Goal: Task Accomplishment & Management: Use online tool/utility

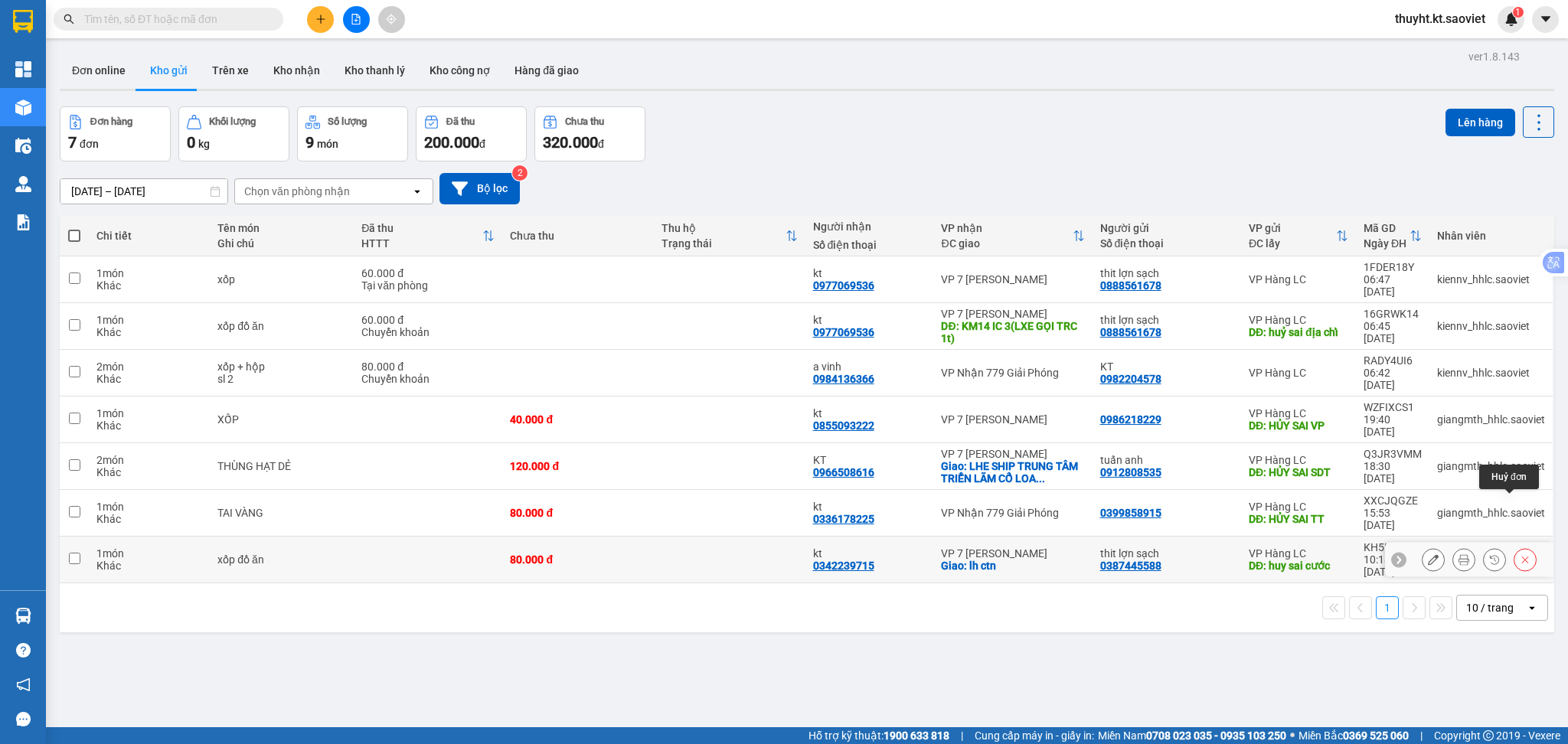
click at [1519, 555] on icon at bounding box center [1524, 559] width 11 height 11
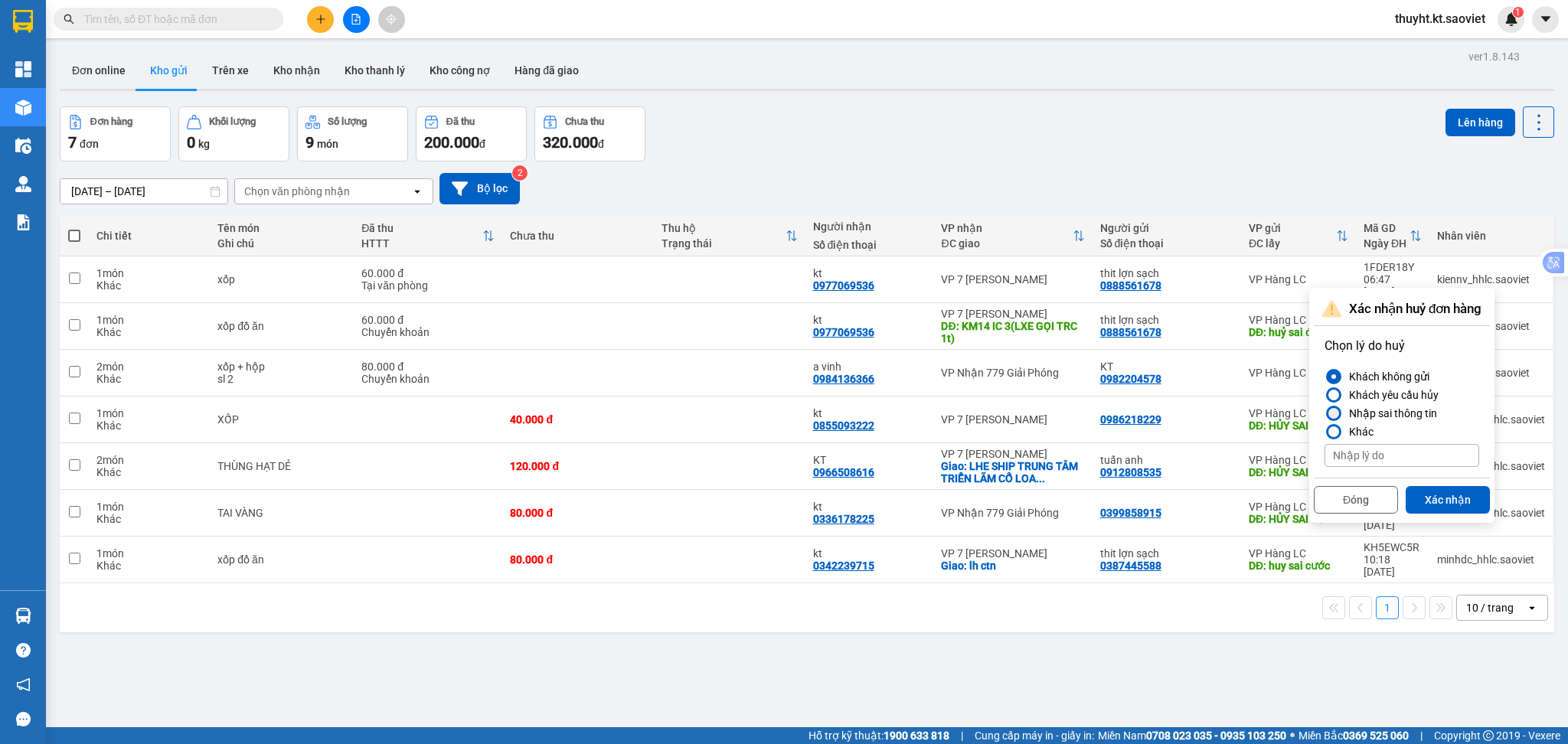
click at [1396, 412] on div "Nhập sai thông tin" at bounding box center [1389, 413] width 94 height 18
click at [1324, 413] on input "Nhập sai thông tin" at bounding box center [1324, 413] width 0 height 0
click at [1426, 495] on button "Xác nhận" at bounding box center [1448, 499] width 84 height 28
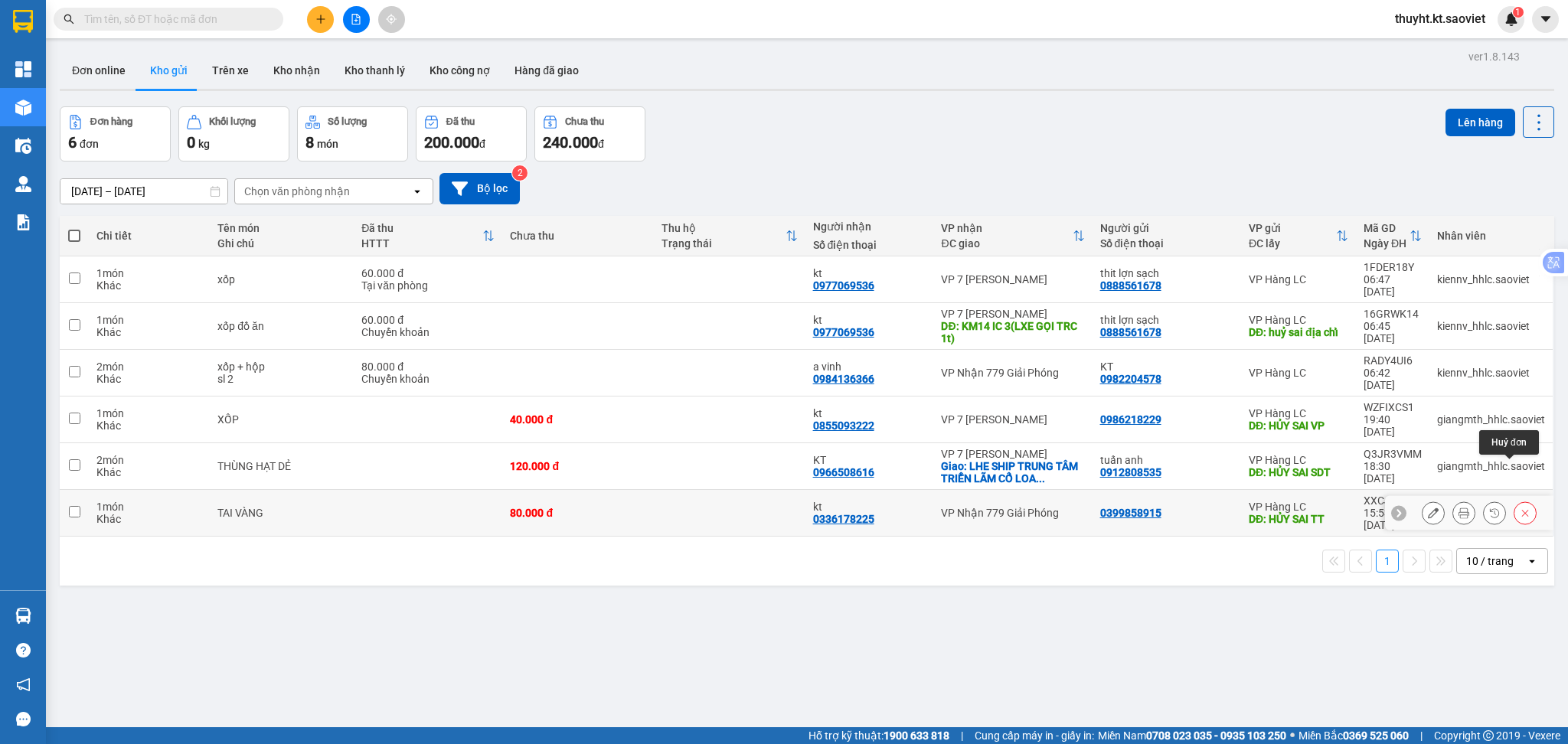
click at [1519, 508] on icon at bounding box center [1524, 513] width 11 height 11
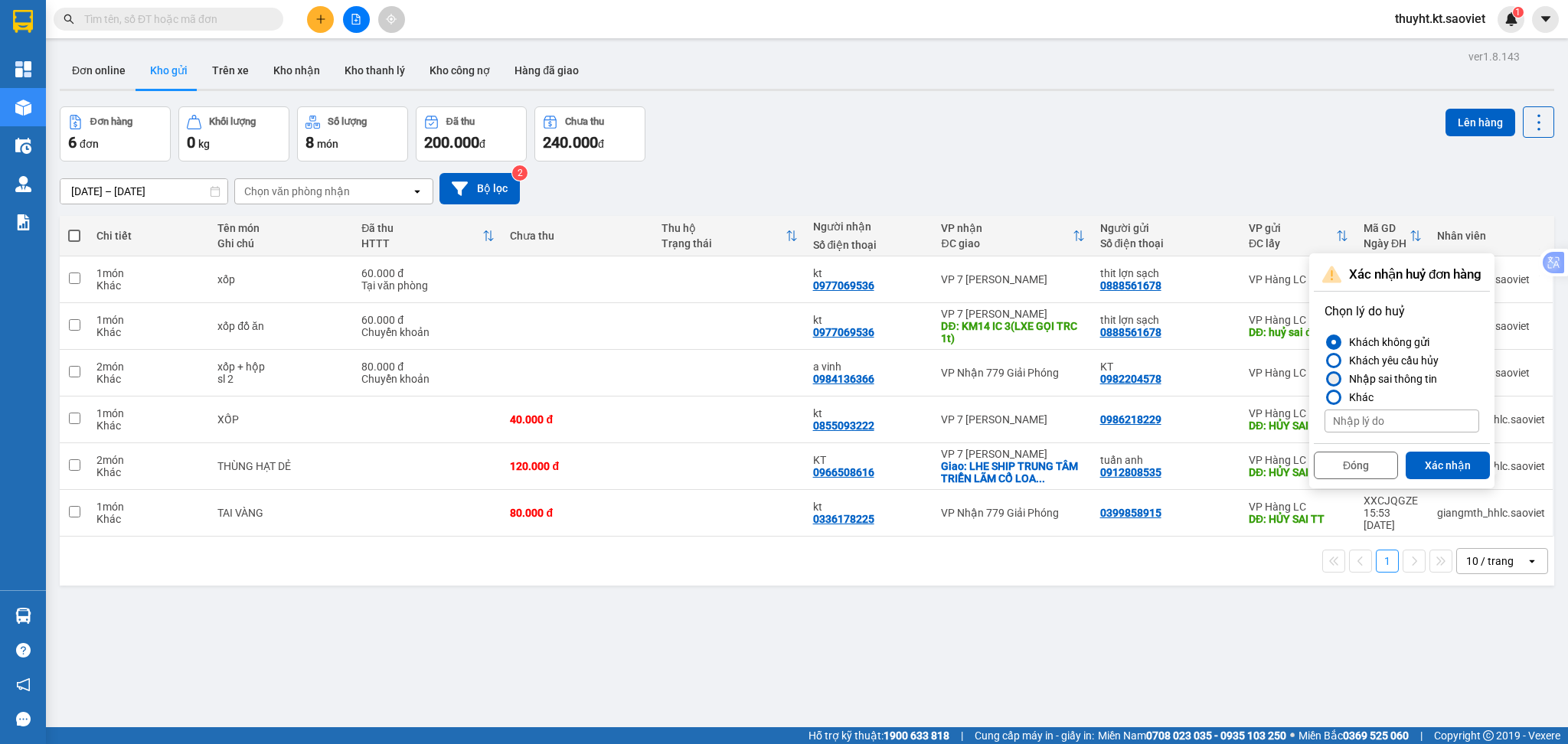
click at [1430, 386] on div "Nhập sai thông tin" at bounding box center [1389, 379] width 94 height 18
click at [1324, 379] on input "Nhập sai thông tin" at bounding box center [1324, 379] width 0 height 0
click at [1448, 470] on button "Xác nhận" at bounding box center [1448, 465] width 84 height 28
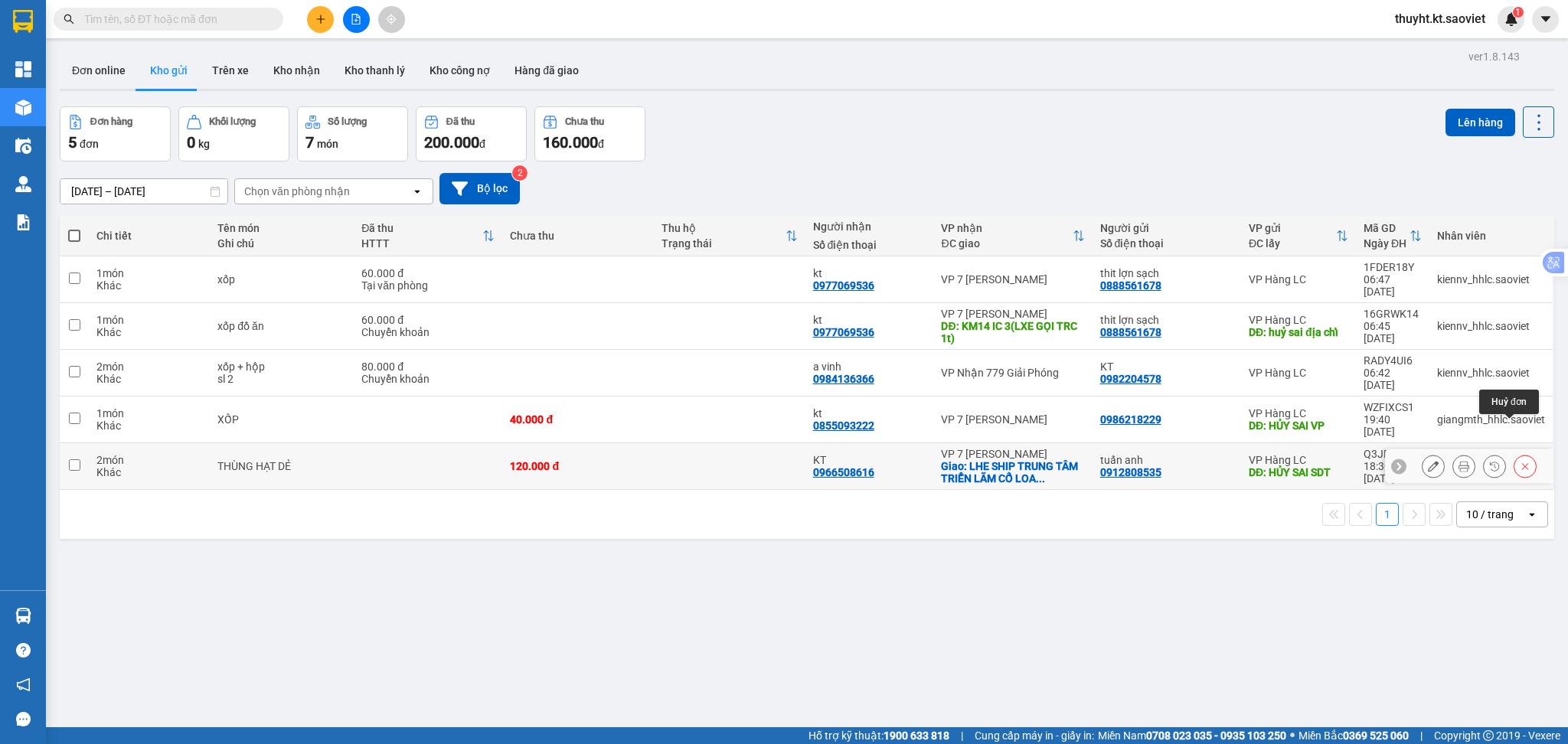
click at [1514, 453] on button at bounding box center [1525, 467] width 21 height 27
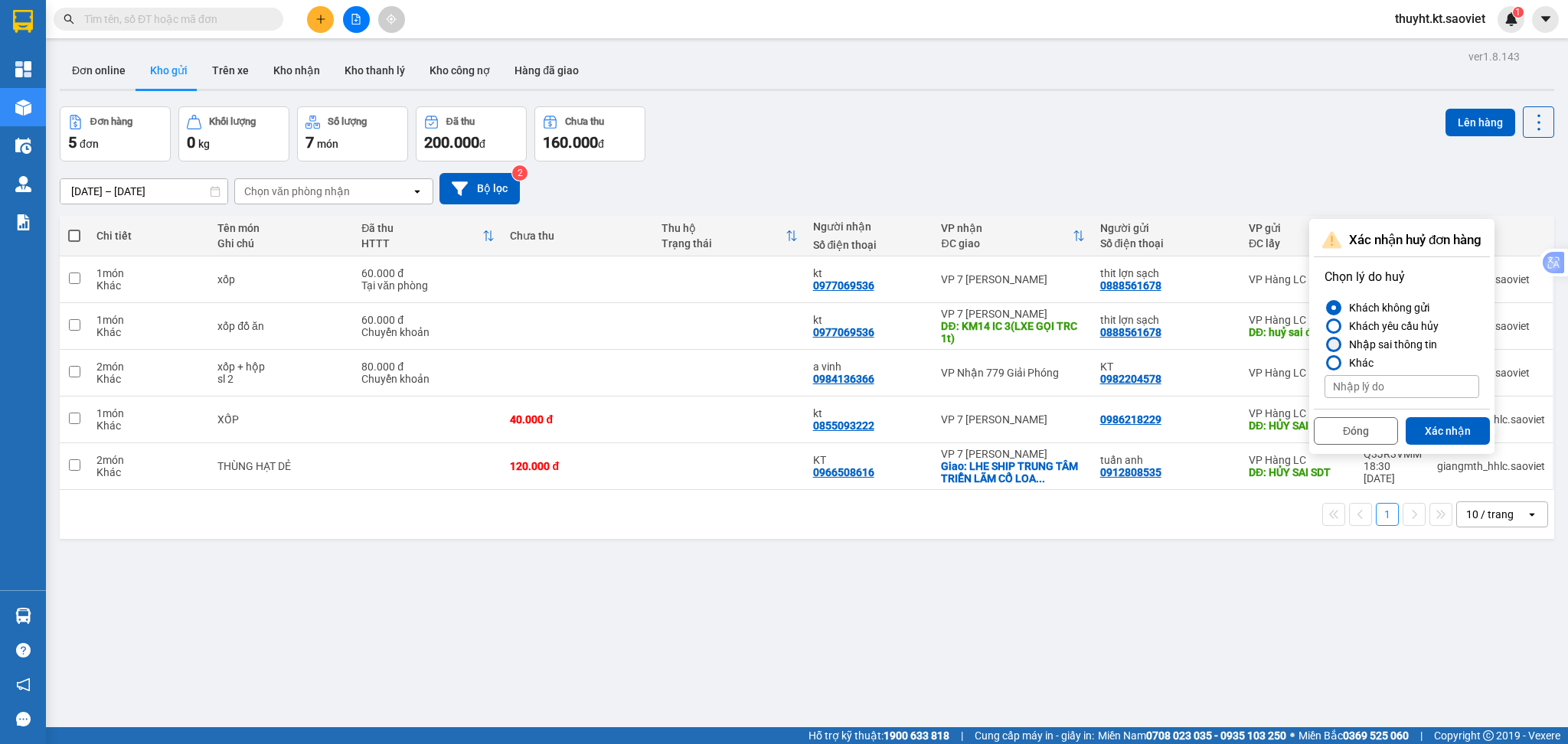
click at [1361, 348] on div "Nhập sai thông tin" at bounding box center [1389, 344] width 94 height 18
click at [1324, 344] on input "Nhập sai thông tin" at bounding box center [1324, 344] width 0 height 0
click at [1435, 427] on button "Xác nhận" at bounding box center [1448, 430] width 84 height 28
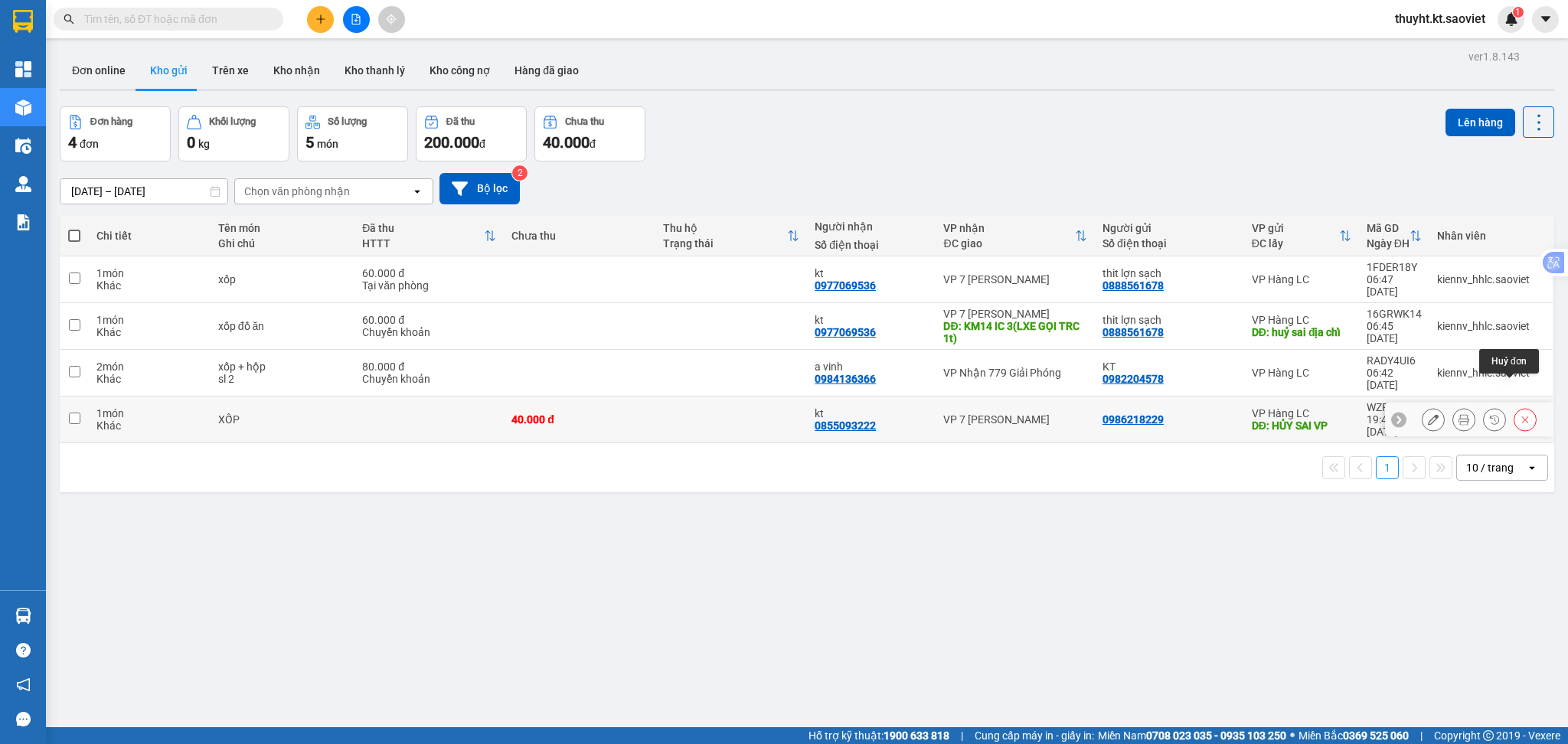
click at [1514, 406] on button at bounding box center [1525, 420] width 21 height 27
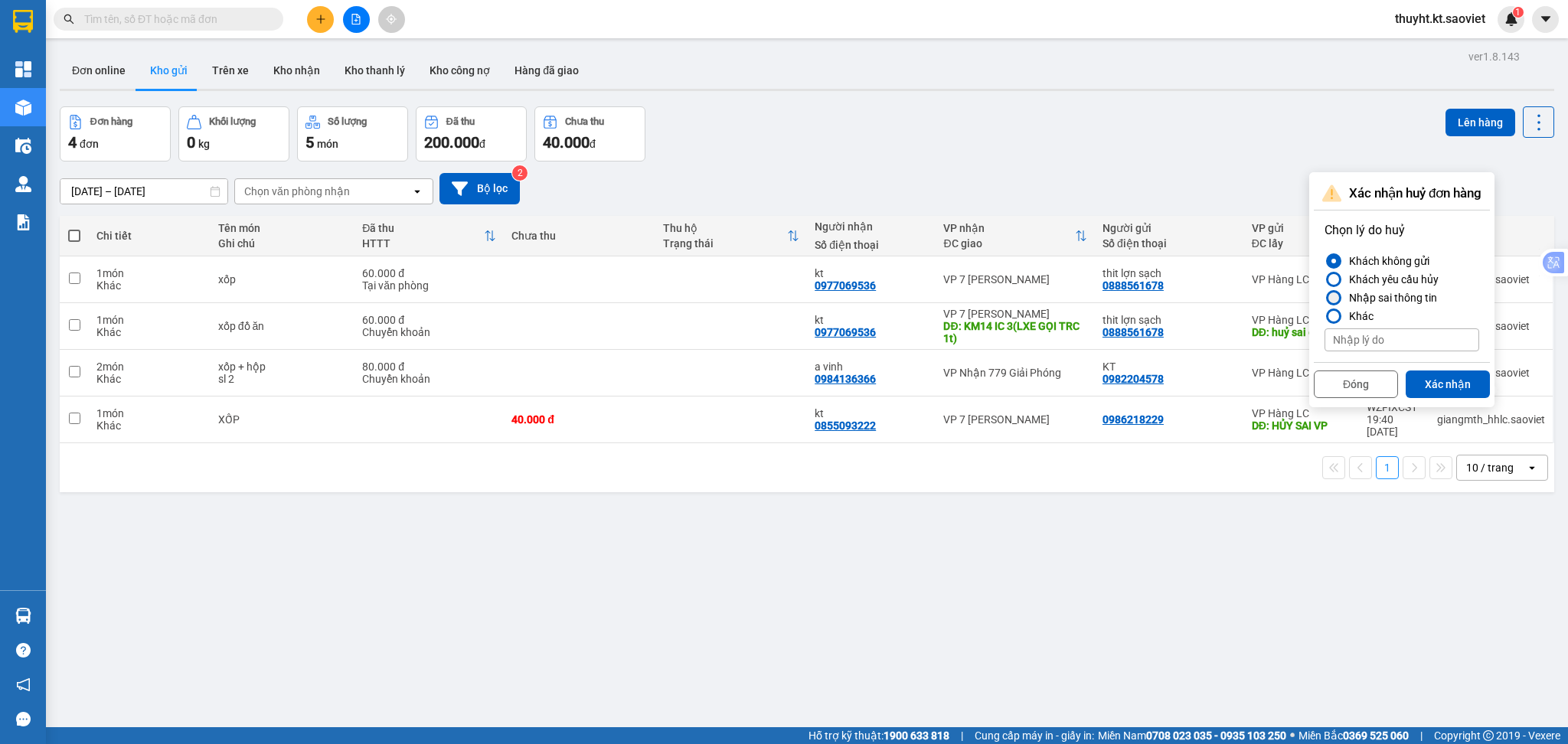
click at [1362, 297] on div "Nhập sai thông tin" at bounding box center [1389, 297] width 94 height 18
click at [1324, 297] on input "Nhập sai thông tin" at bounding box center [1324, 297] width 0 height 0
click at [1455, 389] on button "Xác nhận" at bounding box center [1448, 384] width 84 height 28
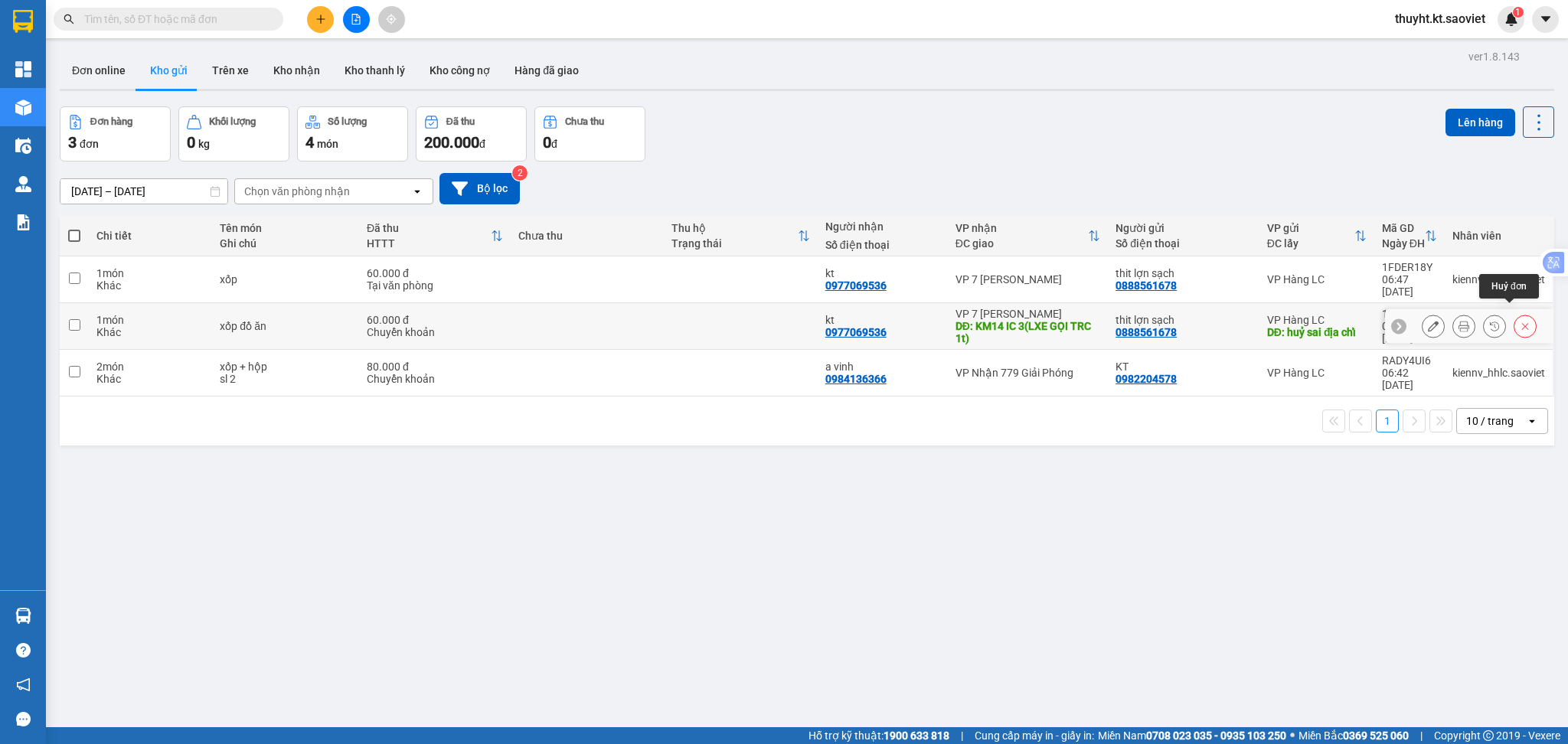
click at [1519, 320] on icon at bounding box center [1524, 325] width 11 height 11
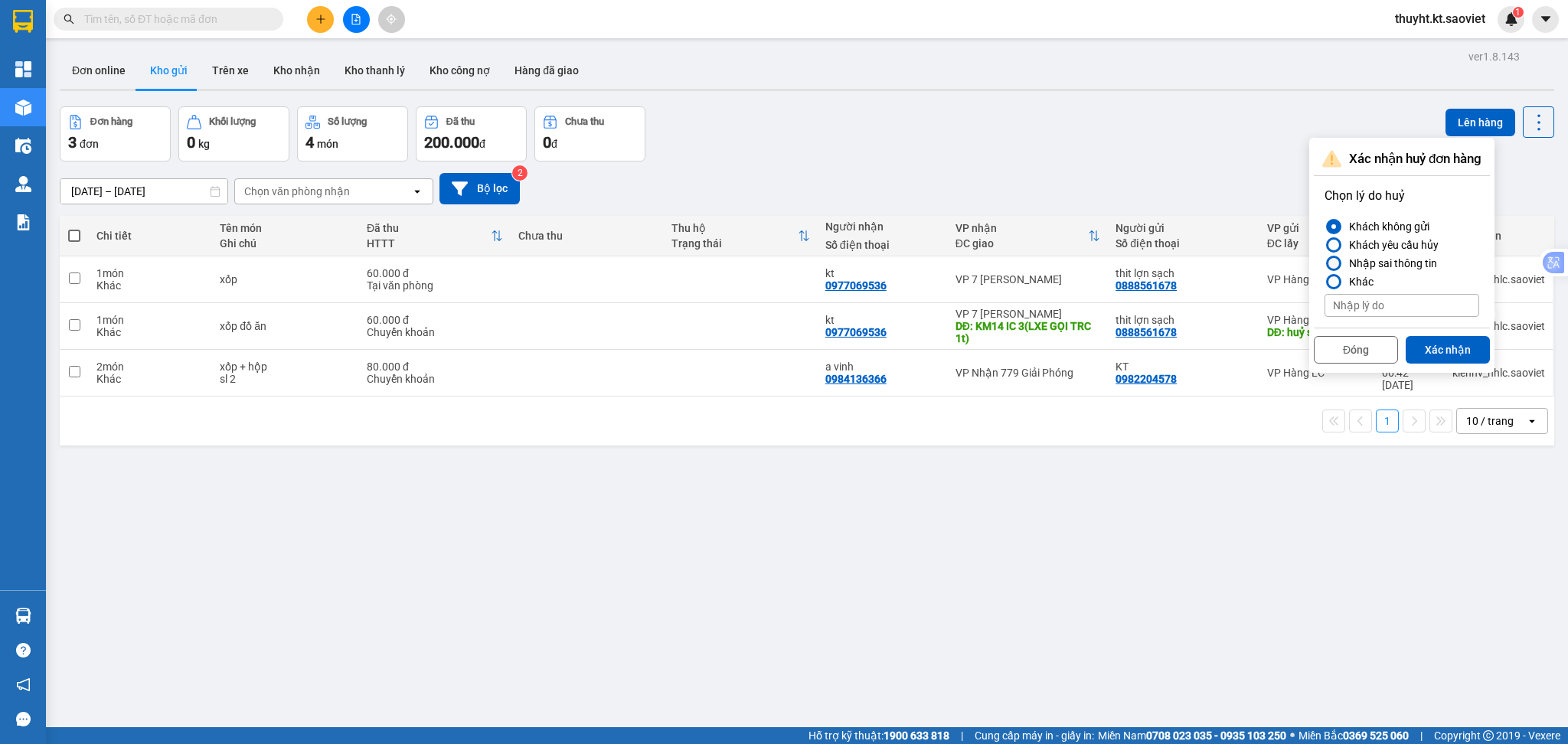
click at [1373, 261] on div "Nhập sai thông tin" at bounding box center [1389, 263] width 94 height 18
click at [1324, 263] on input "Nhập sai thông tin" at bounding box center [1324, 263] width 0 height 0
click at [1436, 346] on button "Xác nhận" at bounding box center [1448, 349] width 84 height 28
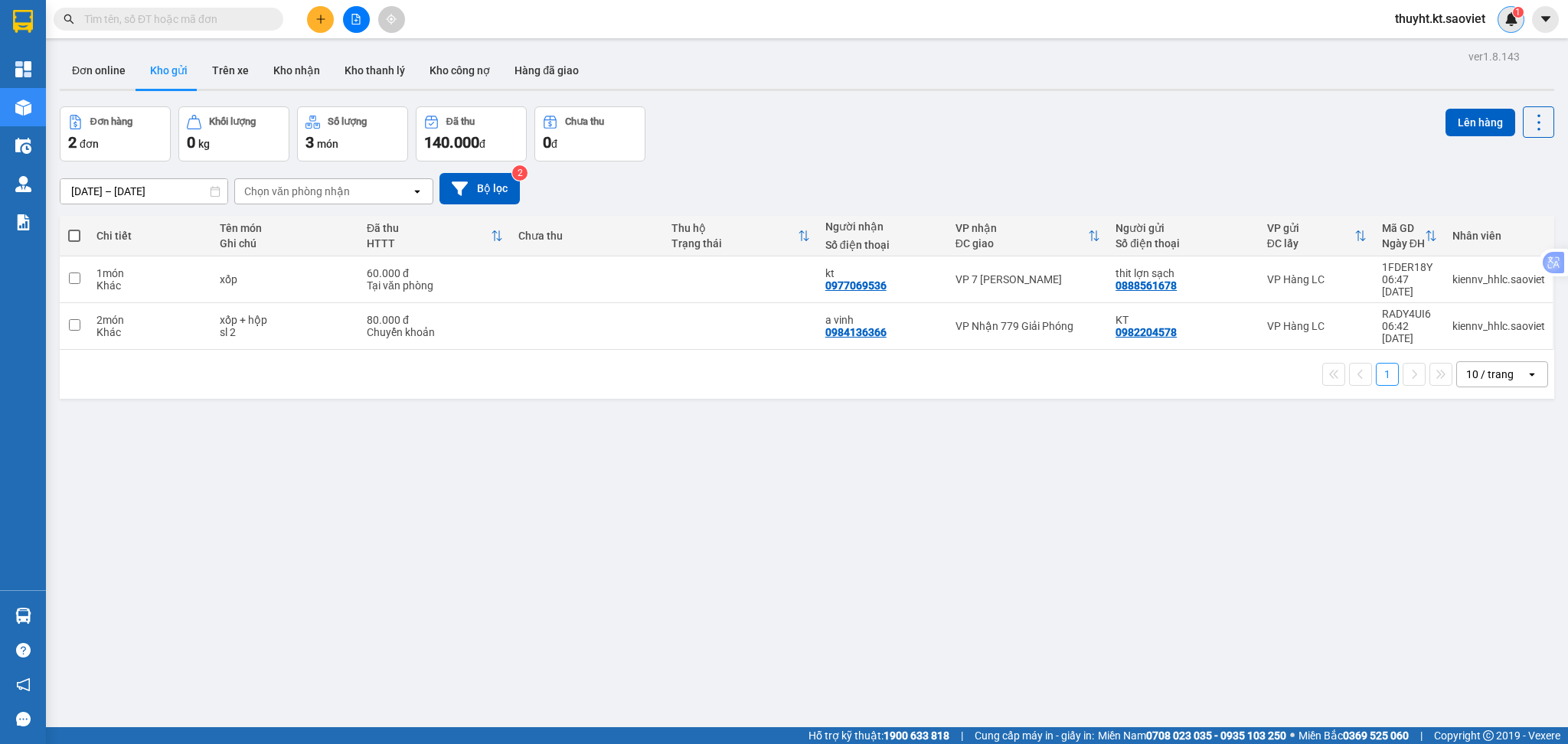
click at [1508, 19] on img at bounding box center [1511, 19] width 13 height 13
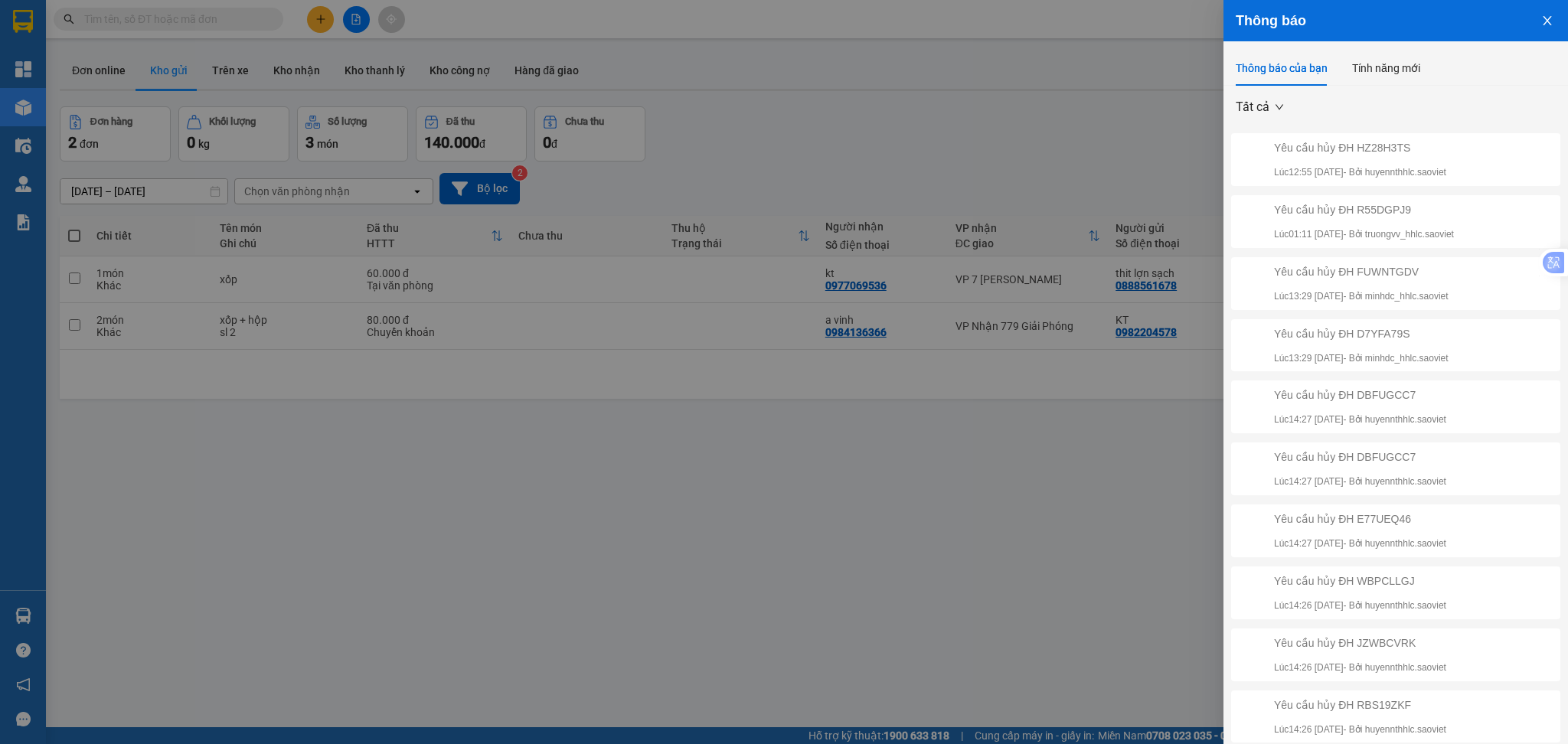
click at [1130, 104] on div at bounding box center [784, 372] width 1568 height 744
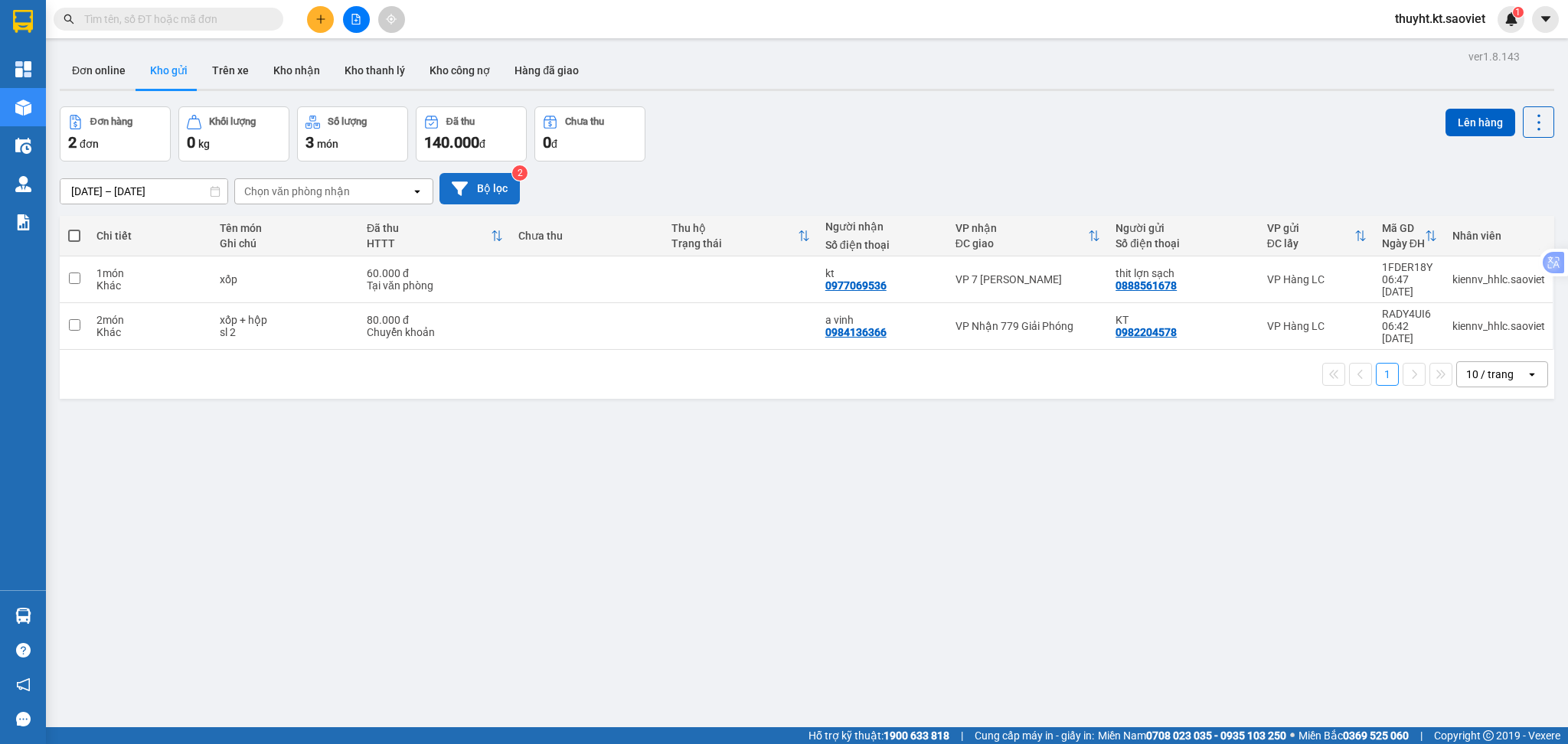
click at [478, 184] on button "Bộ lọc" at bounding box center [480, 188] width 80 height 32
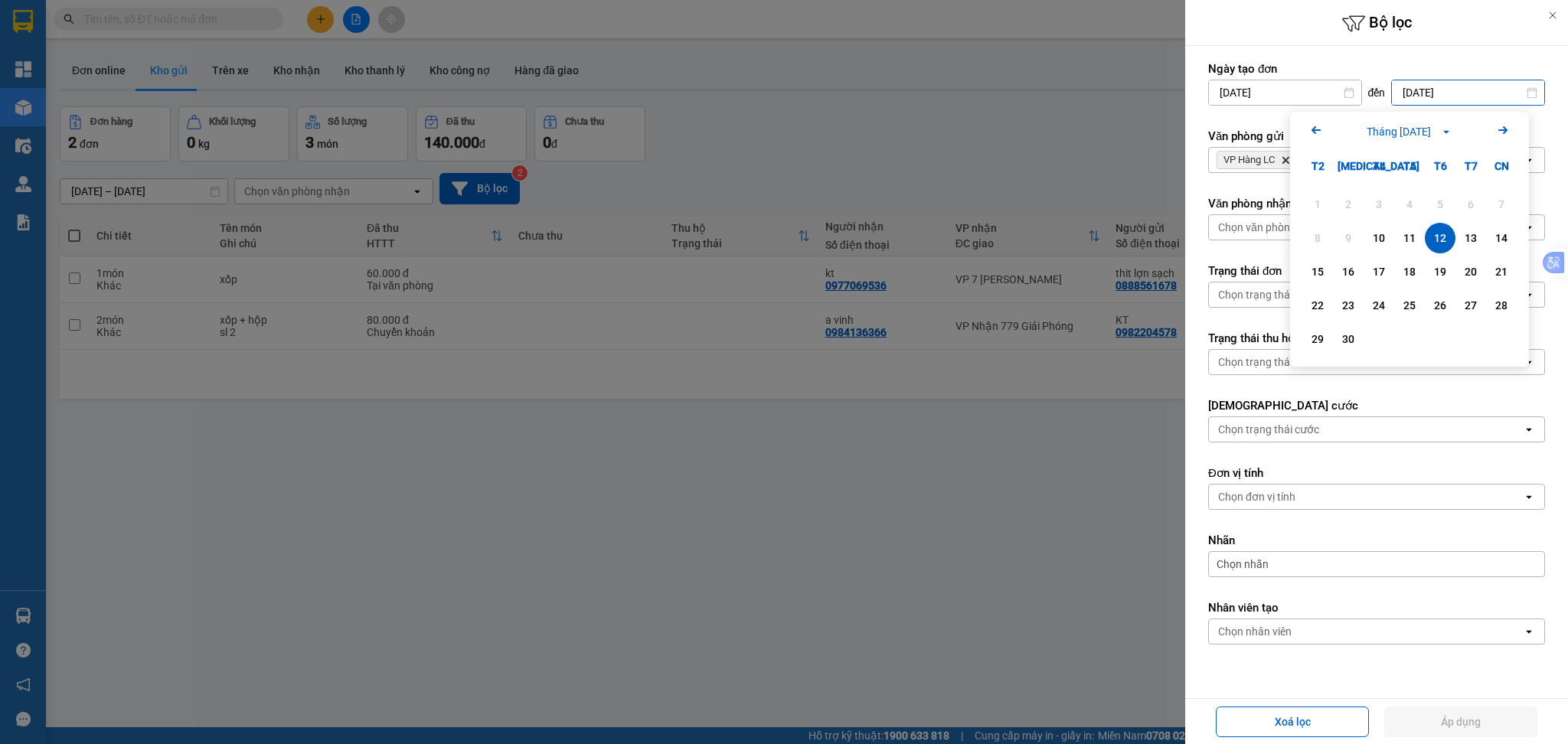
click at [1424, 101] on input "[DATE]" at bounding box center [1468, 93] width 152 height 25
click at [1408, 230] on div "11" at bounding box center [1409, 237] width 21 height 18
type input "[DATE]"
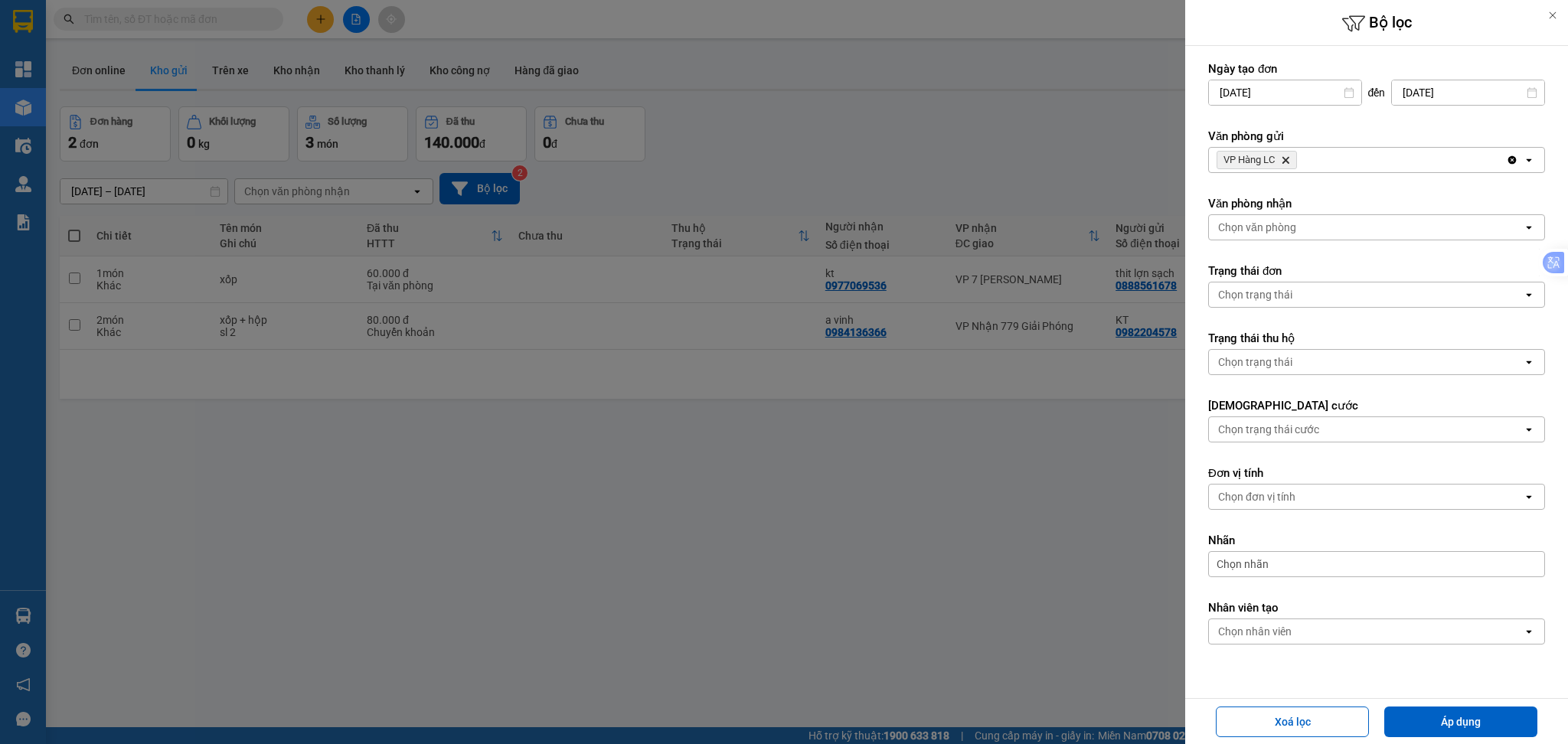
click at [1354, 164] on div "VP Hàng LC Delete" at bounding box center [1357, 161] width 297 height 25
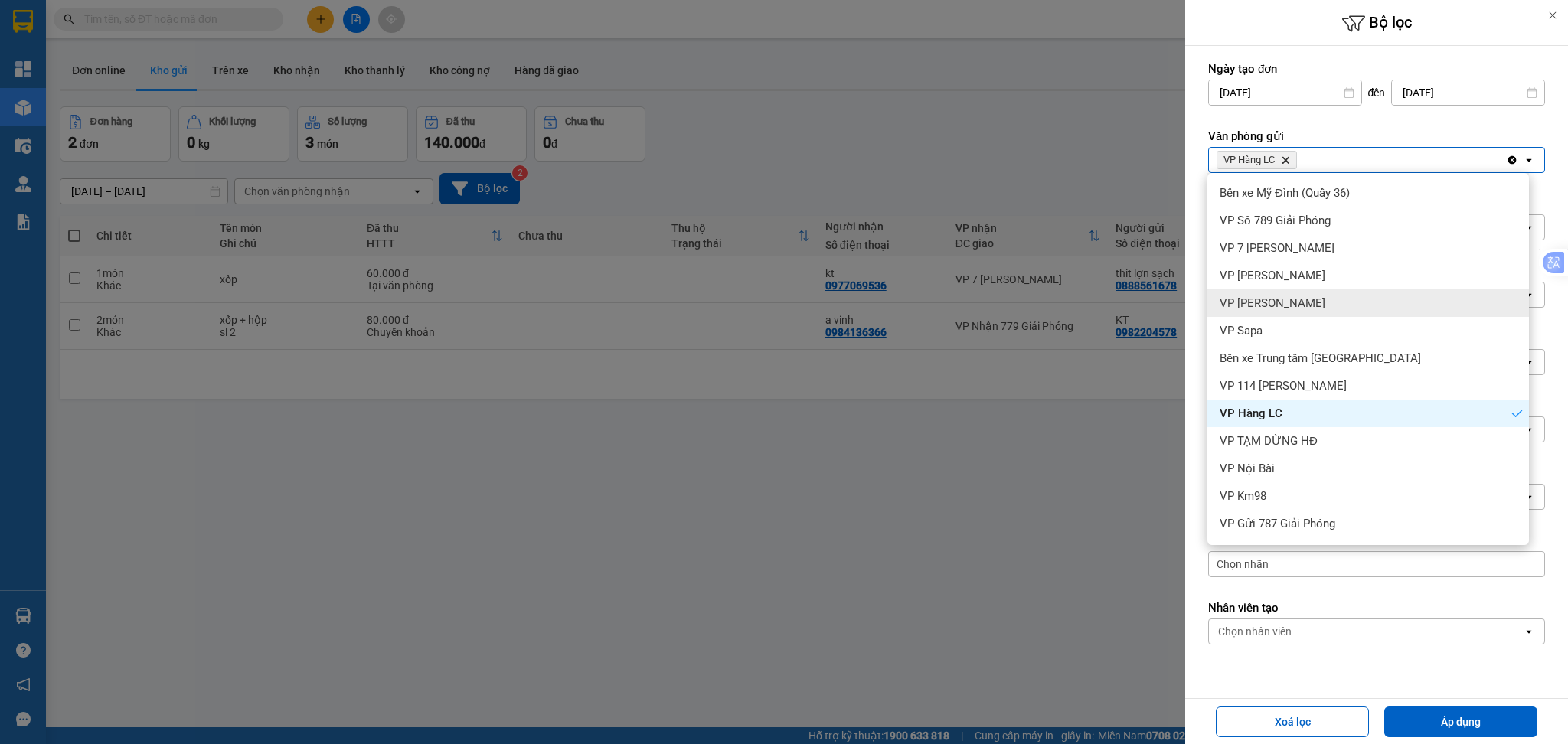
click at [1293, 301] on div "VP [PERSON_NAME]" at bounding box center [1368, 303] width 321 height 28
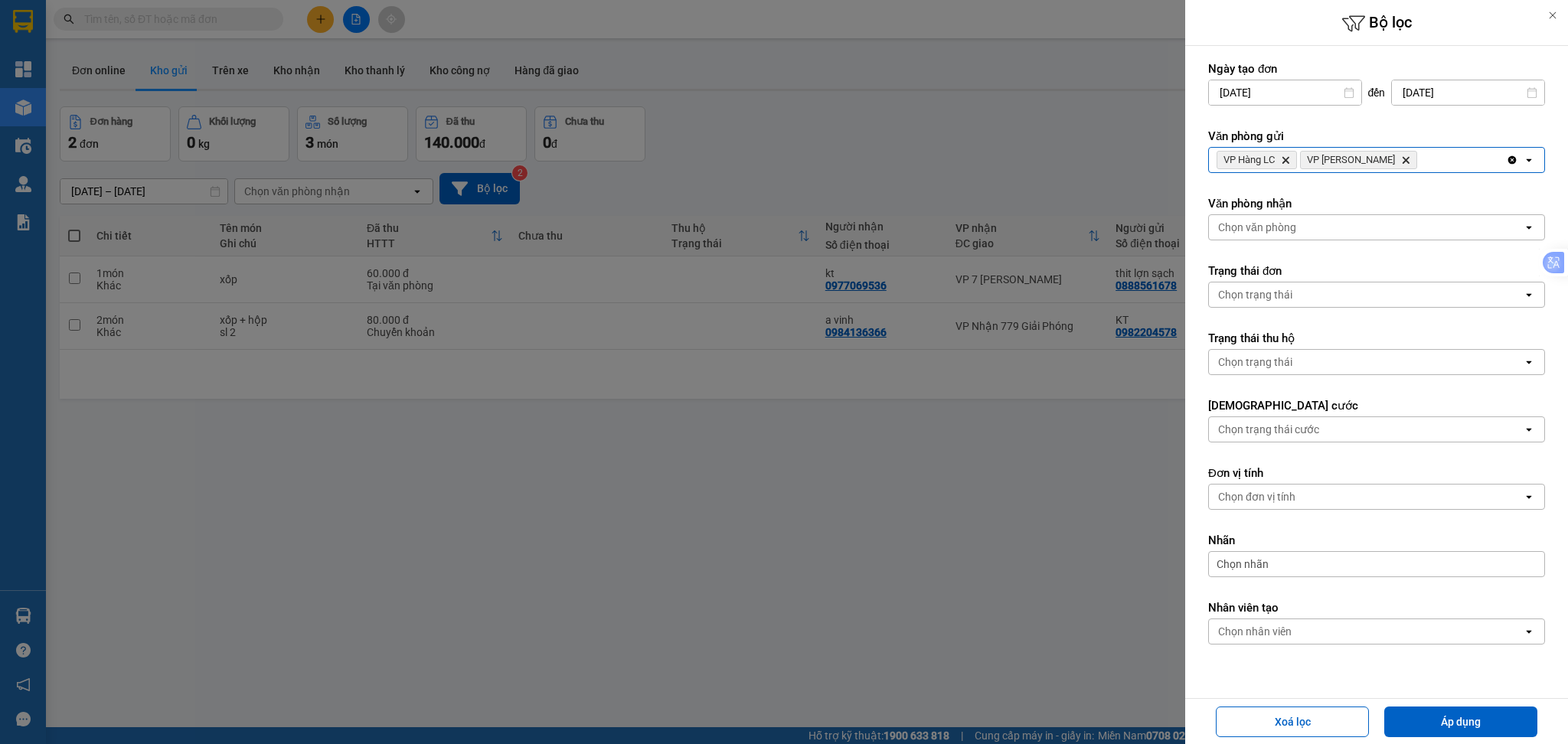
click at [1416, 160] on div "VP Hàng LC Delete VP Bảo Hà Delete" at bounding box center [1357, 161] width 297 height 25
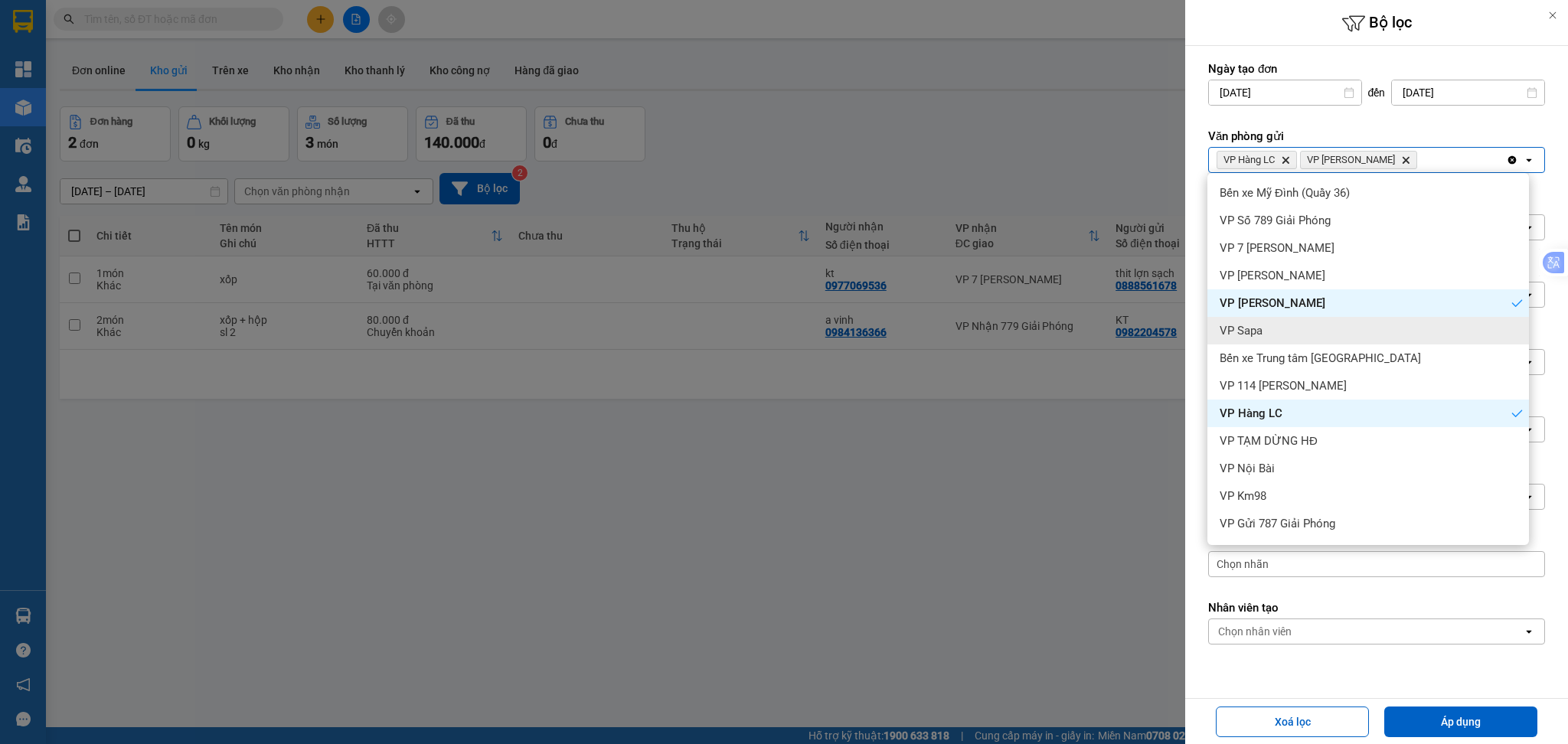
click at [1308, 323] on div "VP Sapa" at bounding box center [1368, 330] width 321 height 28
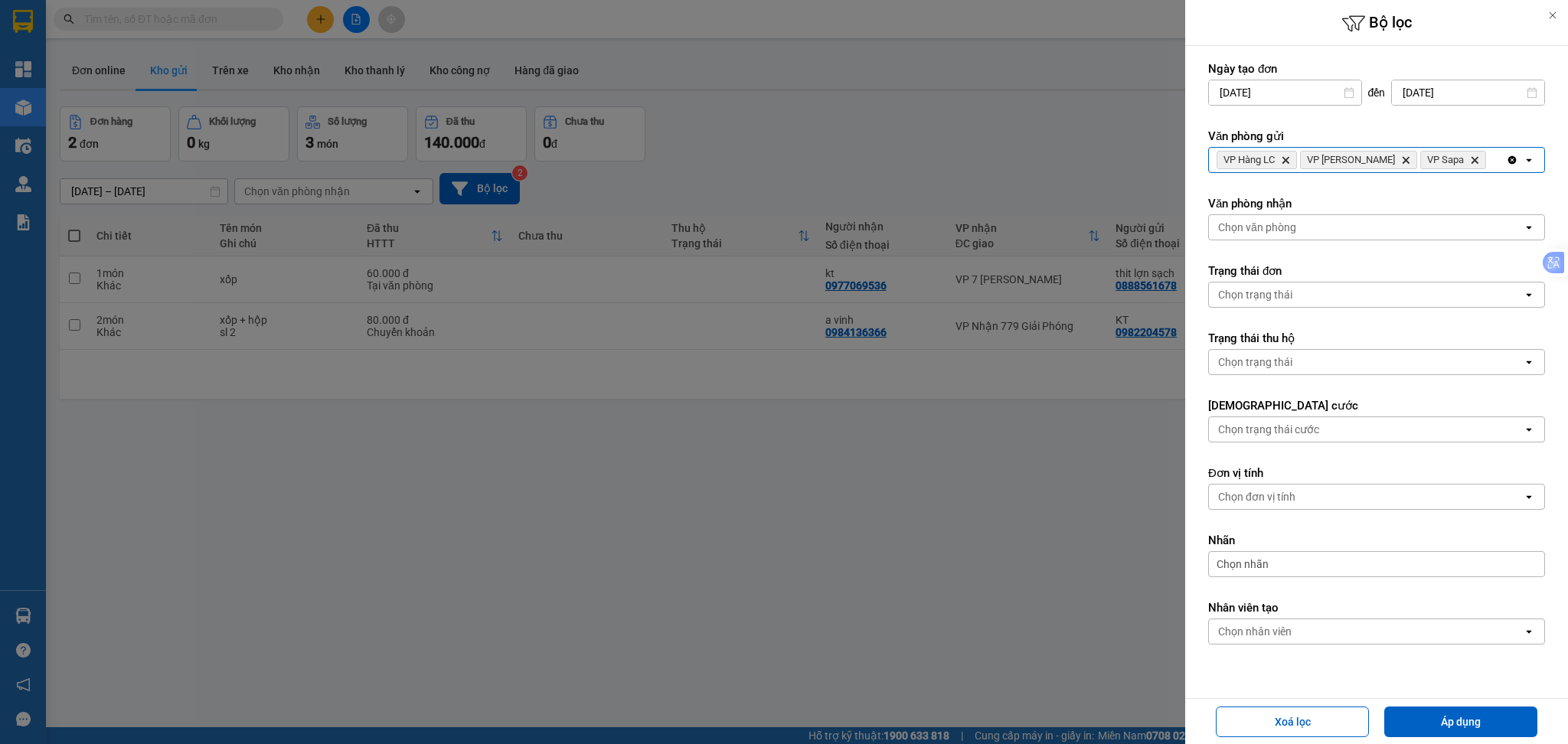
click at [1453, 160] on div "VP Hàng LC Delete VP [PERSON_NAME] Delete VP Sapa Delete" at bounding box center [1357, 161] width 297 height 25
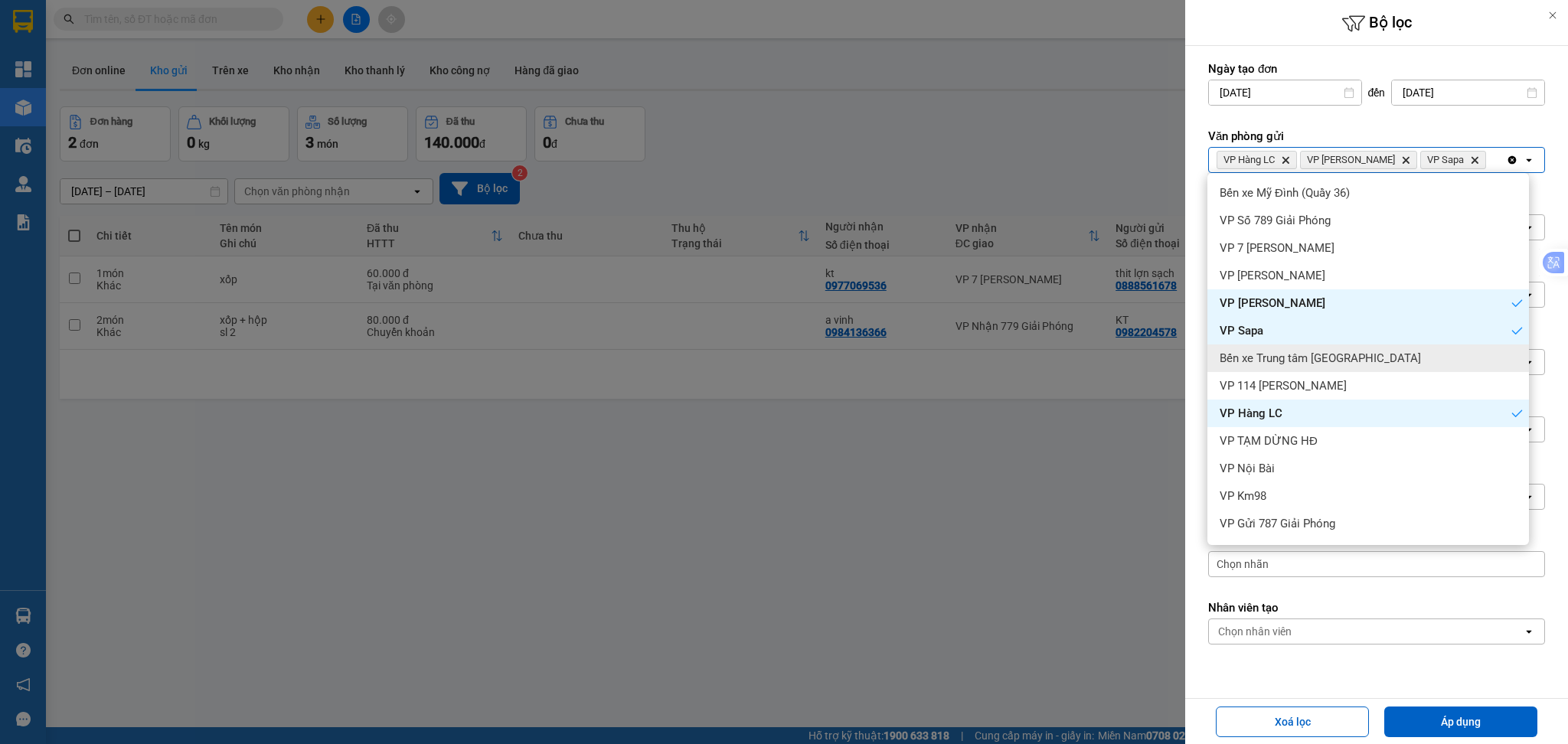
click at [1327, 356] on span "Bến xe Trung tâm [GEOGRAPHIC_DATA]" at bounding box center [1319, 359] width 202 height 15
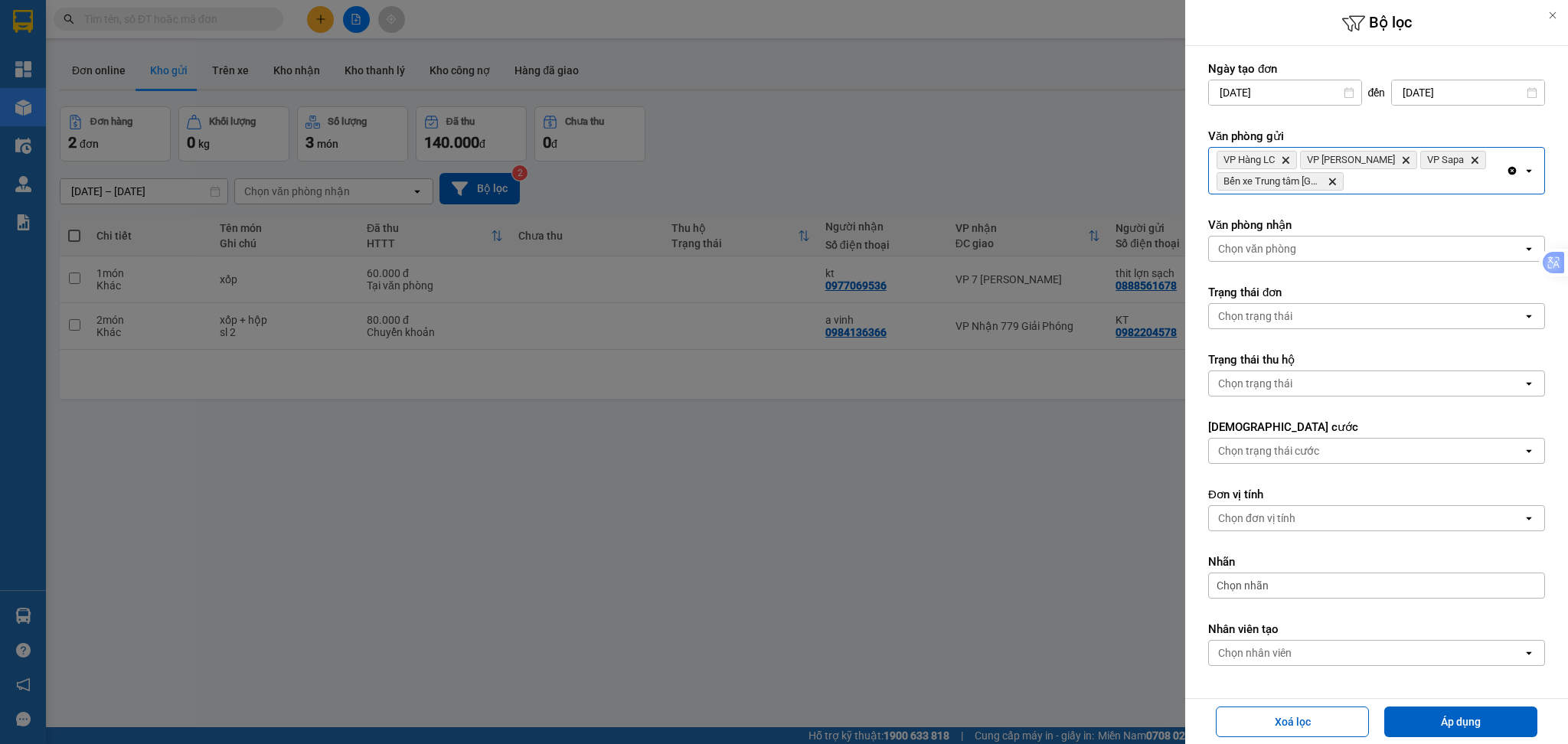
click at [1406, 183] on div "VP Hàng LC Delete VP Bảo Hà Delete VP Sapa Delete Bến xe Trung tâm [GEOGRAPHIC_…" at bounding box center [1357, 171] width 297 height 46
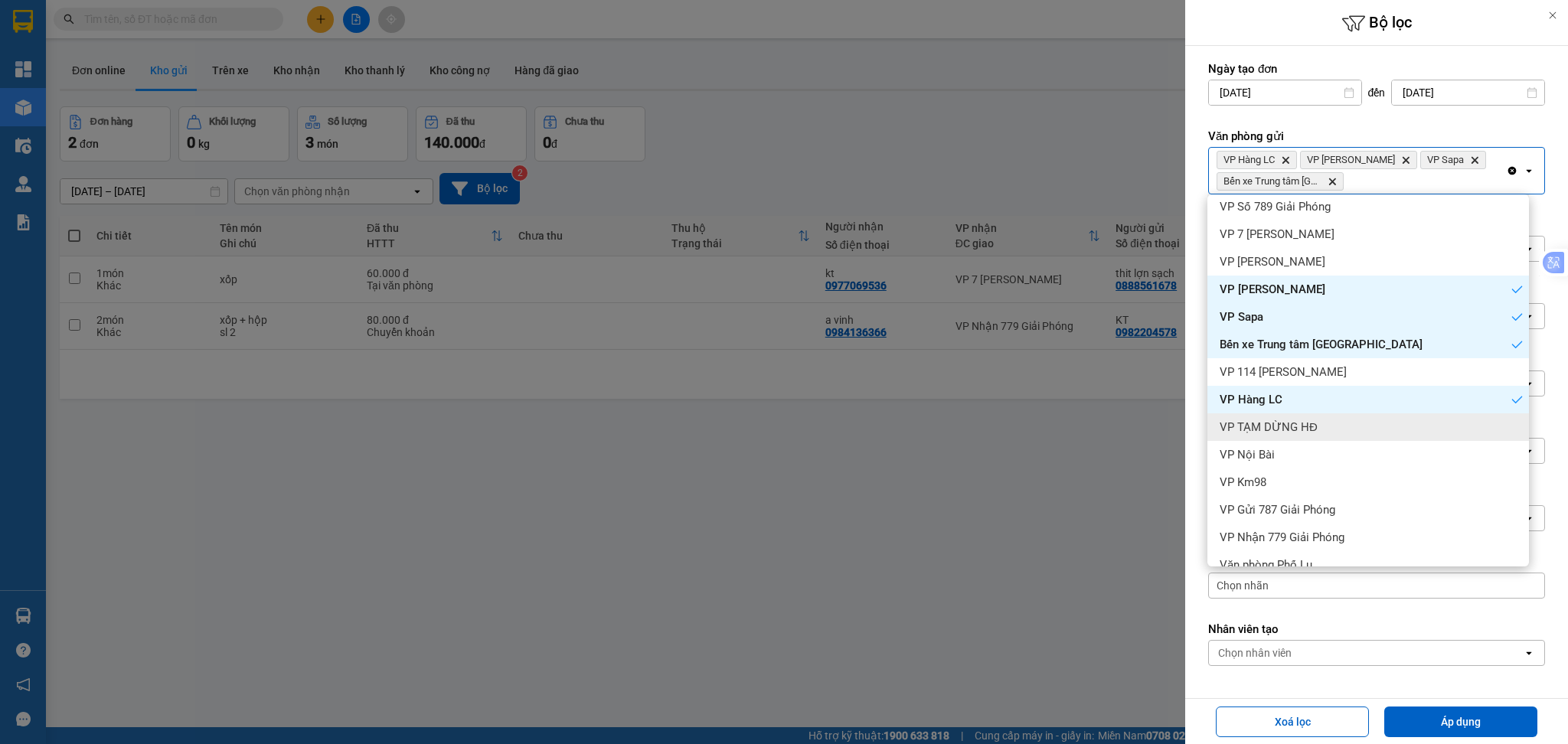
scroll to position [53, 0]
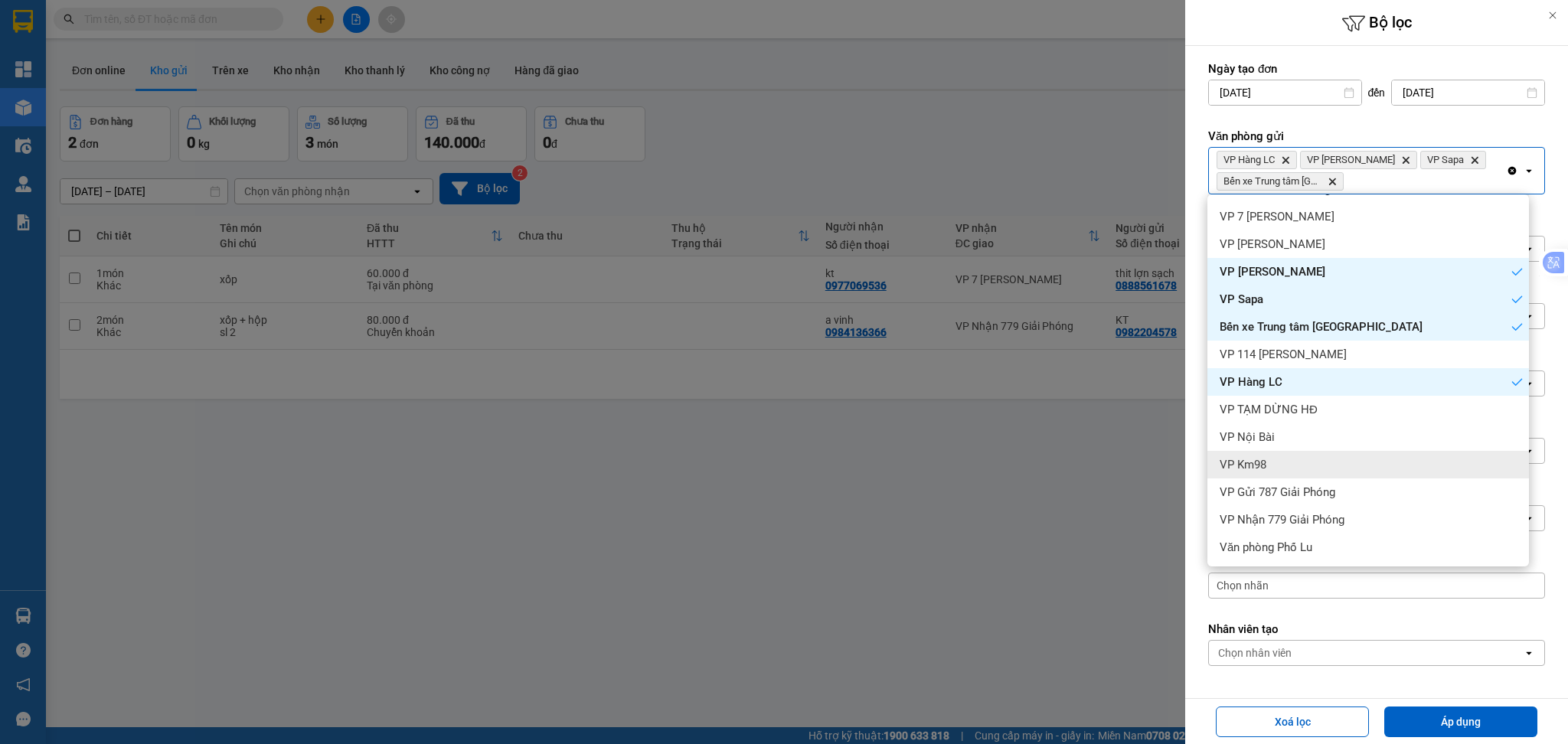
click at [1318, 455] on div "VP Km98" at bounding box center [1368, 465] width 321 height 28
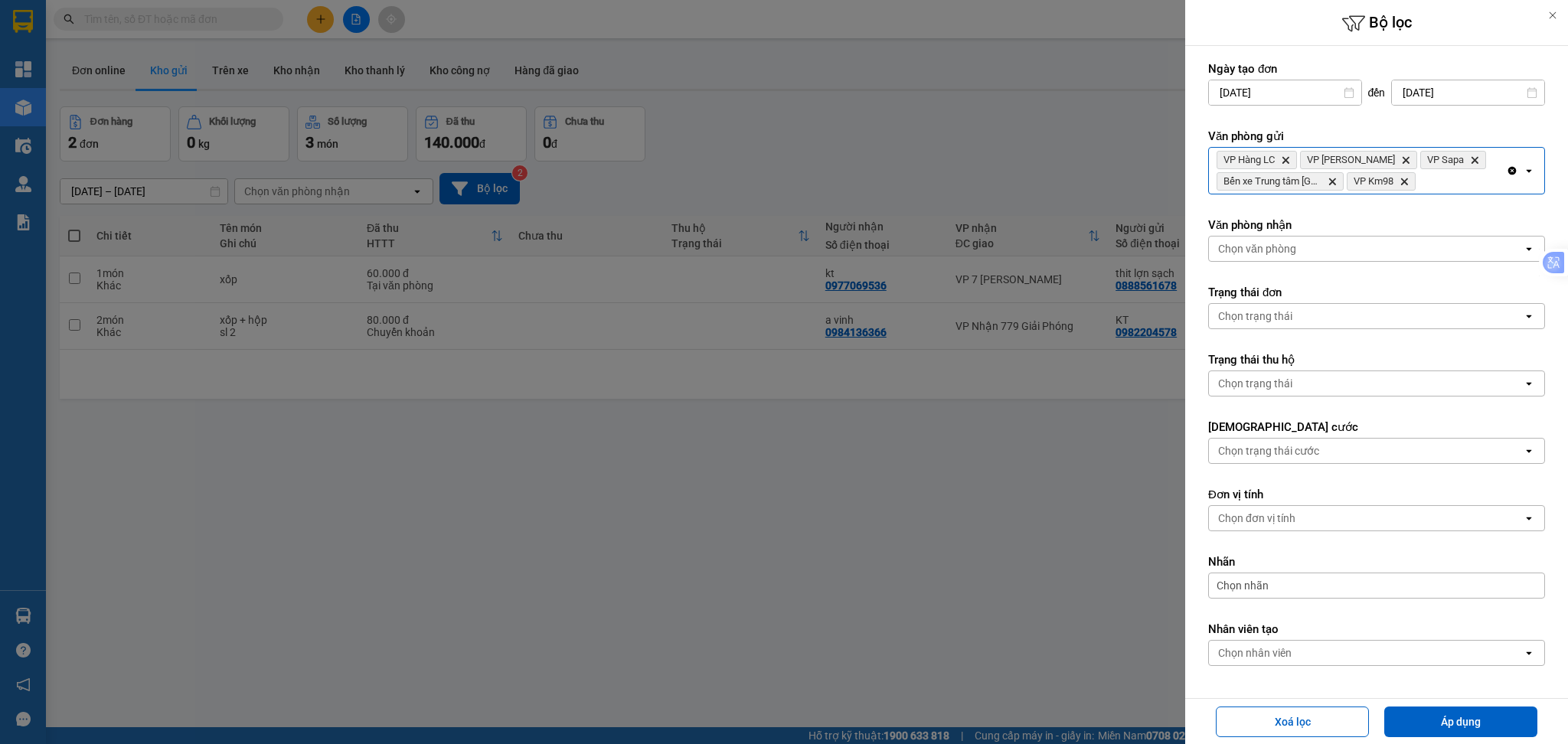
click at [1449, 186] on div "VP Hàng LC Delete VP Bảo Hà Delete VP Sapa Delete Bến xe Trung tâm Lào Cai Dele…" at bounding box center [1357, 171] width 297 height 46
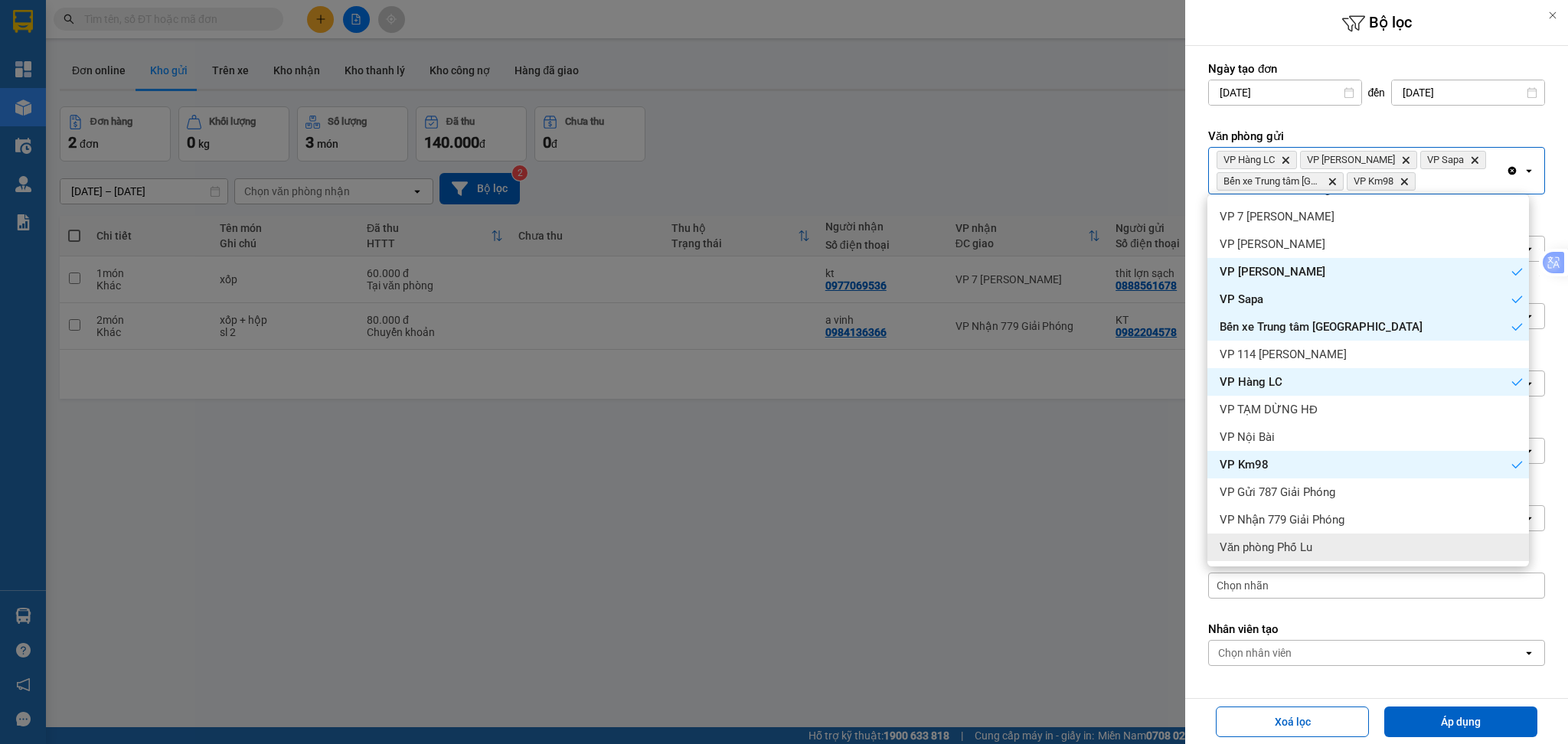
click at [1299, 543] on span "Văn phòng Phố Lu" at bounding box center [1265, 547] width 93 height 15
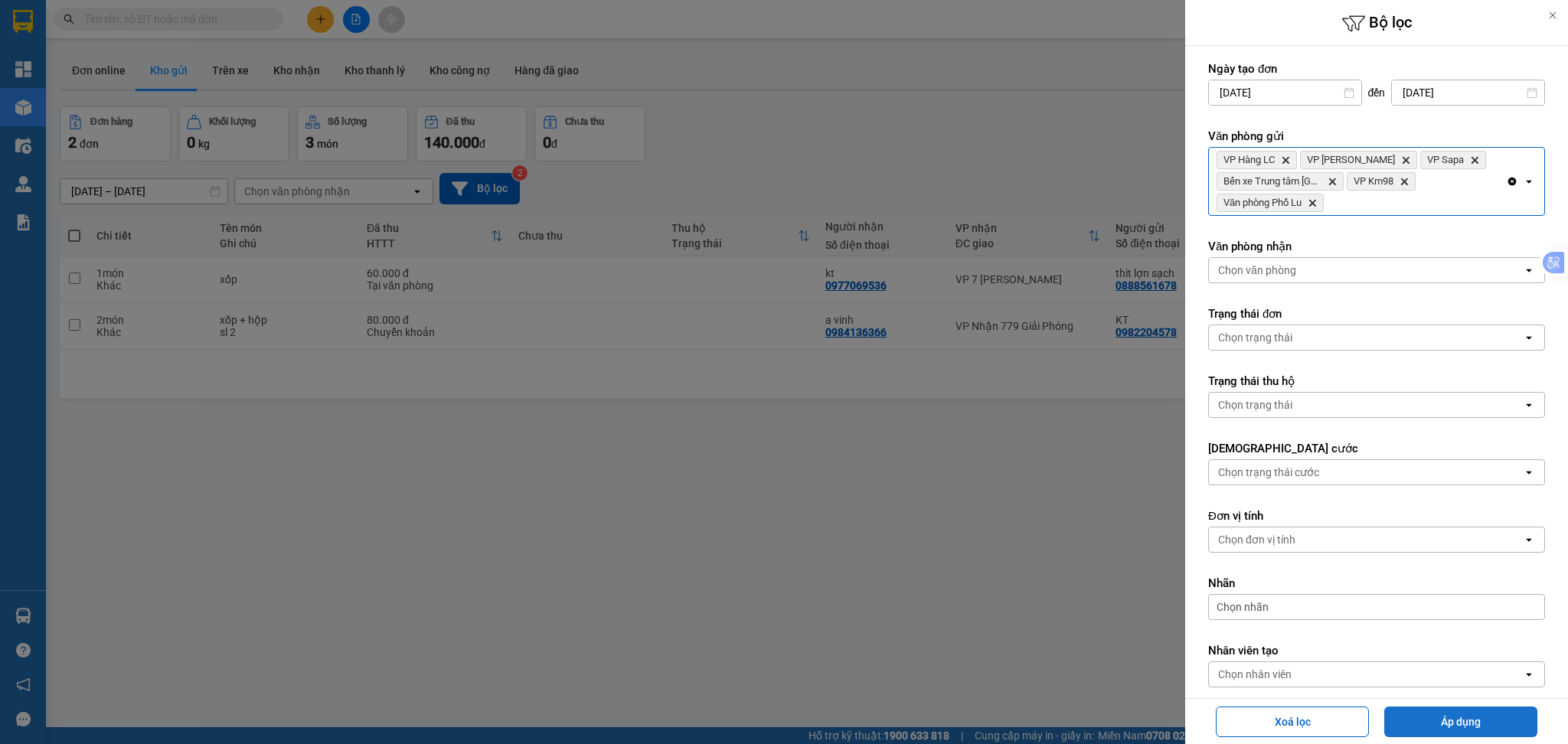
click at [1464, 723] on button "Áp dụng" at bounding box center [1461, 722] width 153 height 31
type input "[DATE] – [DATE]"
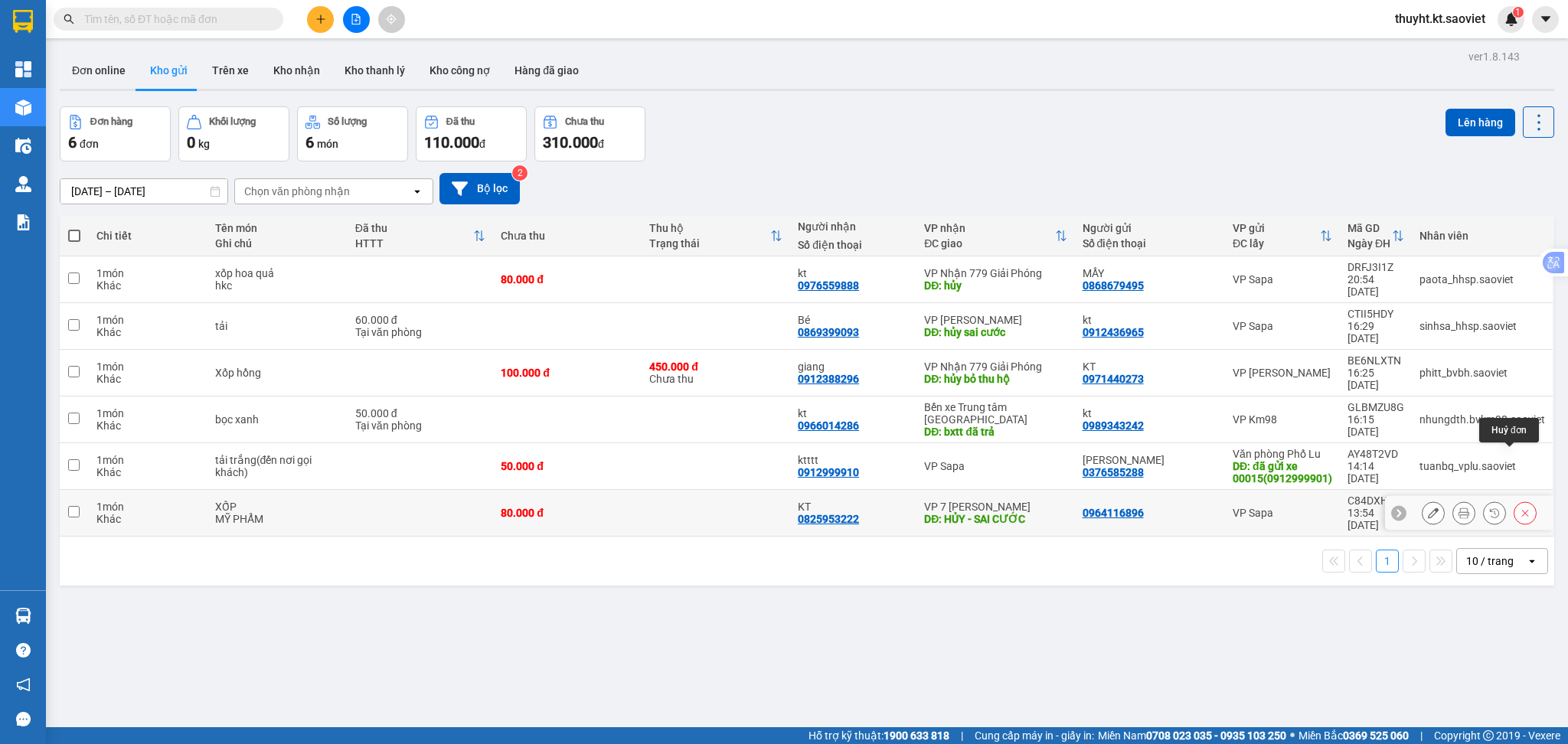
click at [1514, 500] on button at bounding box center [1525, 514] width 21 height 27
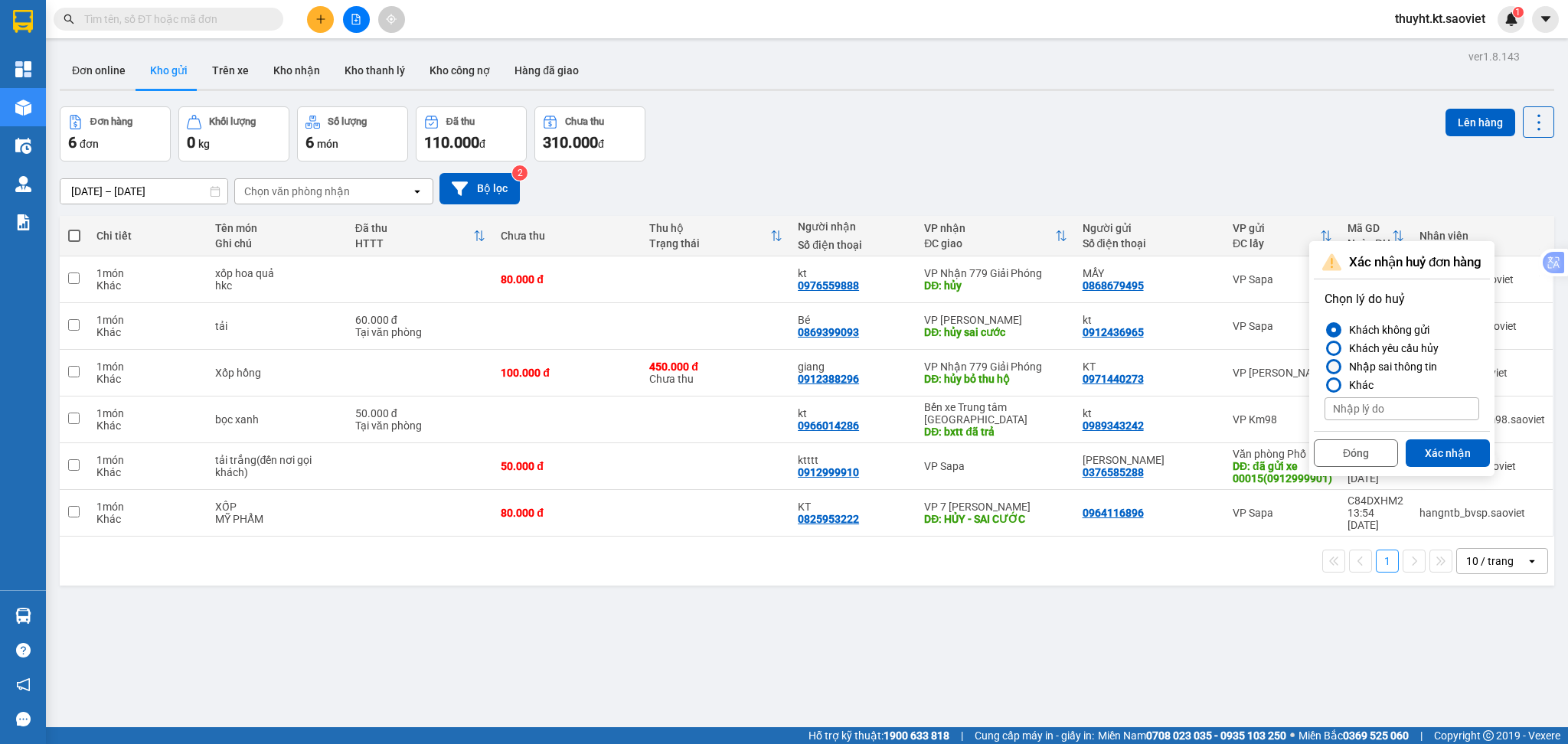
click at [1397, 367] on div "Nhập sai thông tin" at bounding box center [1389, 366] width 94 height 18
click at [1324, 367] on input "Nhập sai thông tin" at bounding box center [1324, 367] width 0 height 0
click at [1442, 447] on button "Xác nhận" at bounding box center [1448, 453] width 84 height 28
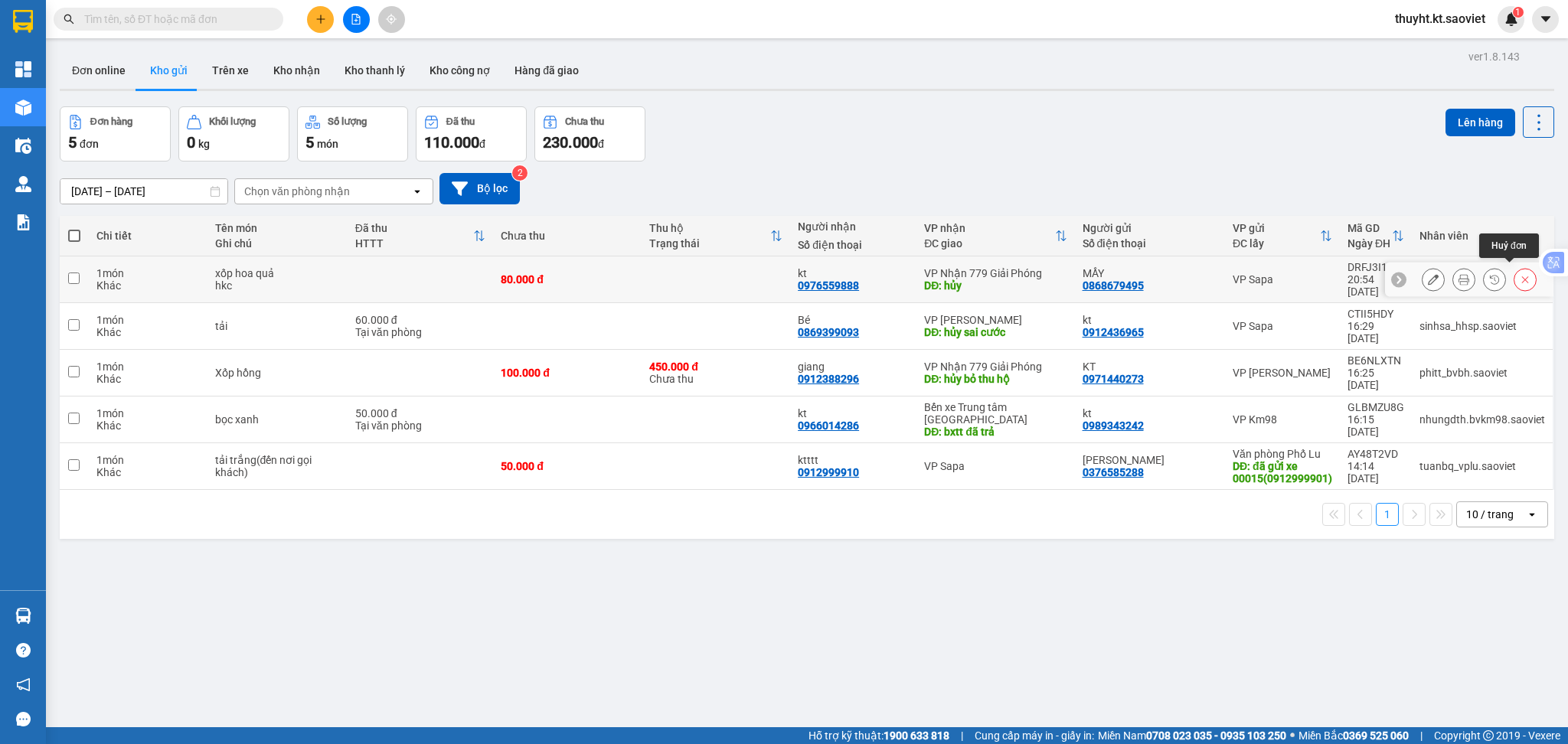
click at [1514, 274] on button at bounding box center [1525, 280] width 21 height 27
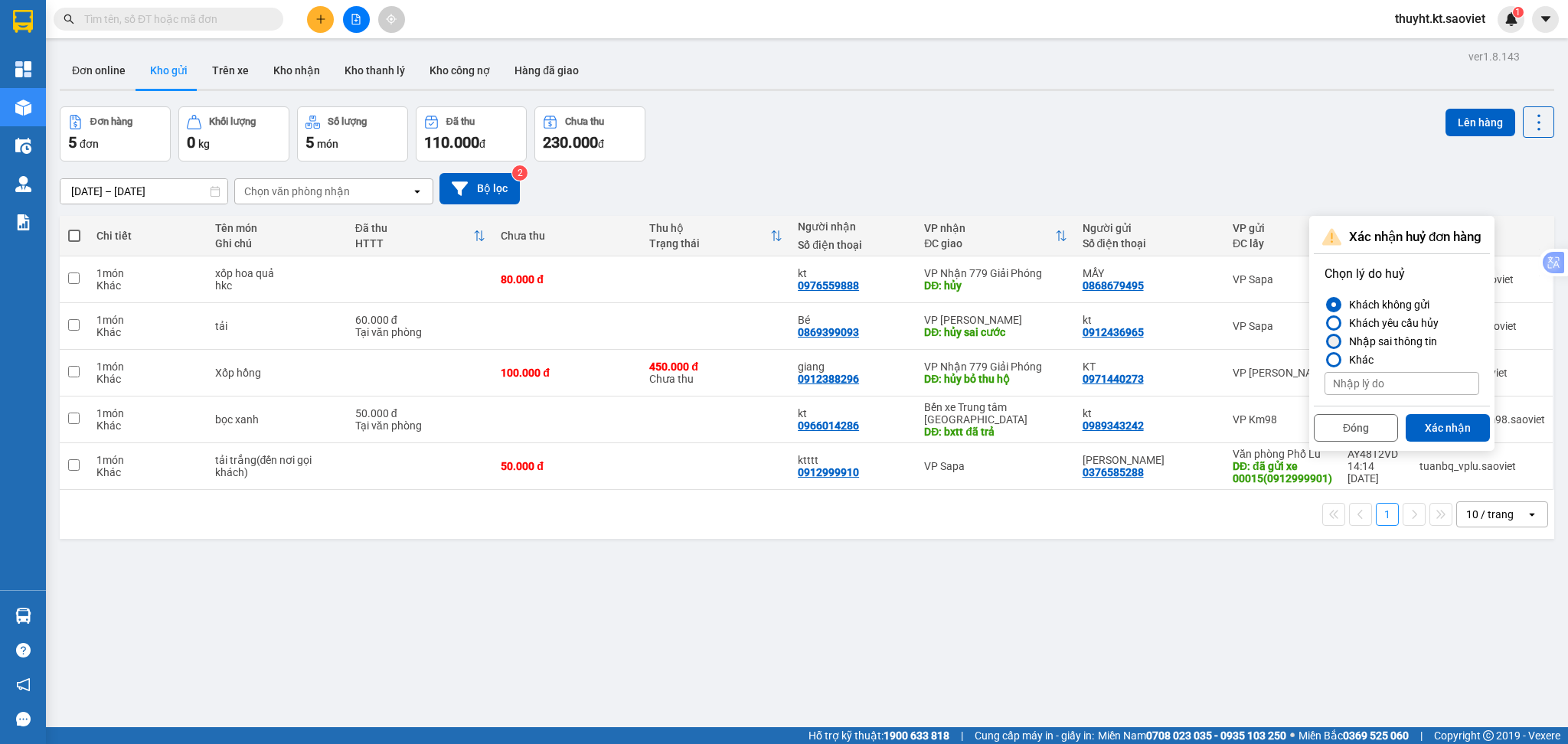
click at [1362, 335] on div "Nhập sai thông tin" at bounding box center [1389, 340] width 94 height 18
click at [1324, 341] on input "Nhập sai thông tin" at bounding box center [1324, 341] width 0 height 0
click at [1421, 432] on button "Xác nhận" at bounding box center [1448, 427] width 84 height 28
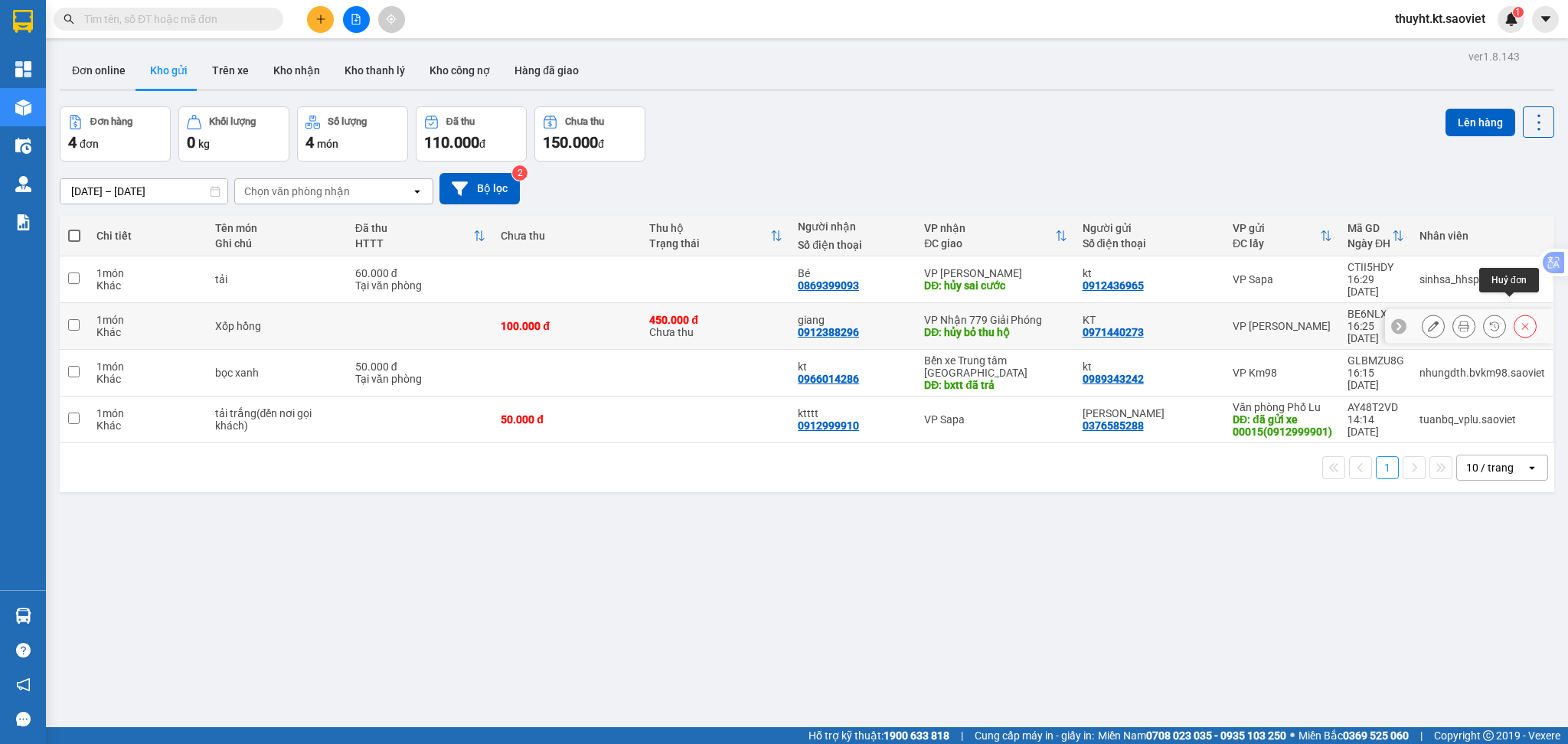
click at [1519, 320] on icon at bounding box center [1524, 325] width 11 height 11
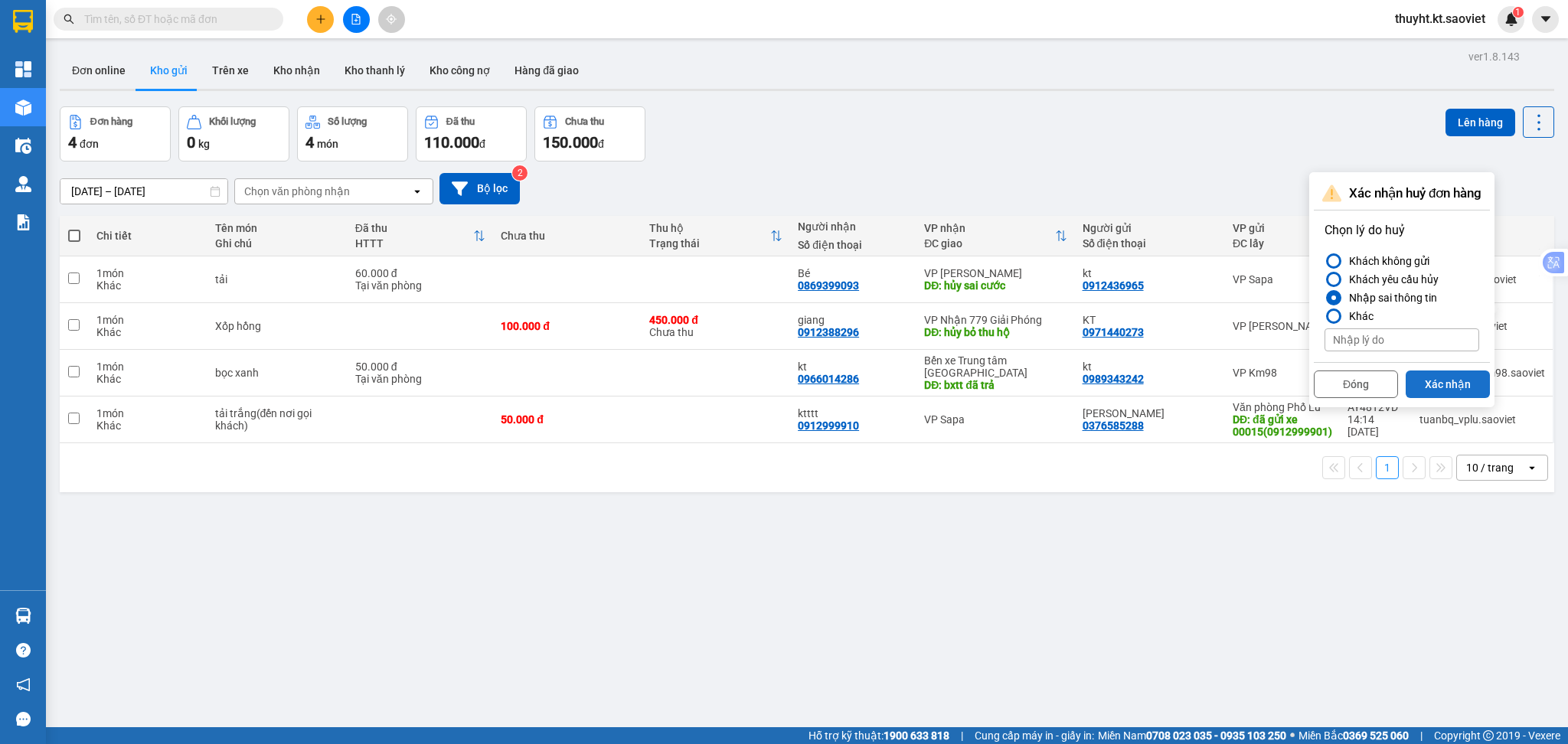
click at [1428, 379] on button "Xác nhận" at bounding box center [1448, 384] width 84 height 28
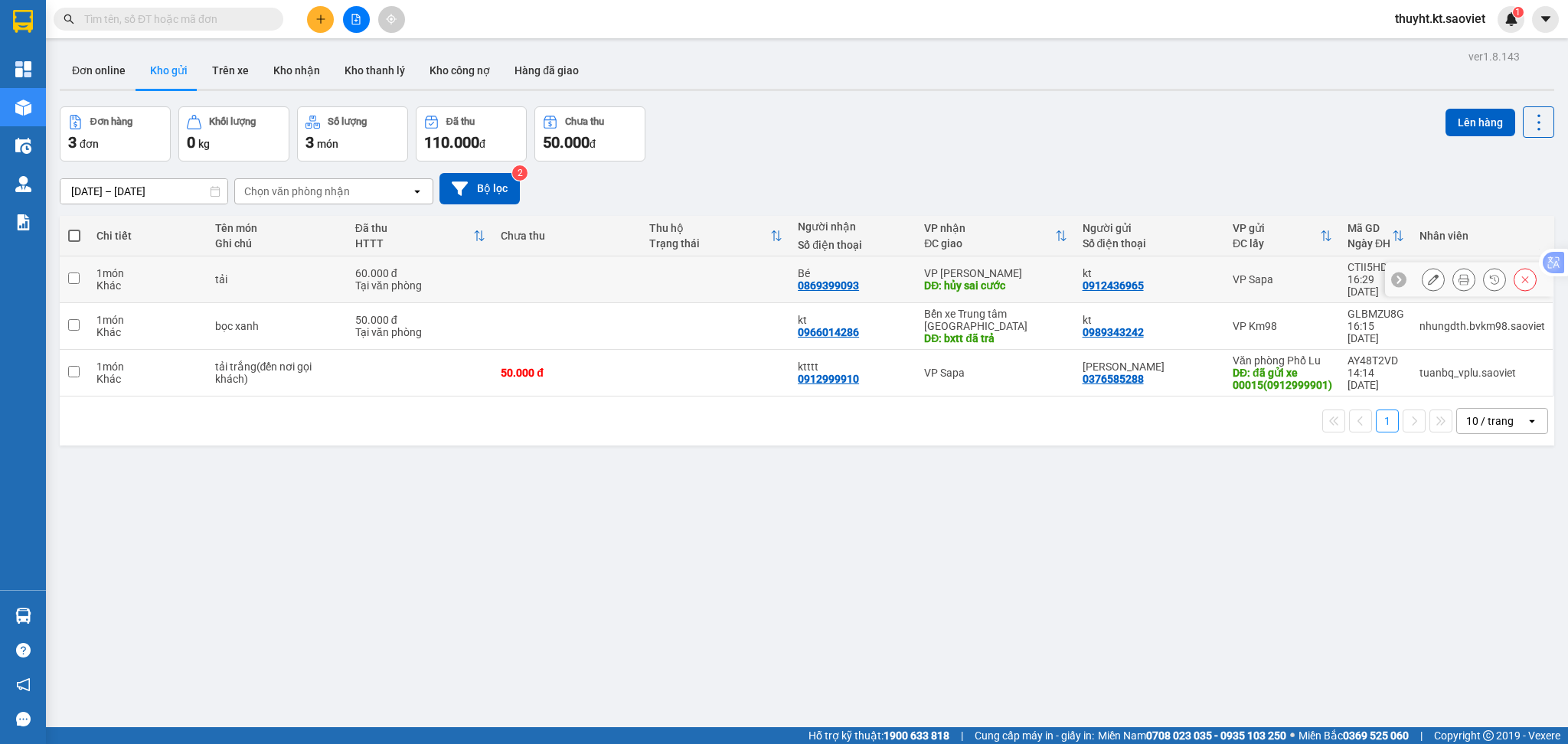
click at [797, 282] on div "0869399093" at bounding box center [828, 285] width 61 height 12
drag, startPoint x: 791, startPoint y: 284, endPoint x: 856, endPoint y: 276, distance: 65.5
click at [856, 276] on td "Bé 0869399093" at bounding box center [853, 279] width 126 height 47
checkbox input "true"
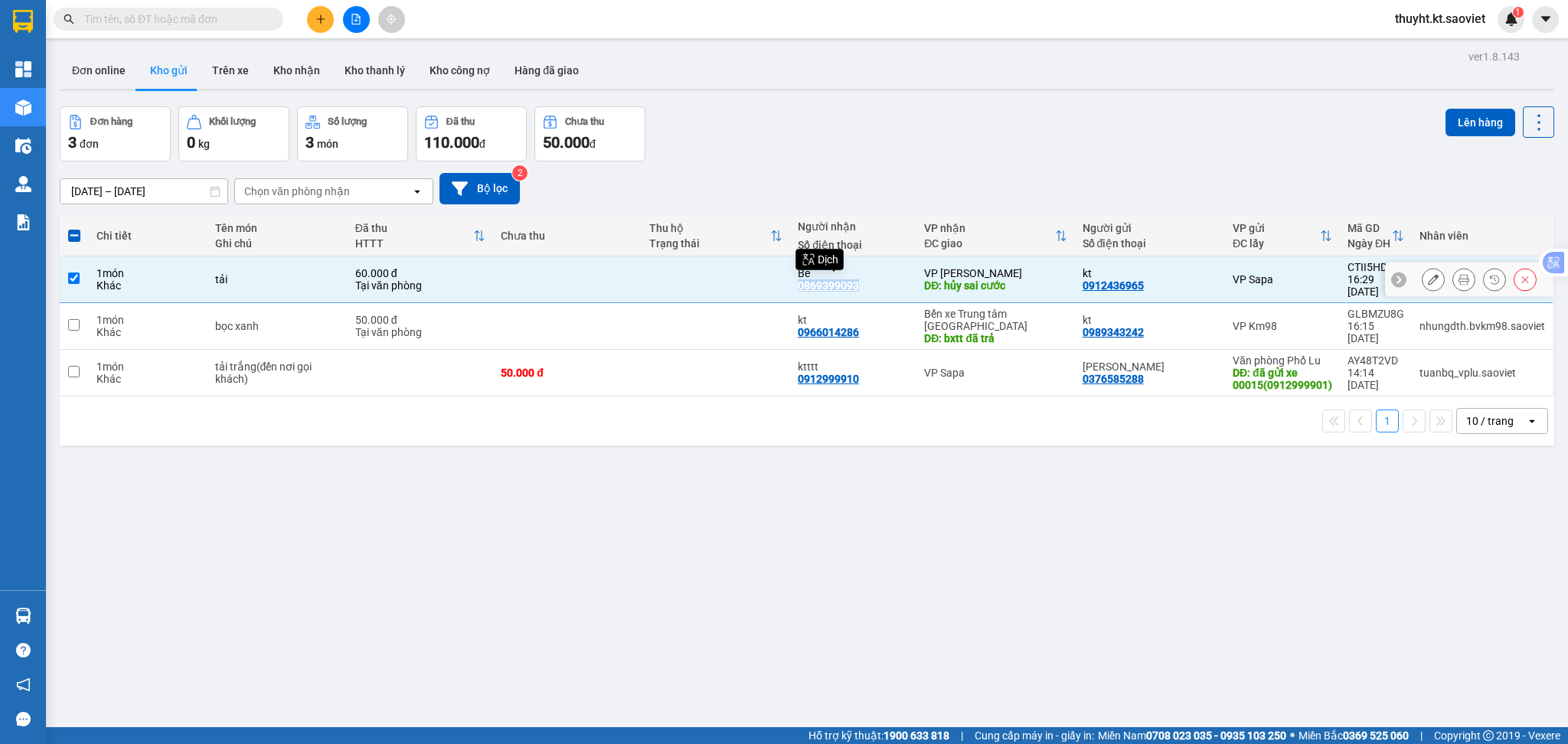
copy div "0869399093"
click at [155, 25] on input "text" at bounding box center [174, 19] width 181 height 17
paste input "0869399093"
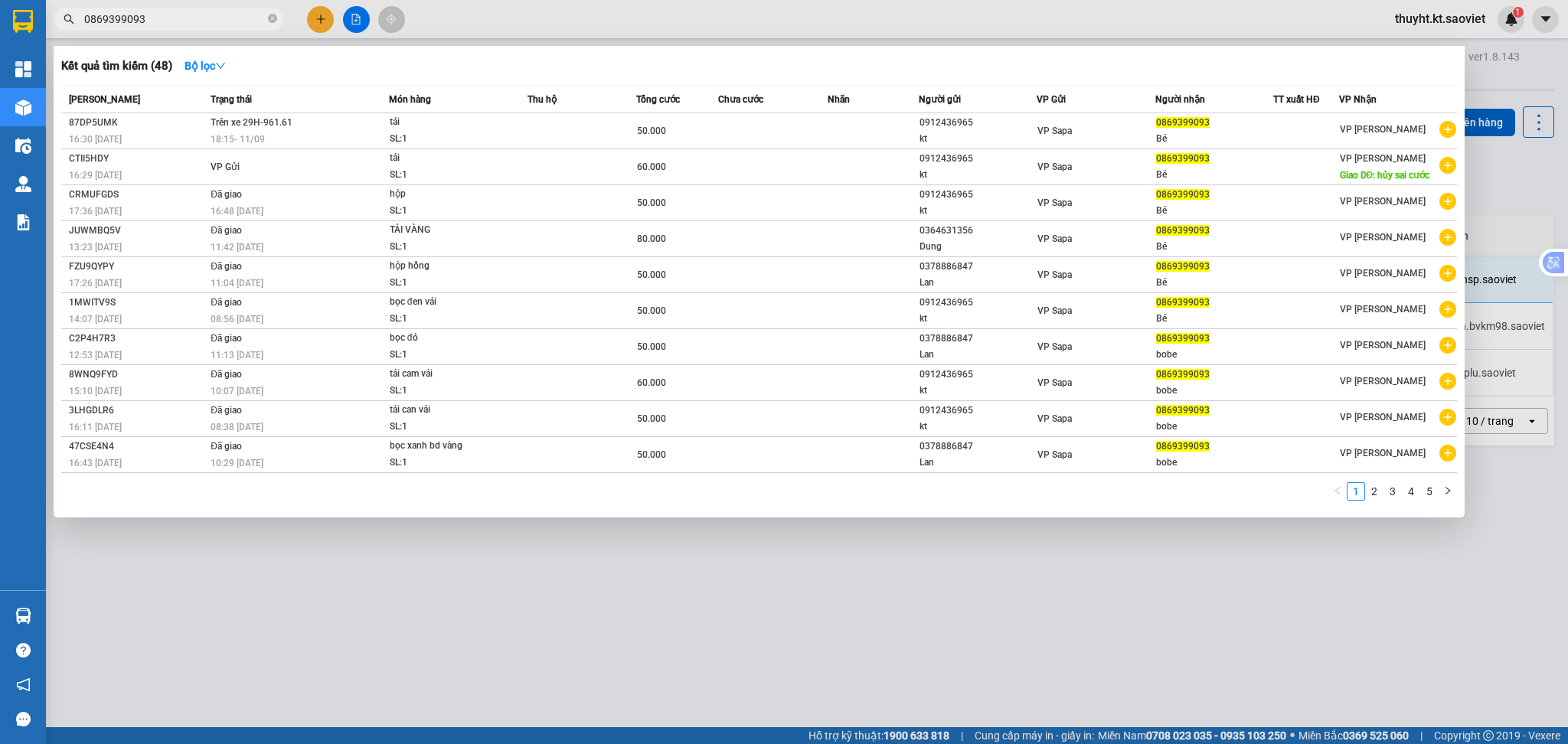
type input "0869399093"
click at [642, 26] on div at bounding box center [784, 372] width 1568 height 744
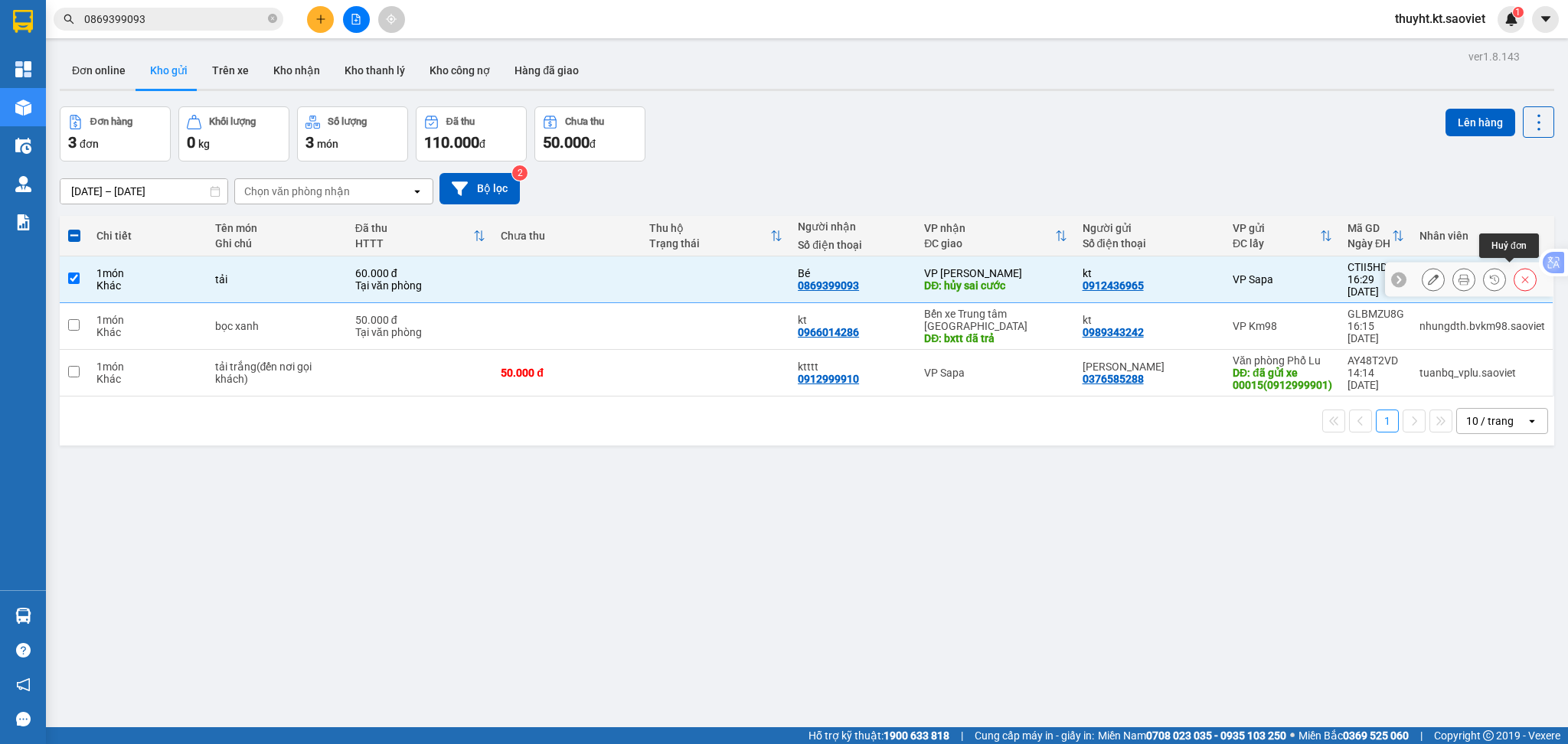
click at [1519, 279] on icon at bounding box center [1524, 279] width 11 height 11
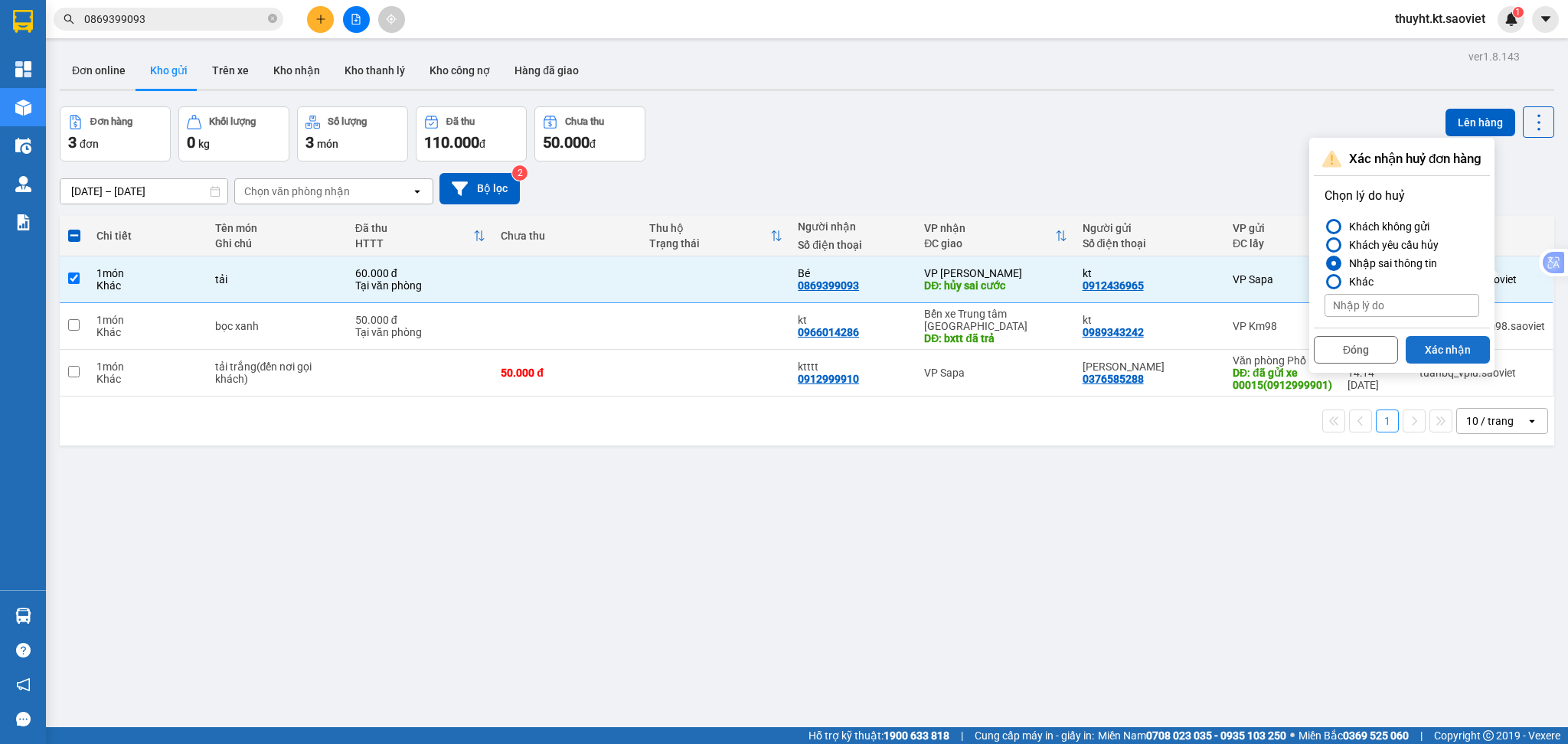
click at [1459, 343] on button "Xác nhận" at bounding box center [1448, 349] width 84 height 28
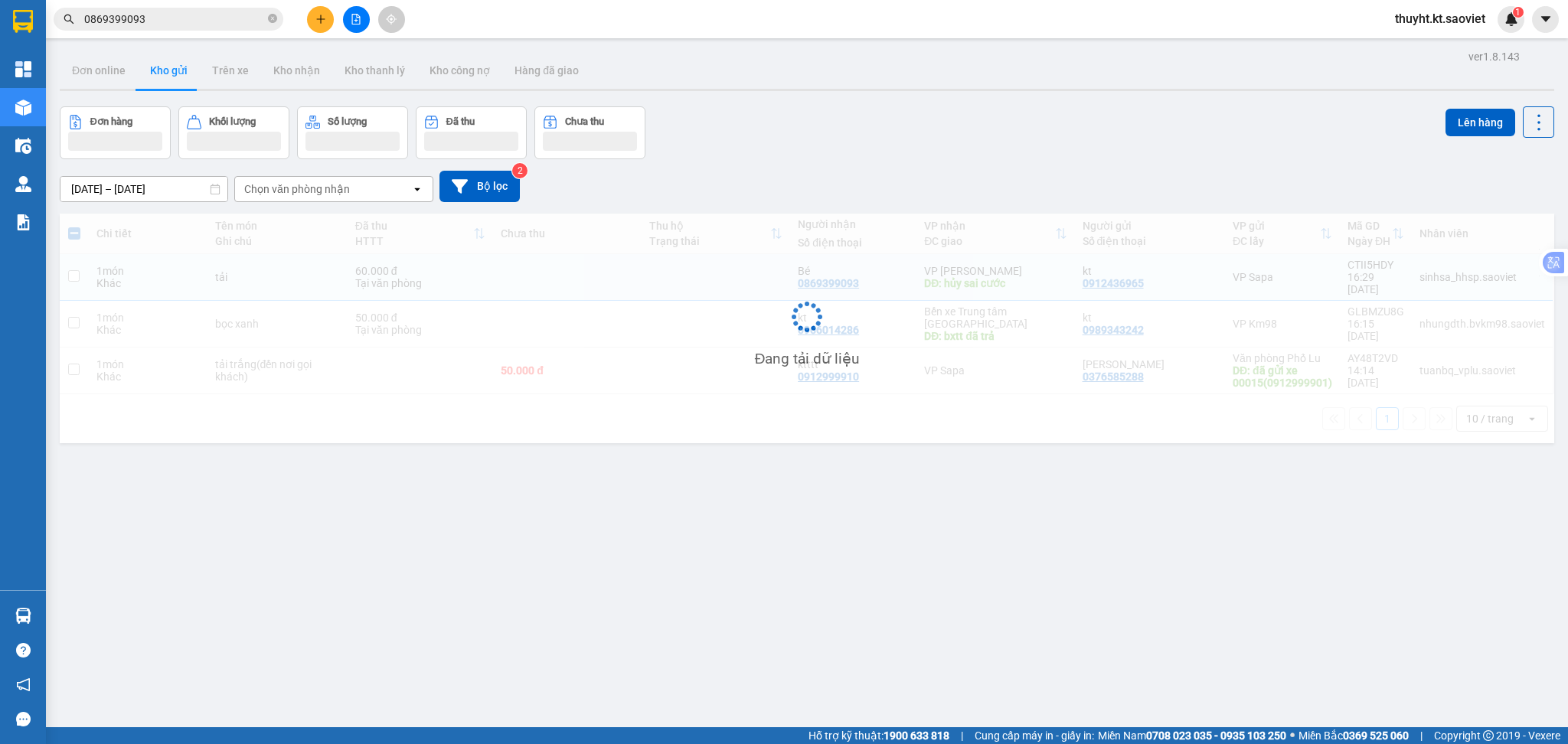
checkbox input "false"
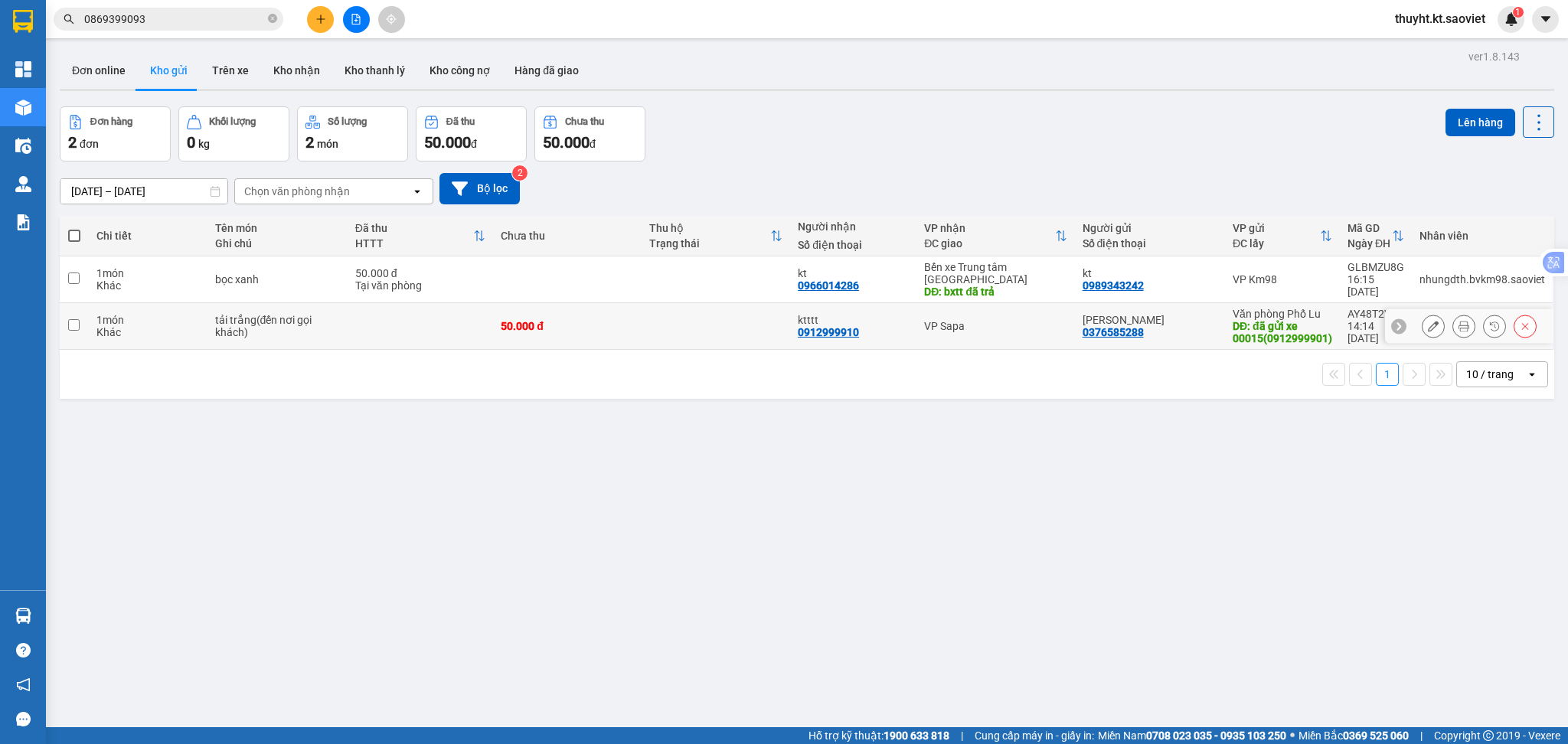
click at [74, 319] on input "checkbox" at bounding box center [74, 325] width 11 height 11
checkbox input "true"
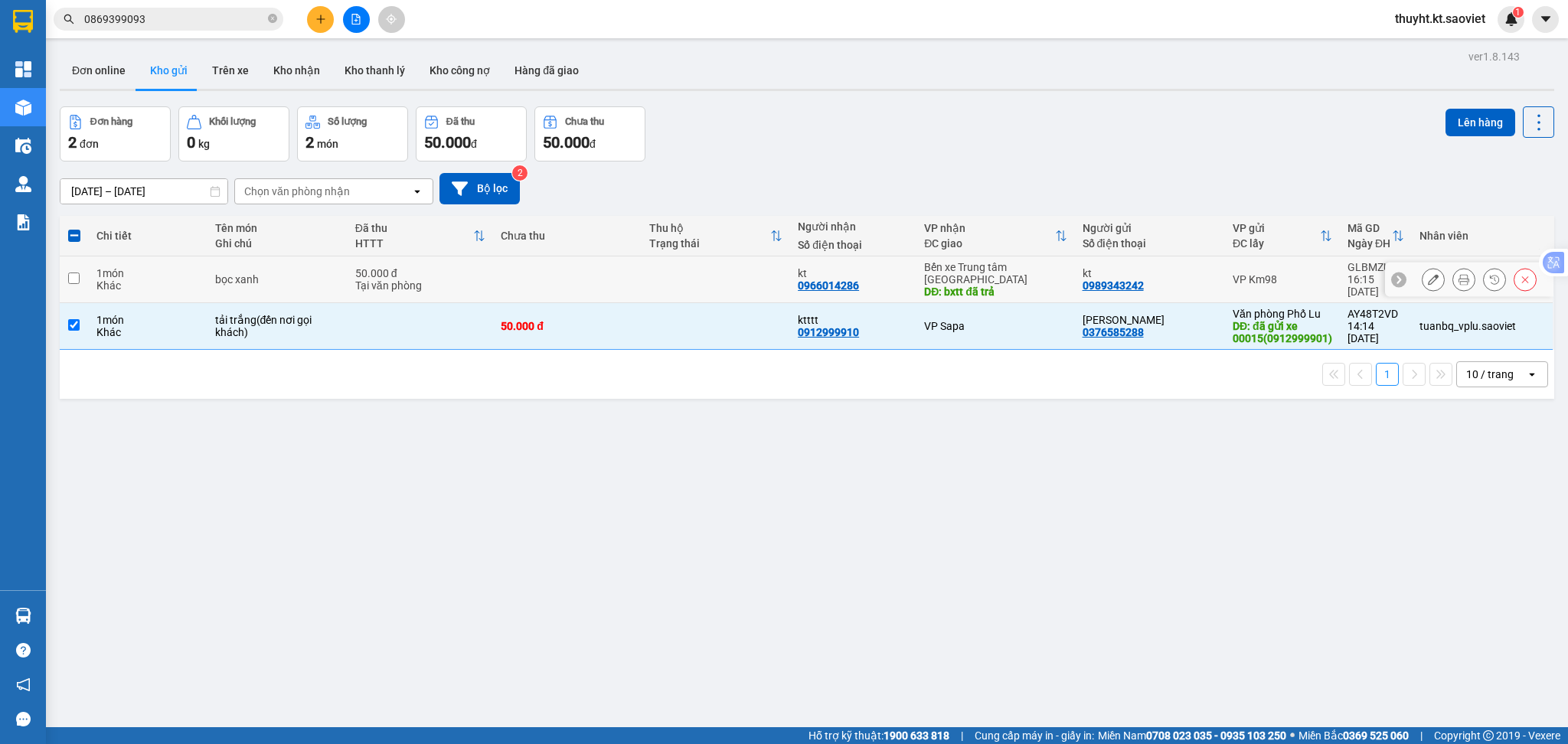
click at [75, 274] on input "checkbox" at bounding box center [74, 278] width 11 height 11
checkbox input "true"
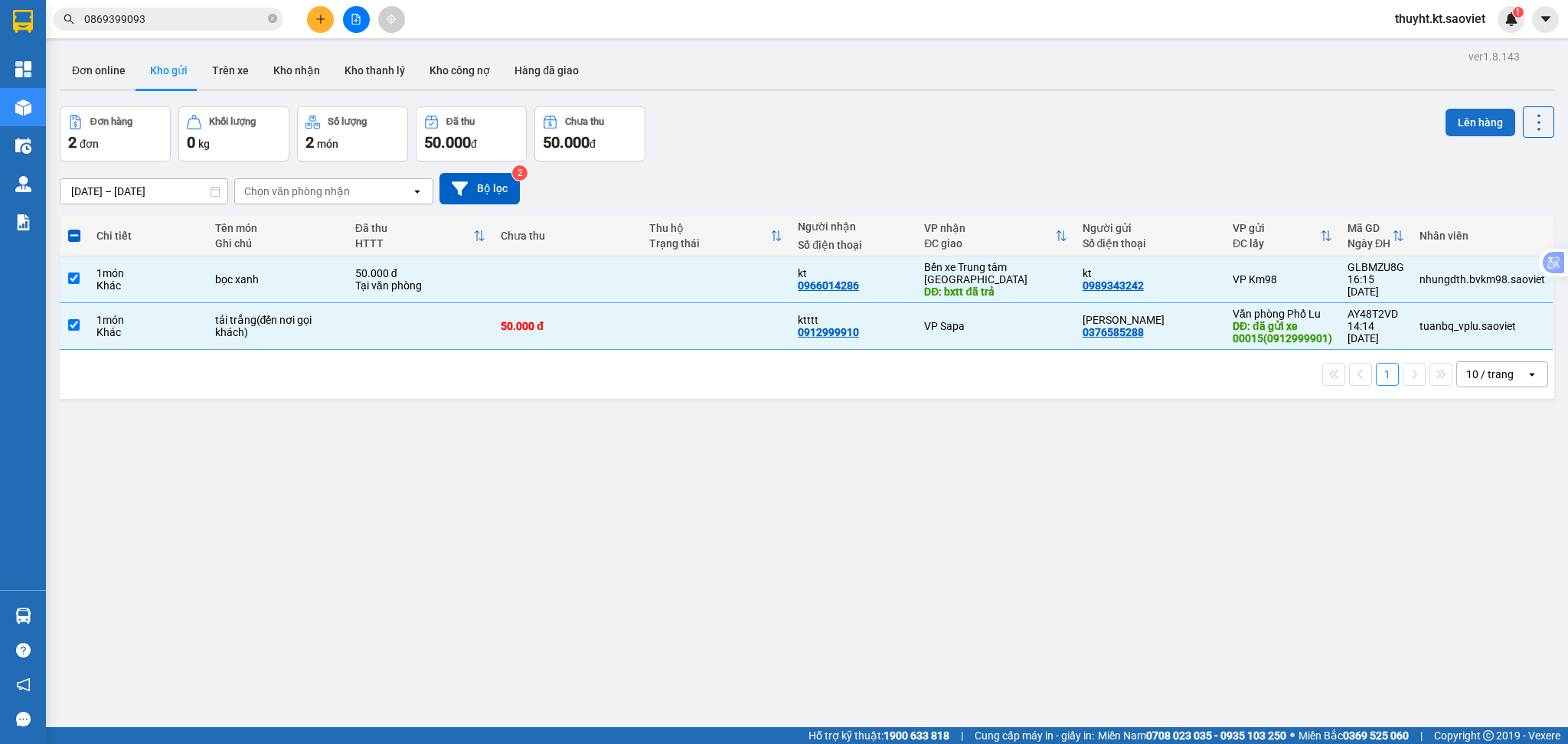
click at [1446, 130] on button "Lên hàng" at bounding box center [1480, 122] width 70 height 28
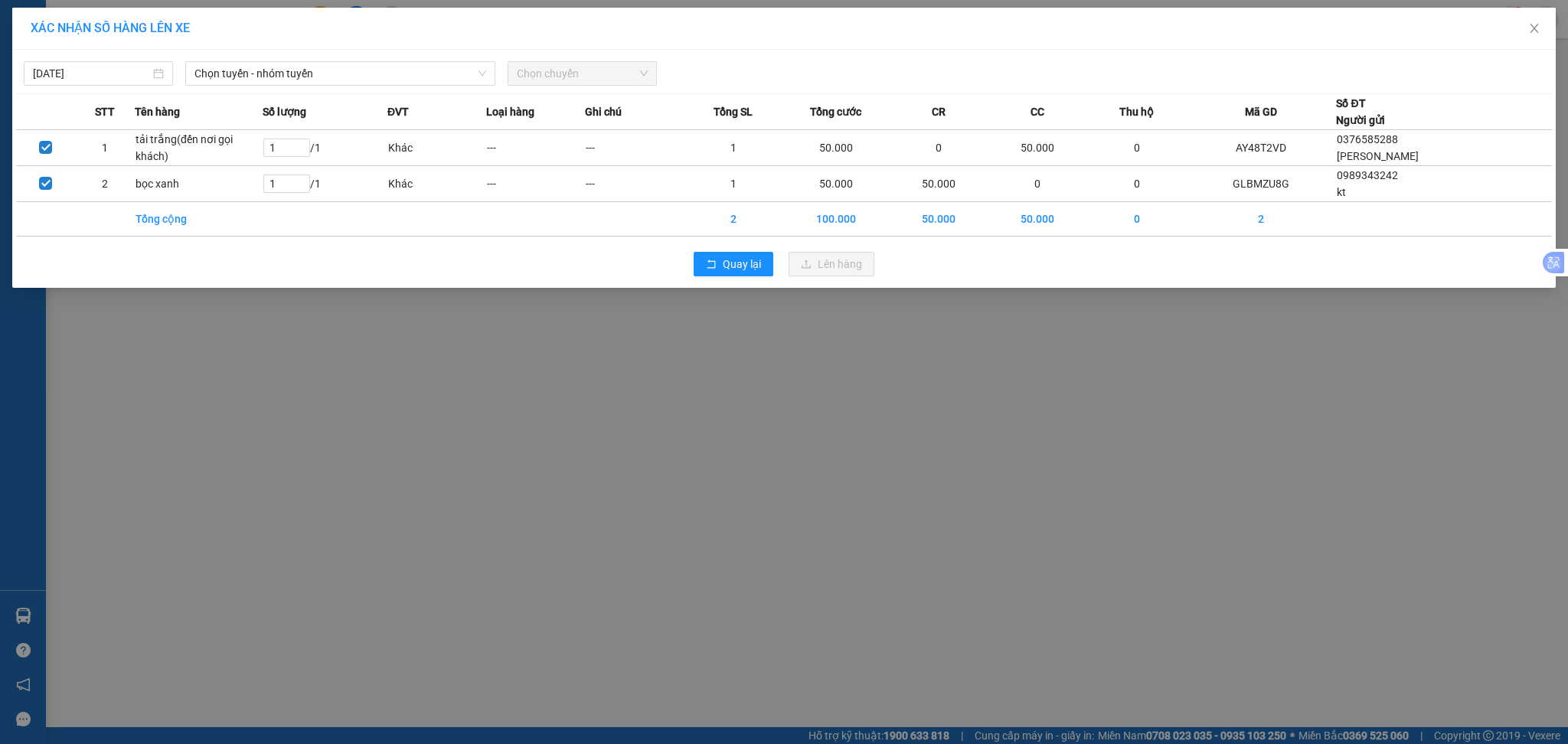
click at [244, 59] on div "[DATE] Chọn tuyến - nhóm tuyến Chọn chuyến" at bounding box center [784, 70] width 1535 height 33
click at [251, 71] on span "Chọn tuyến - nhóm tuyến" at bounding box center [339, 74] width 292 height 23
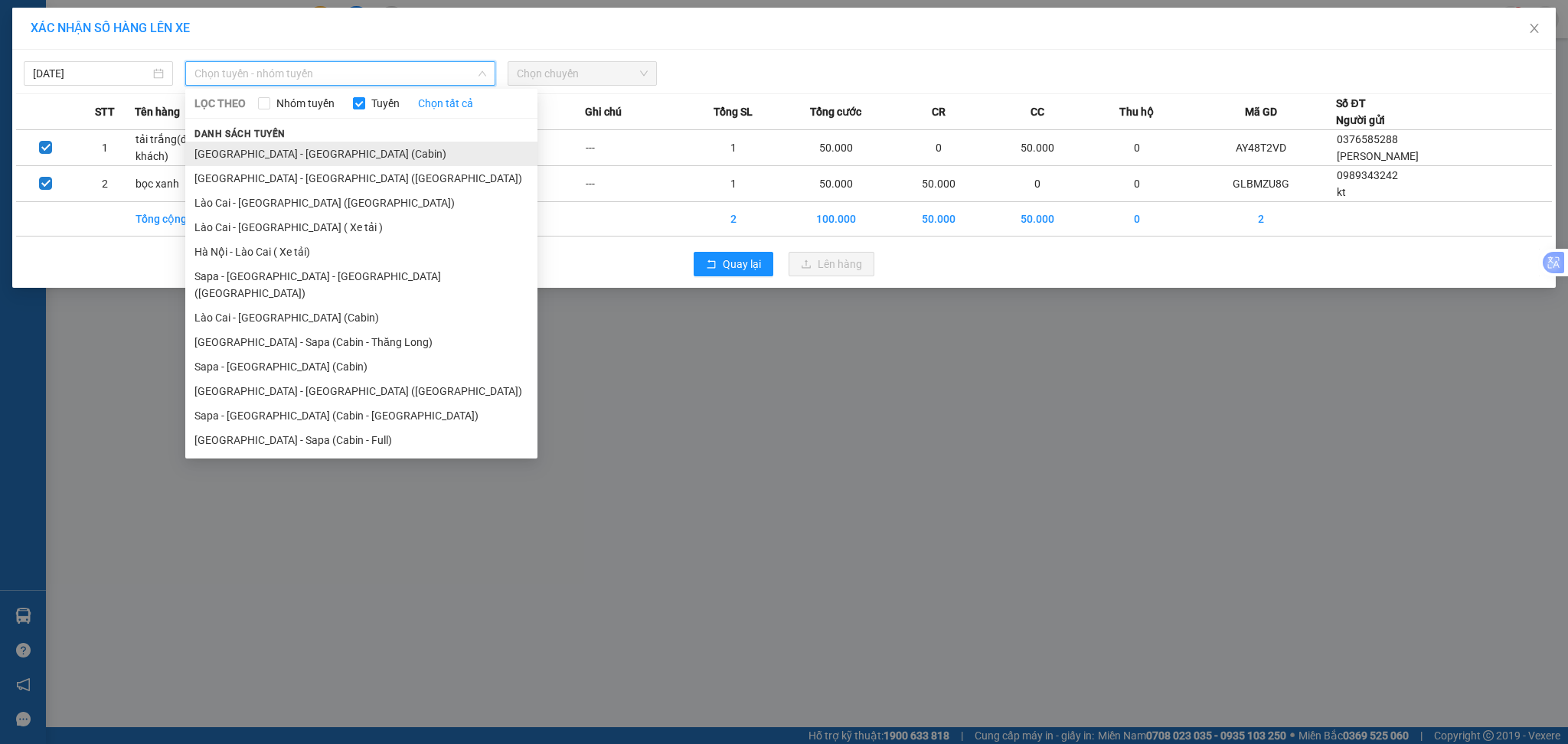
click at [246, 152] on li "[GEOGRAPHIC_DATA] - [GEOGRAPHIC_DATA] (Cabin)" at bounding box center [361, 154] width 352 height 25
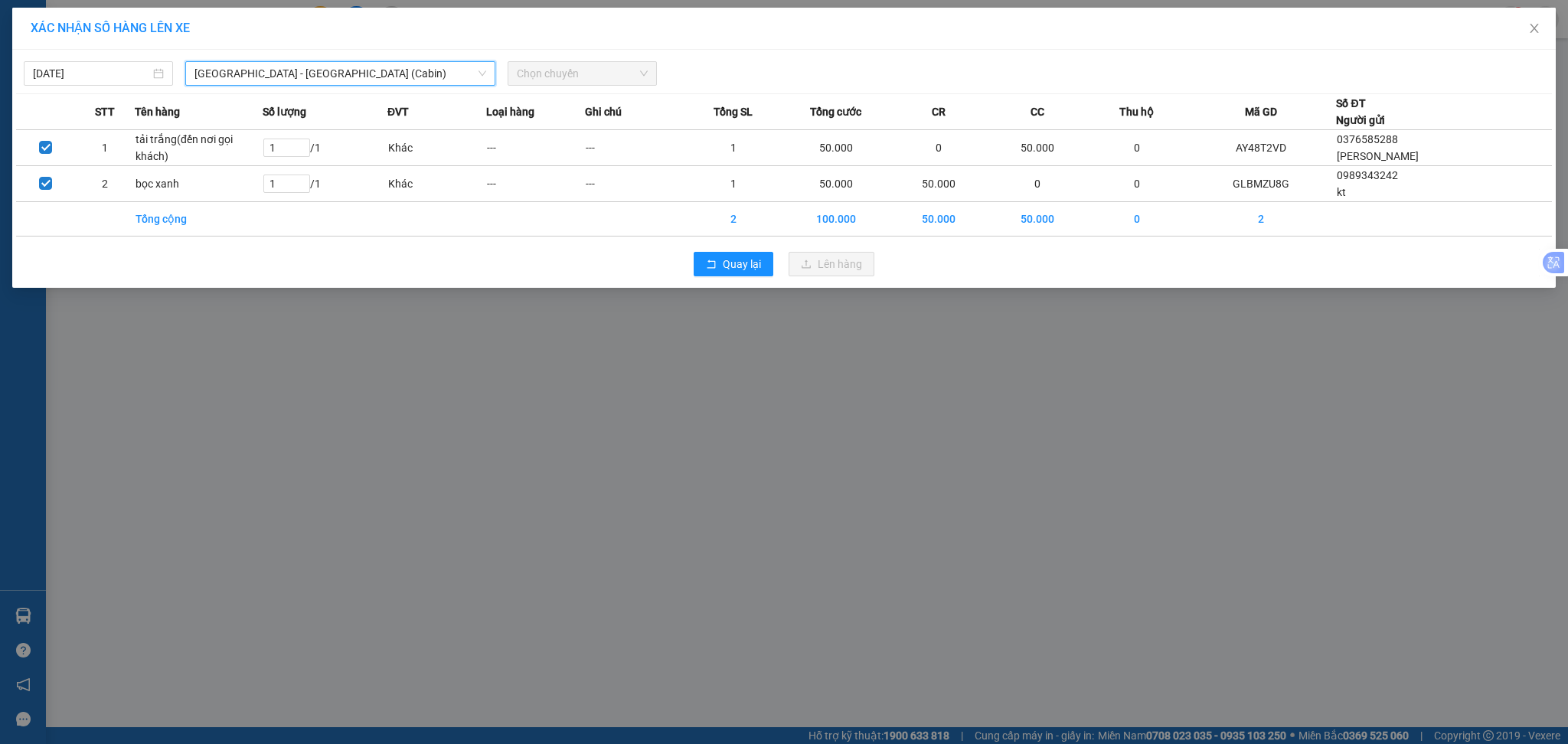
click at [635, 73] on span "Chọn chuyến" at bounding box center [581, 74] width 131 height 23
click at [581, 72] on span "Chọn chuyến" at bounding box center [581, 74] width 131 height 23
click at [332, 87] on div "[DATE] [GEOGRAPHIC_DATA] - [GEOGRAPHIC_DATA] ([GEOGRAPHIC_DATA]) LỌC THEO Nhóm …" at bounding box center [784, 168] width 1543 height 238
click at [320, 79] on span "[GEOGRAPHIC_DATA] - [GEOGRAPHIC_DATA] (Cabin)" at bounding box center [339, 74] width 292 height 23
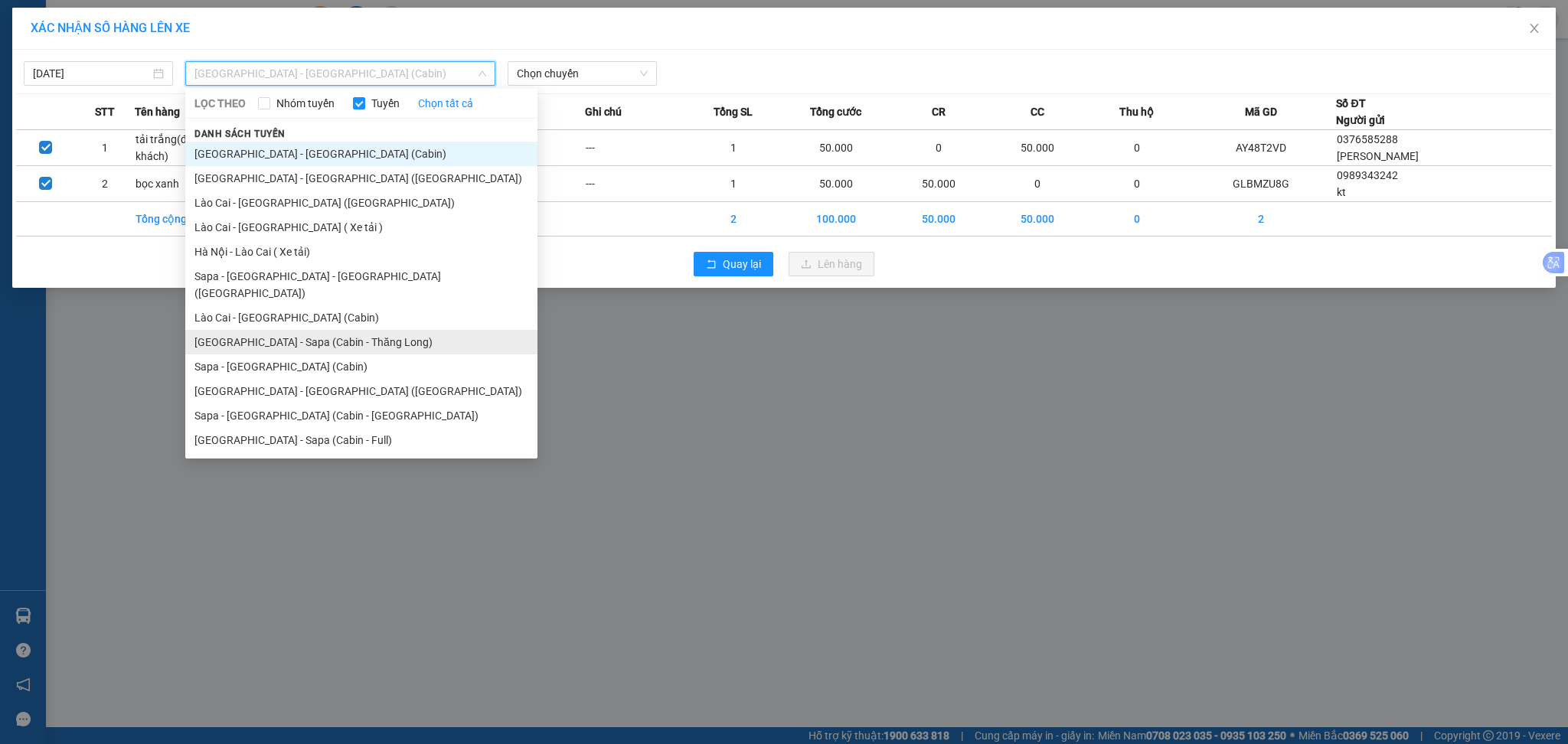
click at [288, 330] on li "[GEOGRAPHIC_DATA] - Sapa (Cabin - Thăng Long)" at bounding box center [361, 342] width 352 height 25
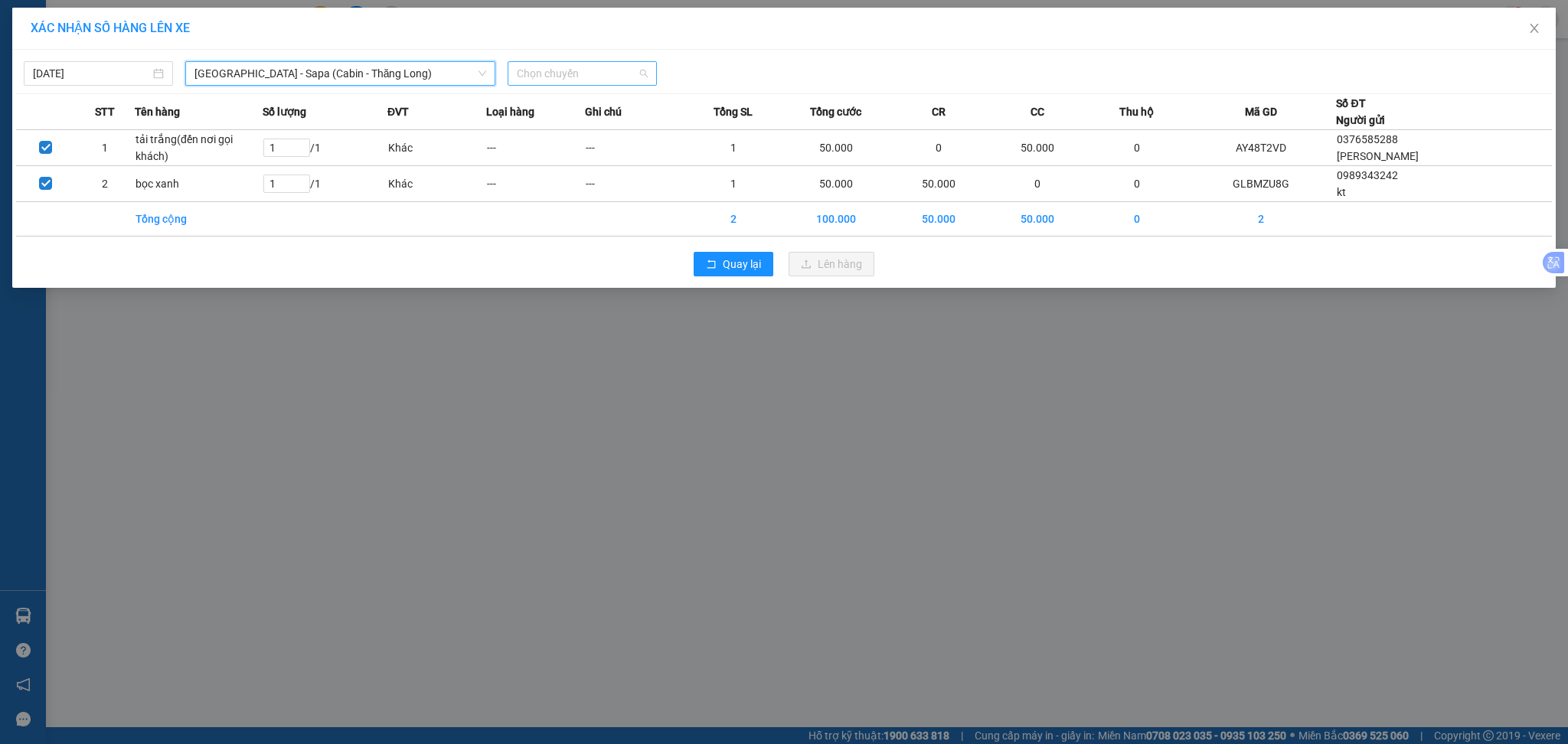
click at [591, 76] on span "Chọn chuyến" at bounding box center [581, 74] width 131 height 23
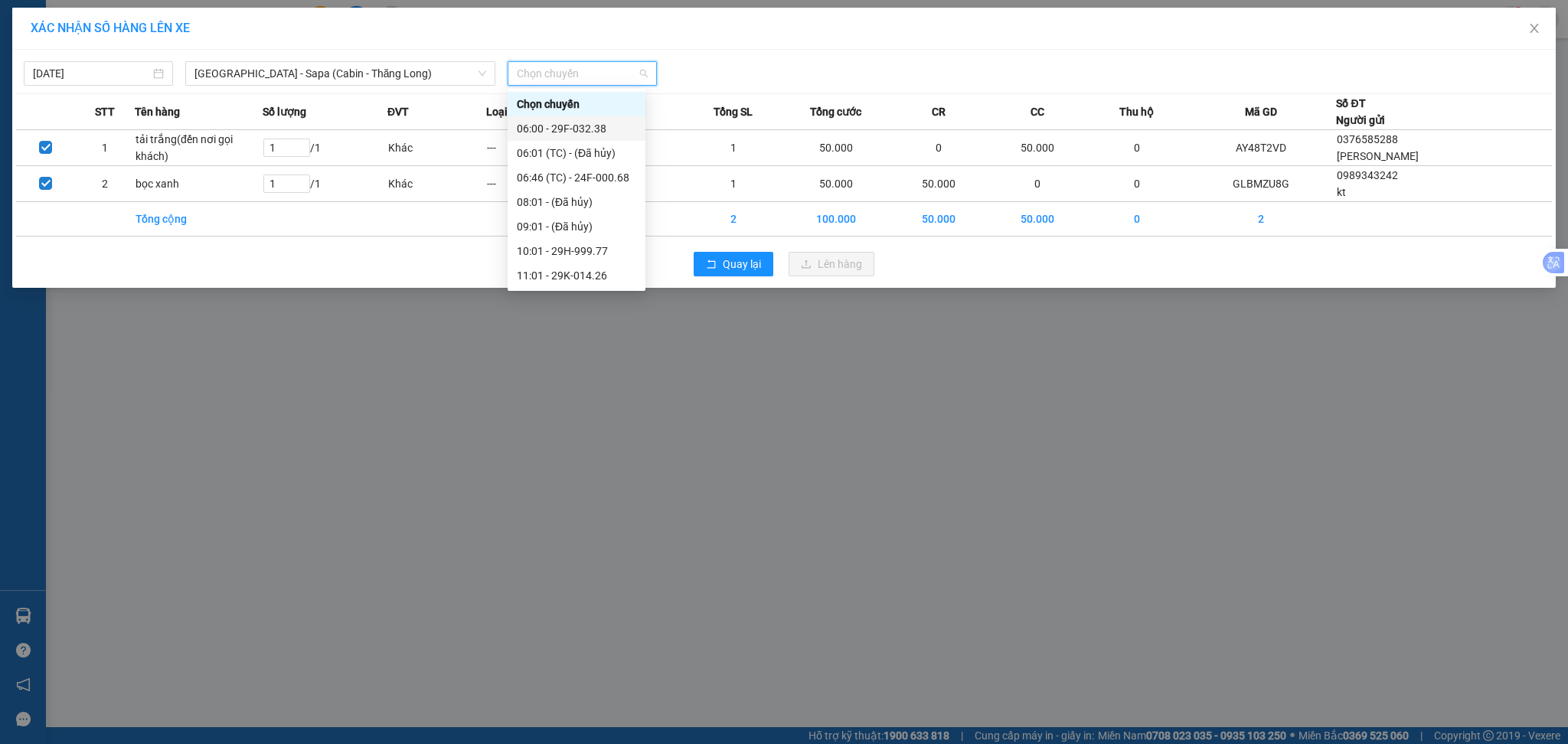
click at [586, 121] on div "06:00 - 29F-032.38" at bounding box center [576, 129] width 120 height 17
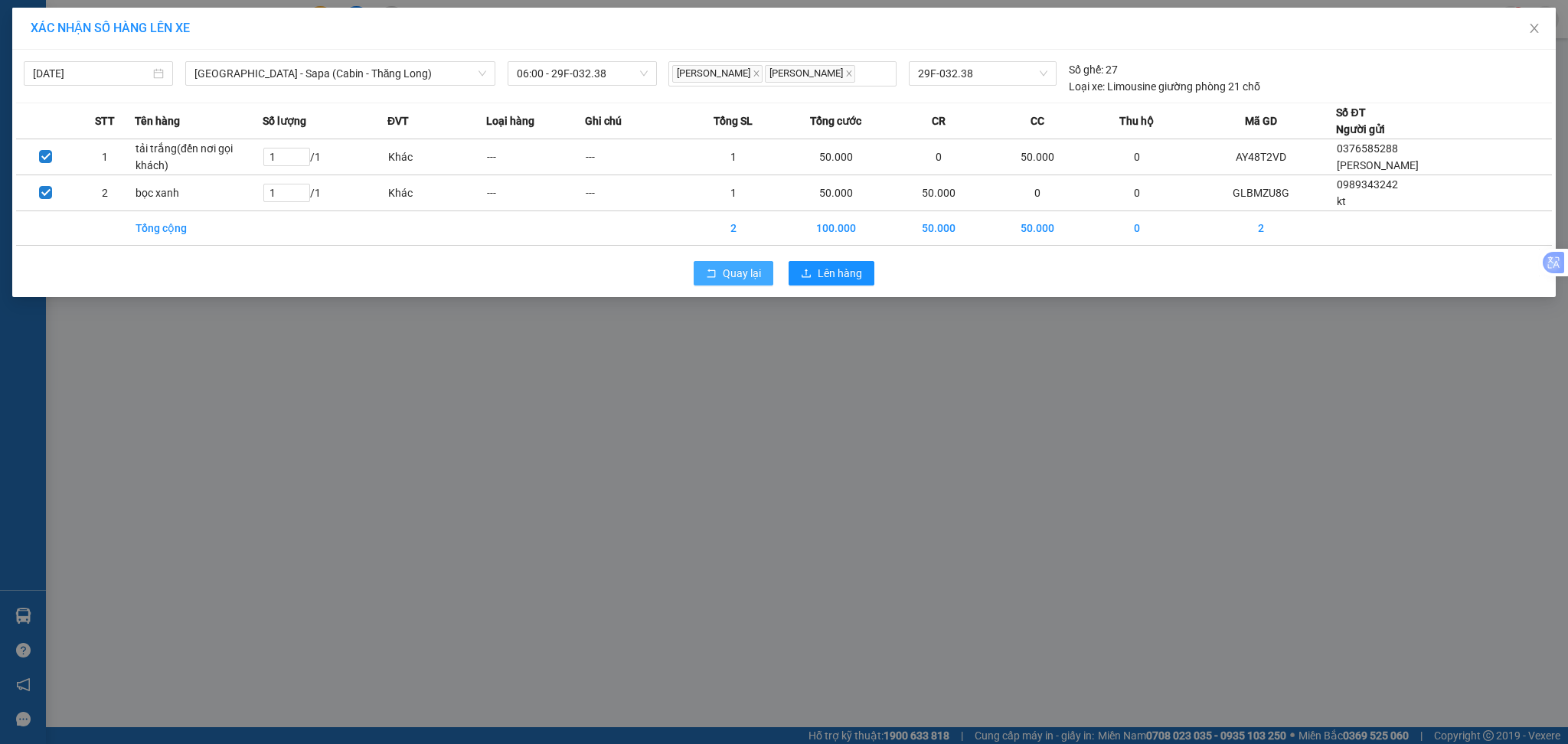
click at [743, 272] on span "Quay lại" at bounding box center [742, 274] width 38 height 17
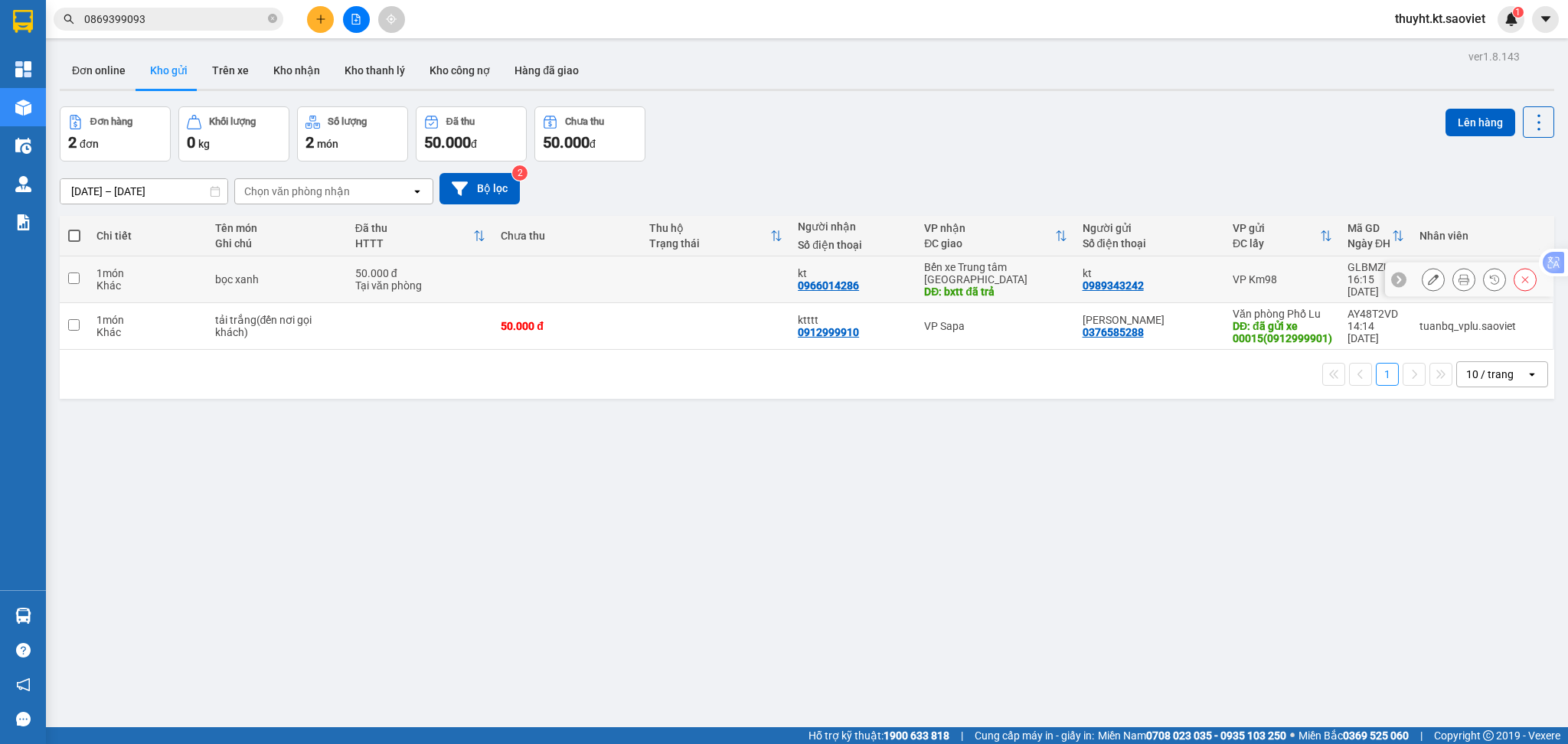
click at [74, 274] on input "checkbox" at bounding box center [74, 278] width 11 height 11
checkbox input "true"
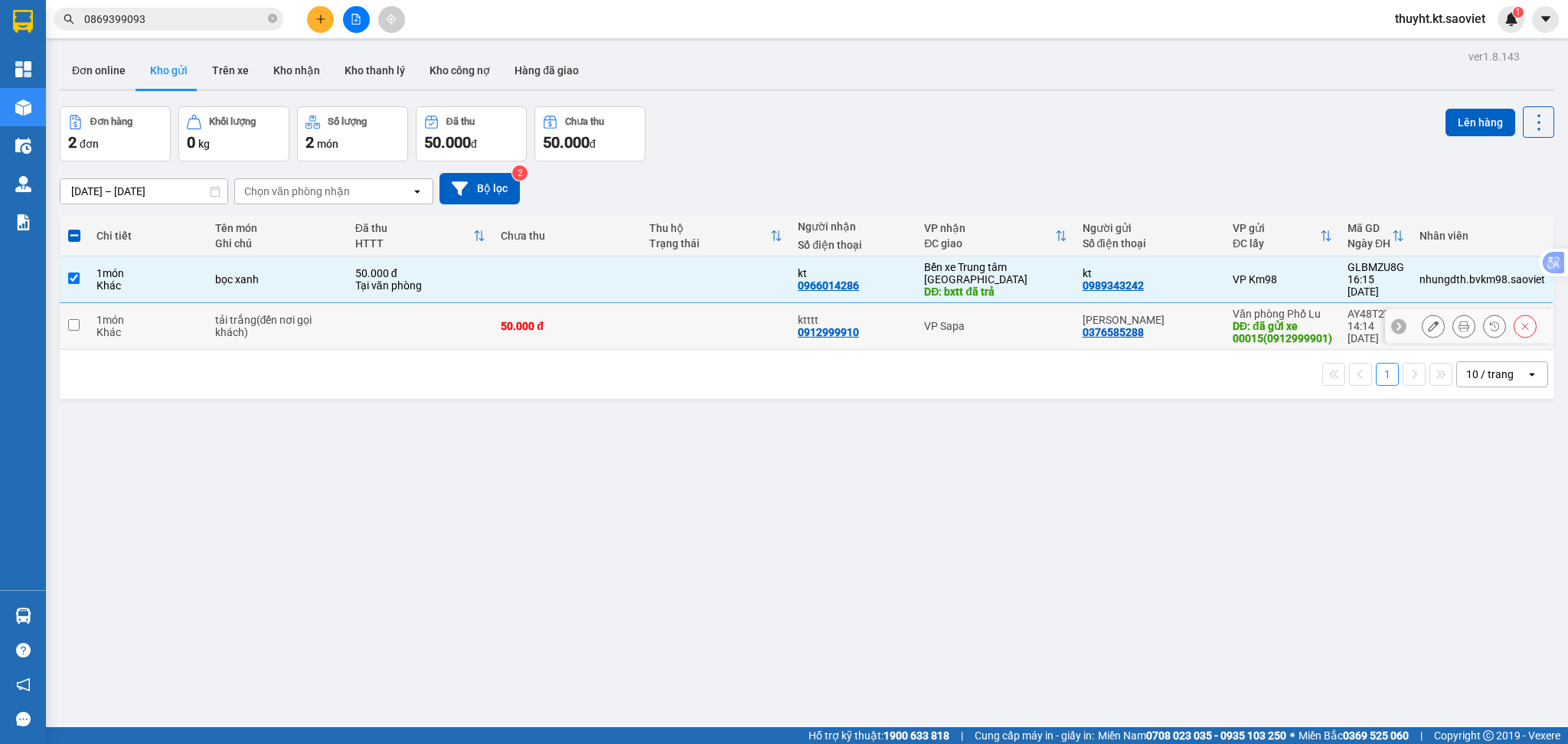
click at [76, 319] on input "checkbox" at bounding box center [74, 325] width 11 height 11
checkbox input "true"
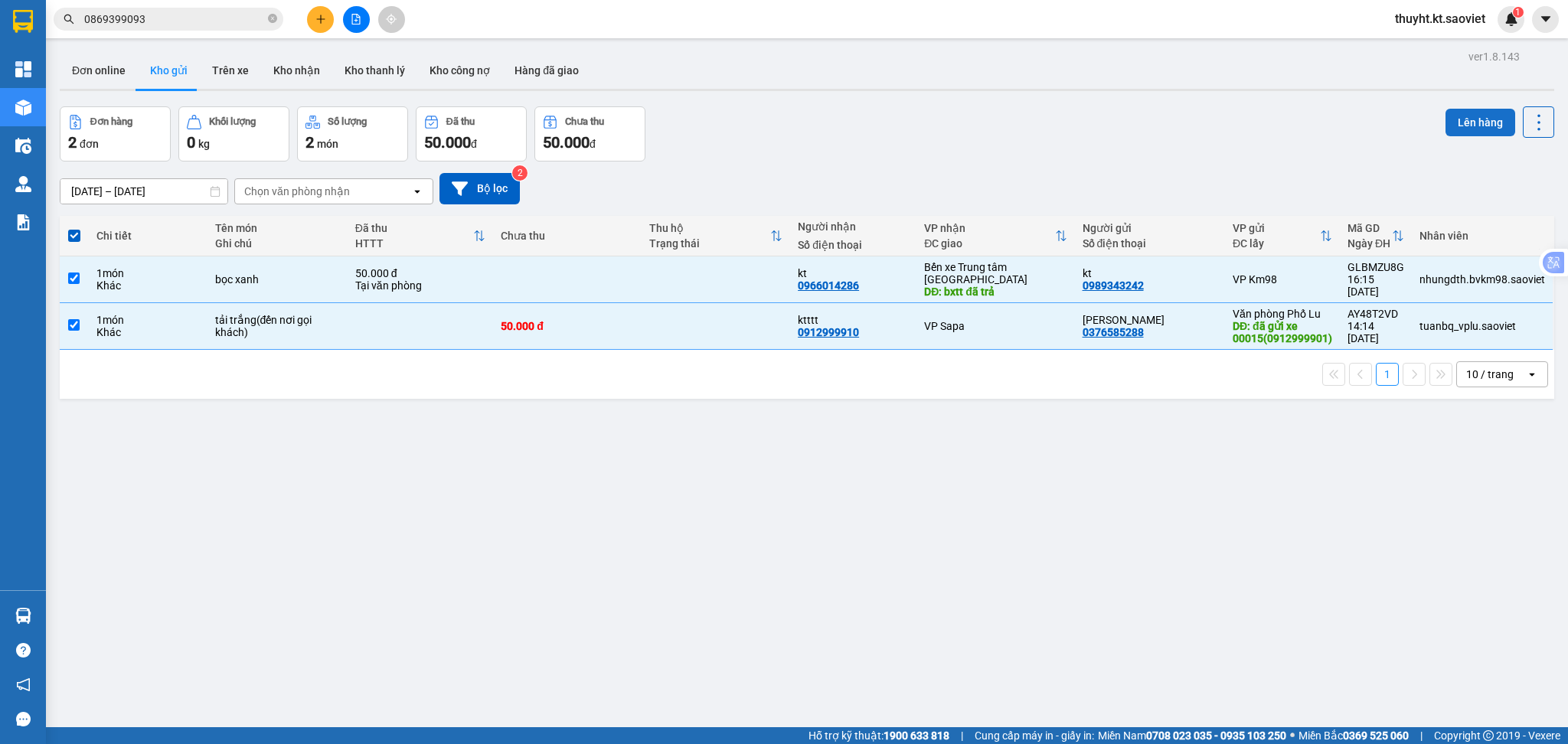
click at [1467, 118] on button "Lên hàng" at bounding box center [1480, 122] width 70 height 28
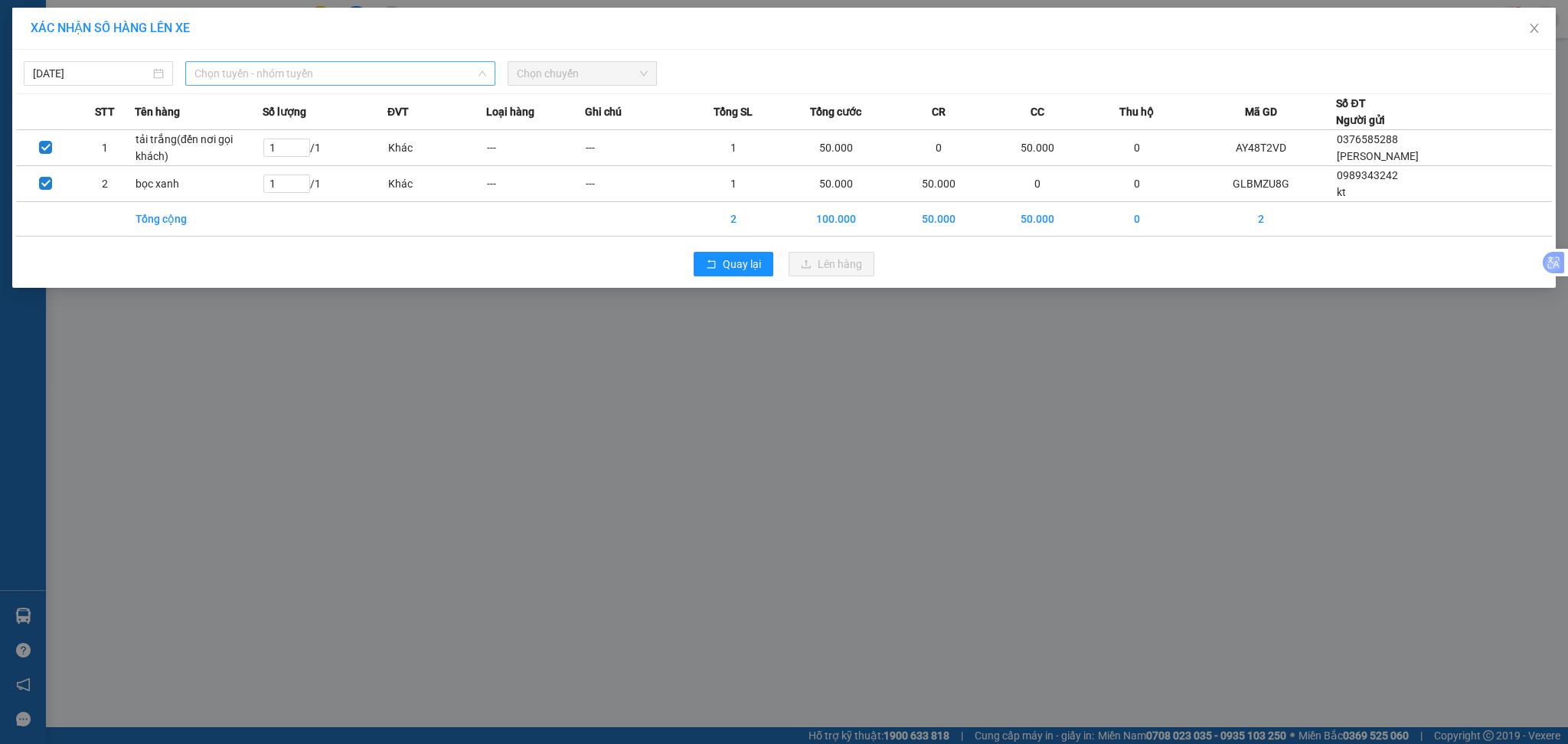
click at [258, 68] on span "Chọn tuyến - nhóm tuyến" at bounding box center [339, 74] width 292 height 23
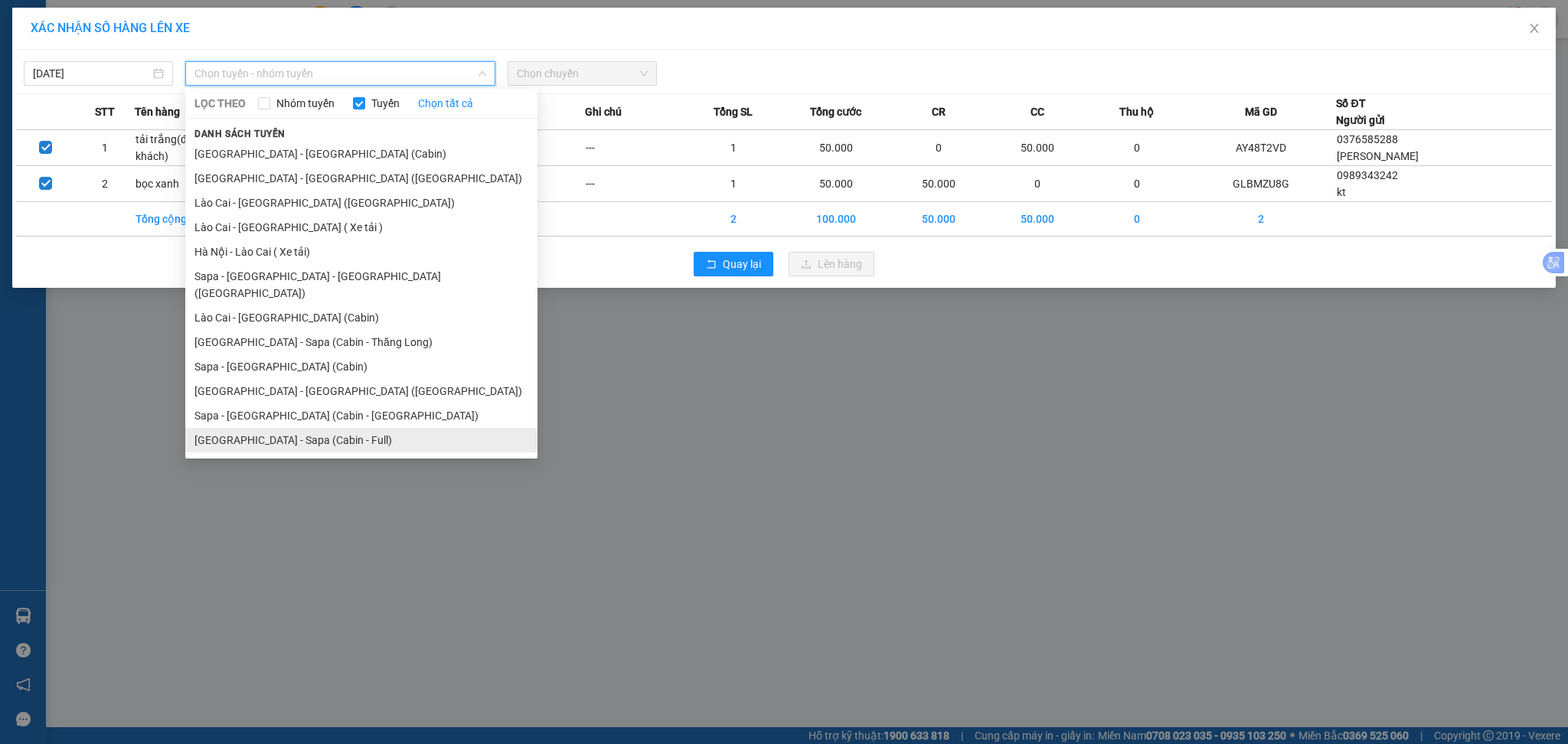
click at [340, 428] on li "[GEOGRAPHIC_DATA] - Sapa (Cabin - Full)" at bounding box center [361, 441] width 352 height 25
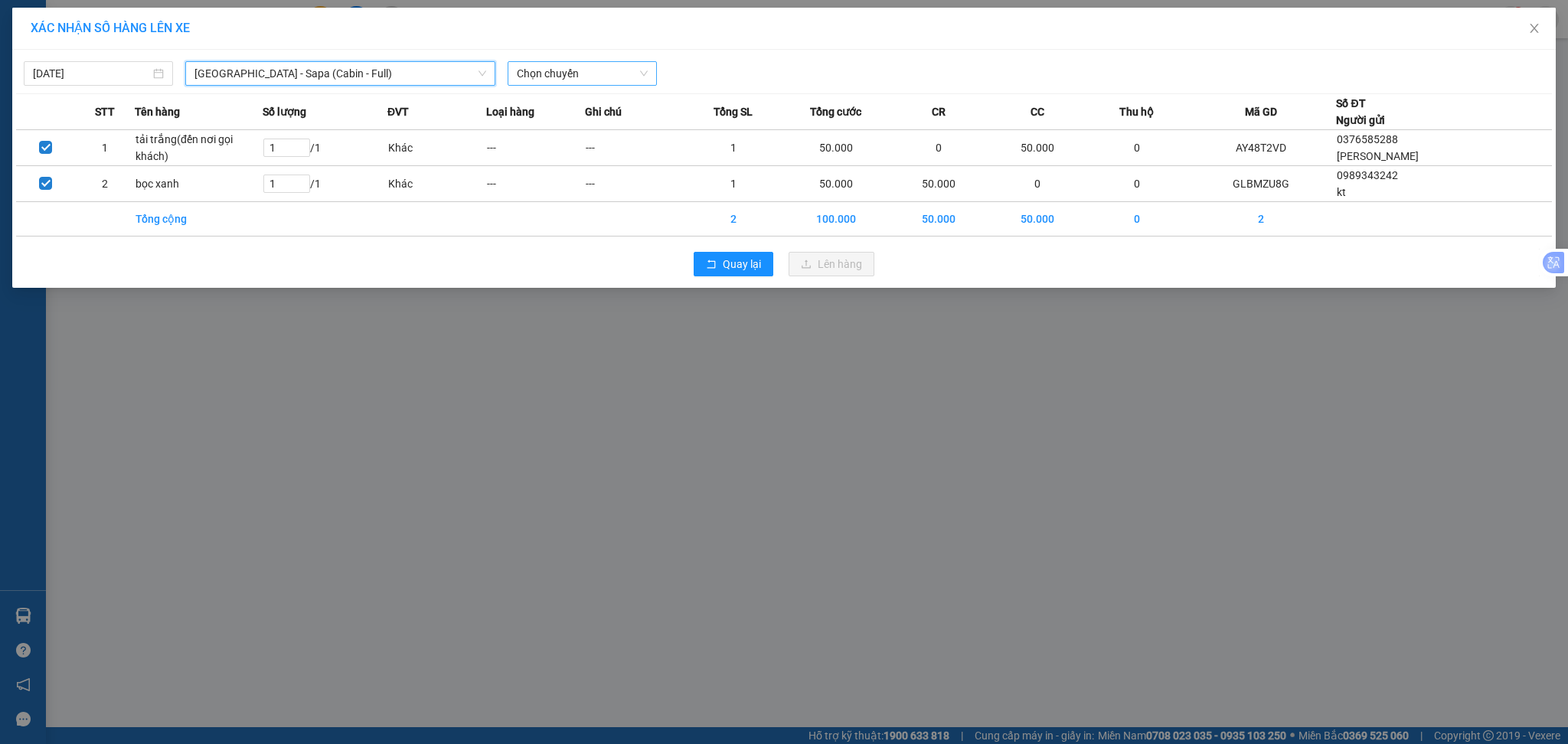
click at [608, 64] on span "Chọn chuyến" at bounding box center [581, 74] width 131 height 23
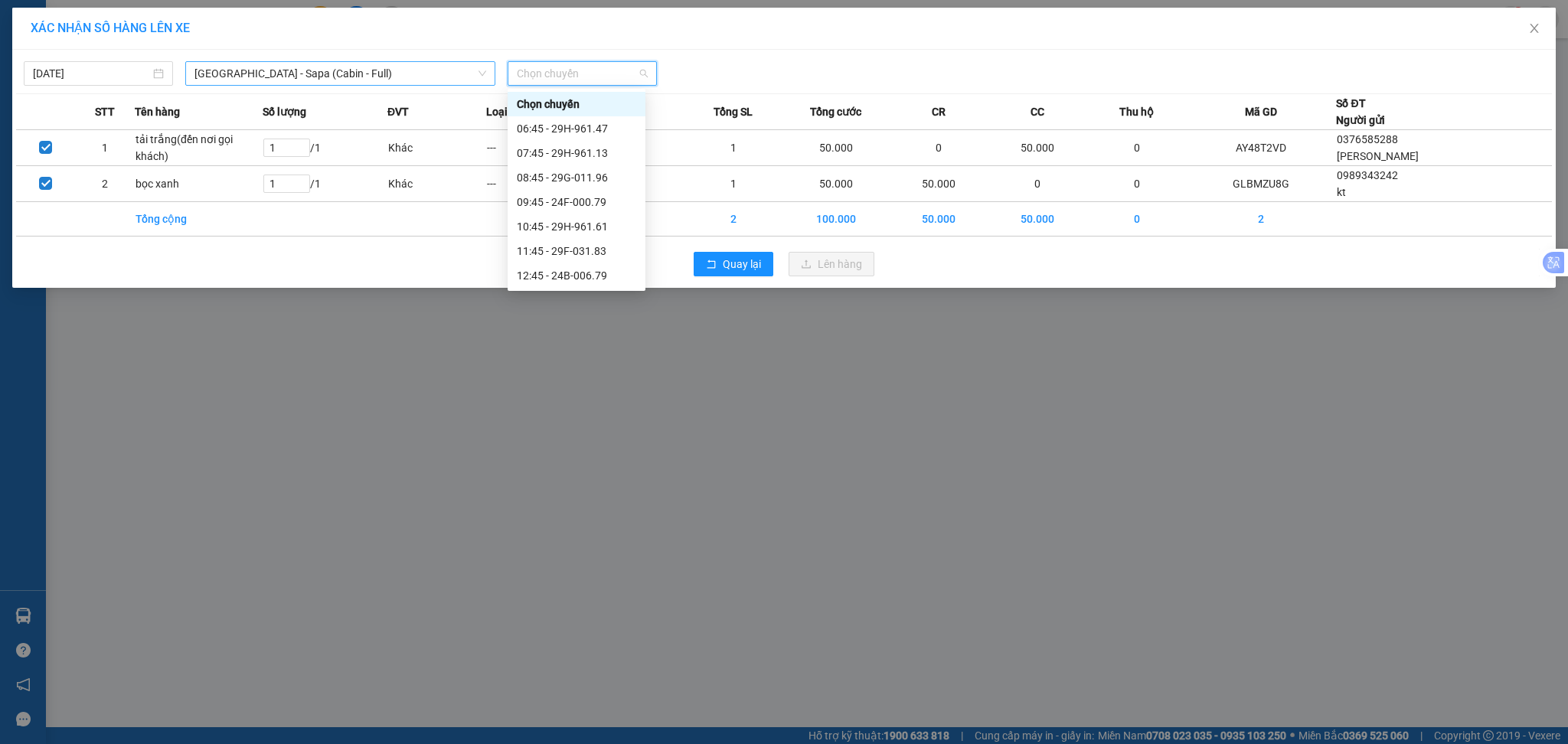
drag, startPoint x: 589, startPoint y: 123, endPoint x: 425, endPoint y: 63, distance: 174.6
click at [444, 66] on body "Kết quả tìm kiếm ( 48 ) Bộ lọc Mã ĐH Trạng thái Món hàng Thu hộ Tổng cước Chưa …" at bounding box center [784, 372] width 1568 height 744
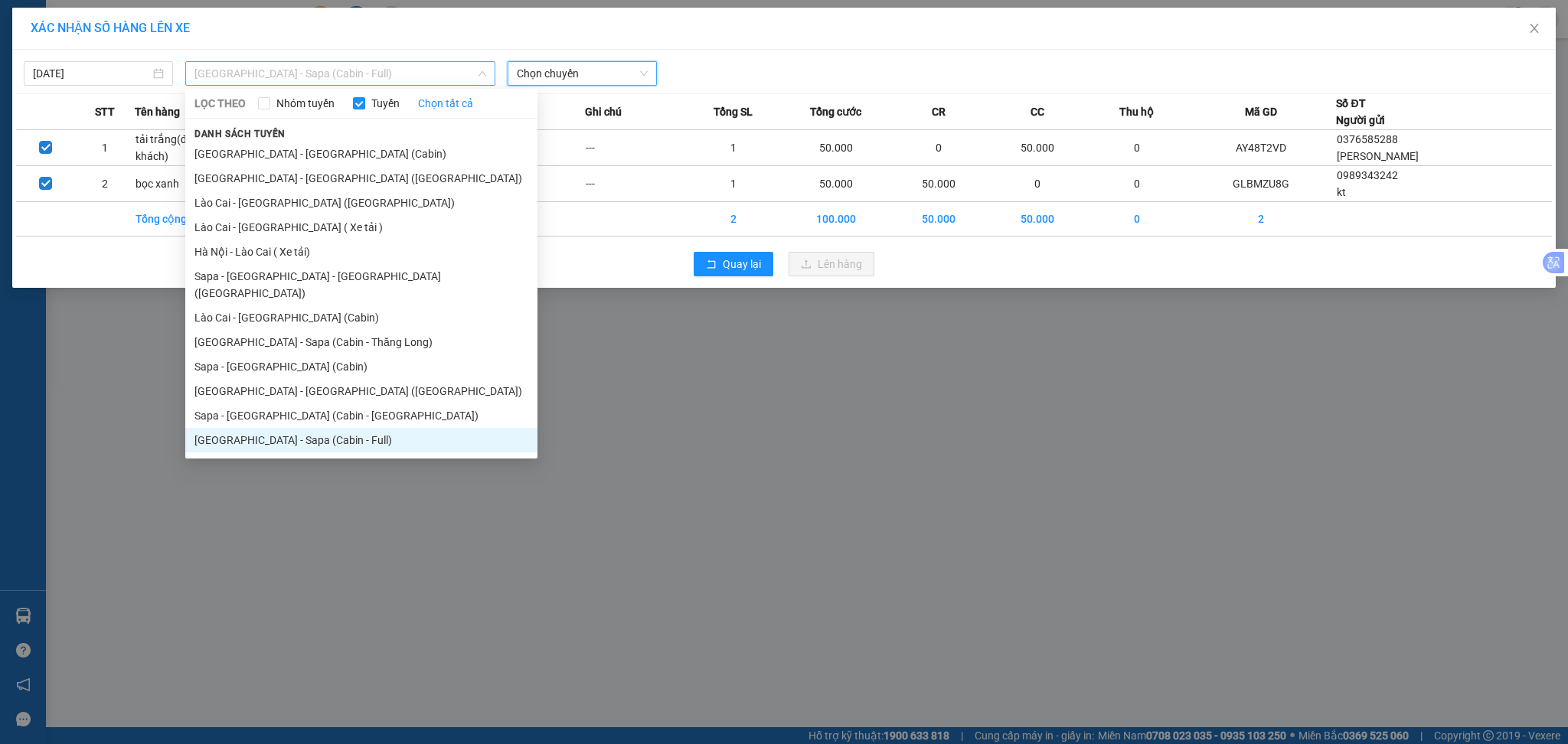
click at [363, 72] on span "[GEOGRAPHIC_DATA] - Sapa (Cabin - Full)" at bounding box center [339, 74] width 292 height 23
click at [336, 330] on li "[GEOGRAPHIC_DATA] - Sapa (Cabin - Thăng Long)" at bounding box center [361, 342] width 352 height 25
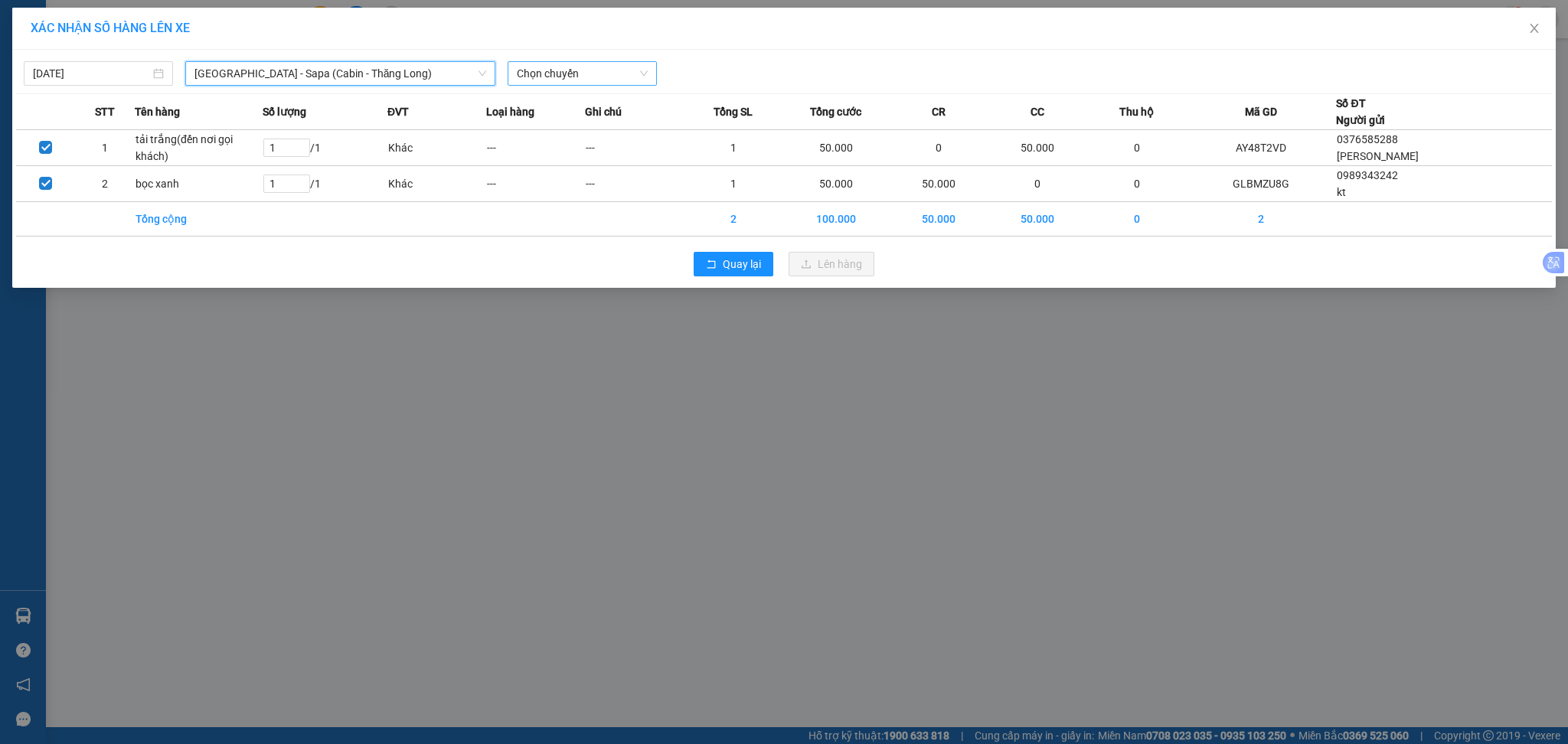
click at [584, 66] on span "Chọn chuyến" at bounding box center [581, 74] width 131 height 23
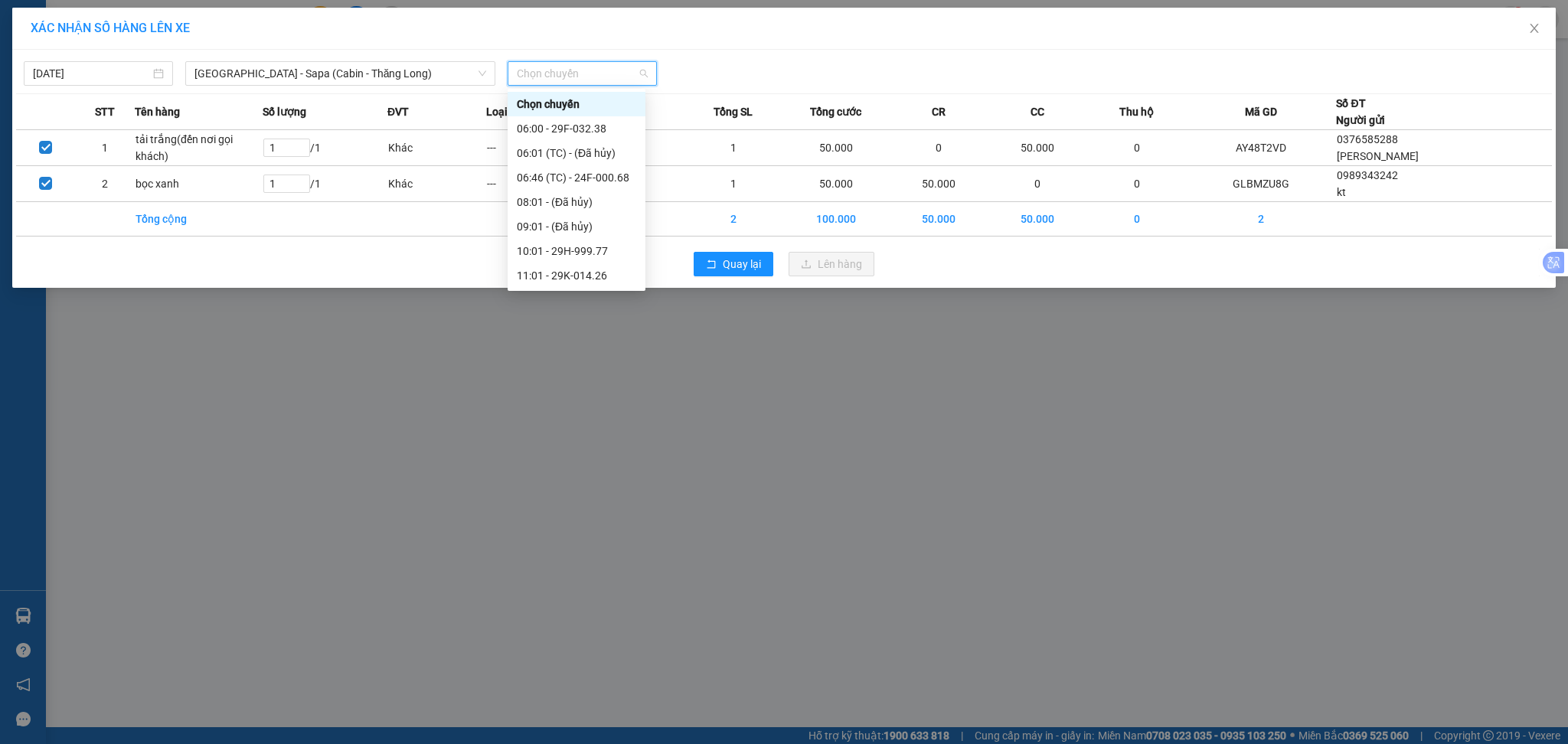
click at [577, 114] on div "Chọn chuyến" at bounding box center [577, 104] width 138 height 25
click at [586, 67] on span "Chọn chuyến" at bounding box center [581, 74] width 131 height 23
click at [574, 123] on div "06:00 - 29F-032.38" at bounding box center [576, 129] width 120 height 17
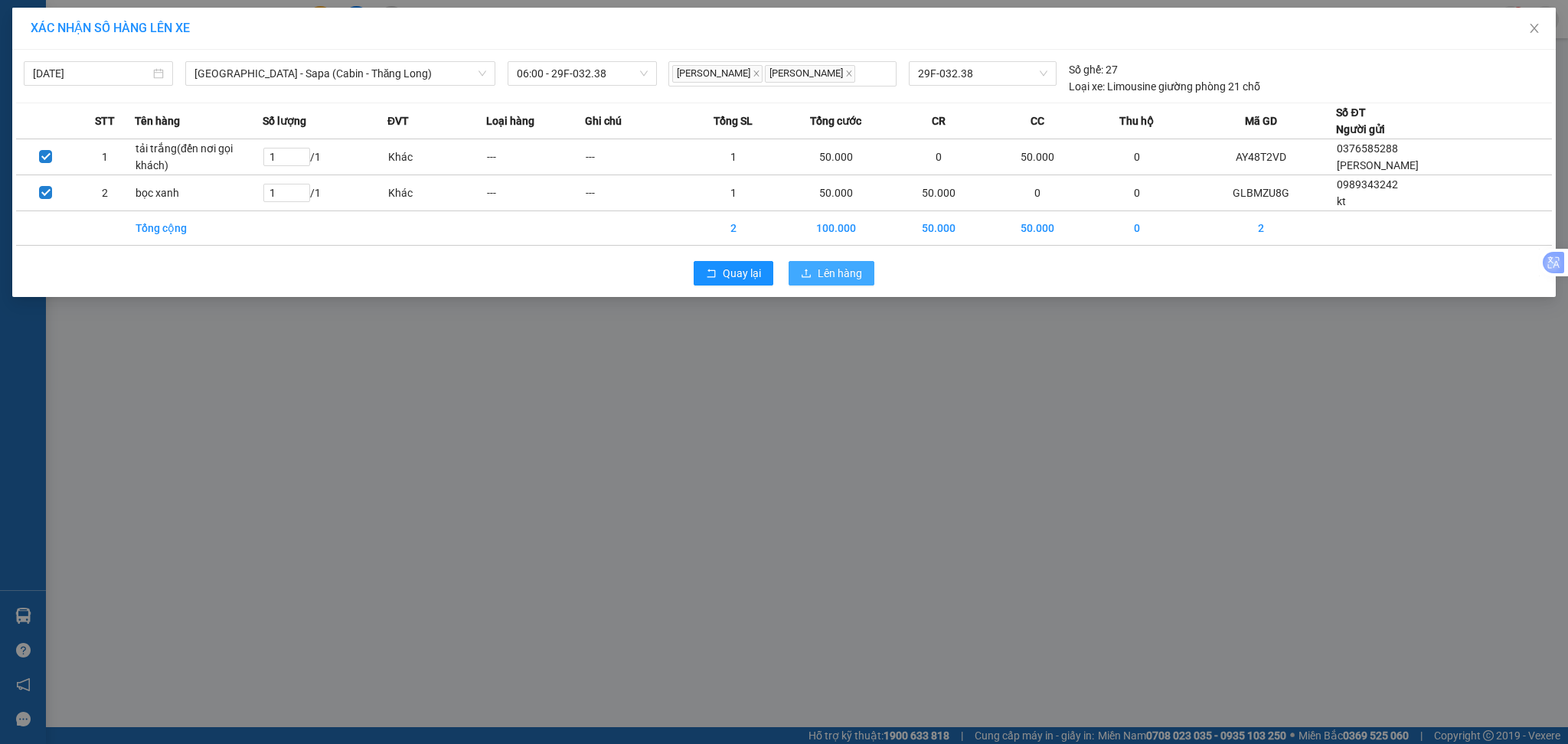
click at [816, 282] on button "Lên hàng" at bounding box center [832, 274] width 86 height 25
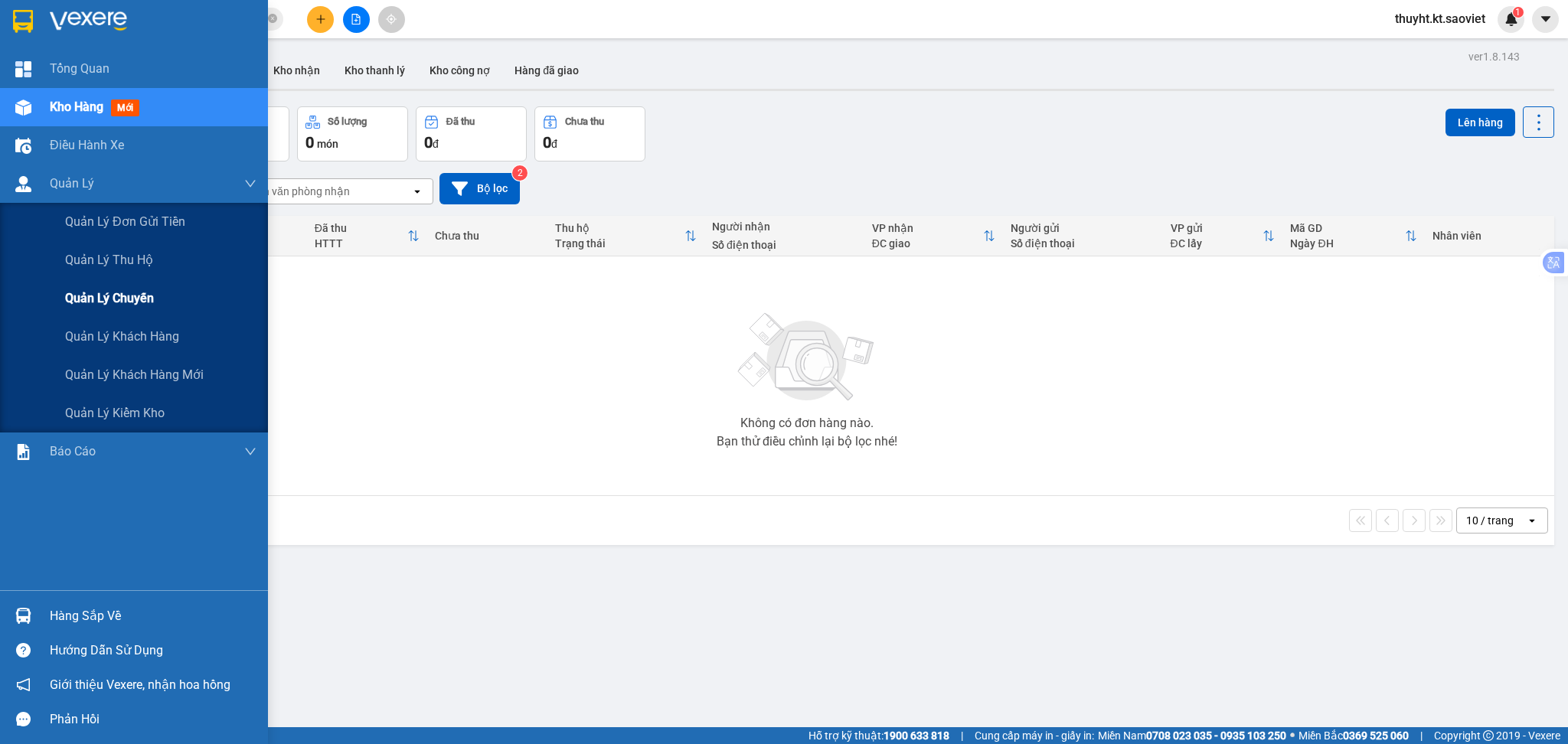
click at [113, 294] on span "Quản lý chuyến" at bounding box center [109, 298] width 89 height 19
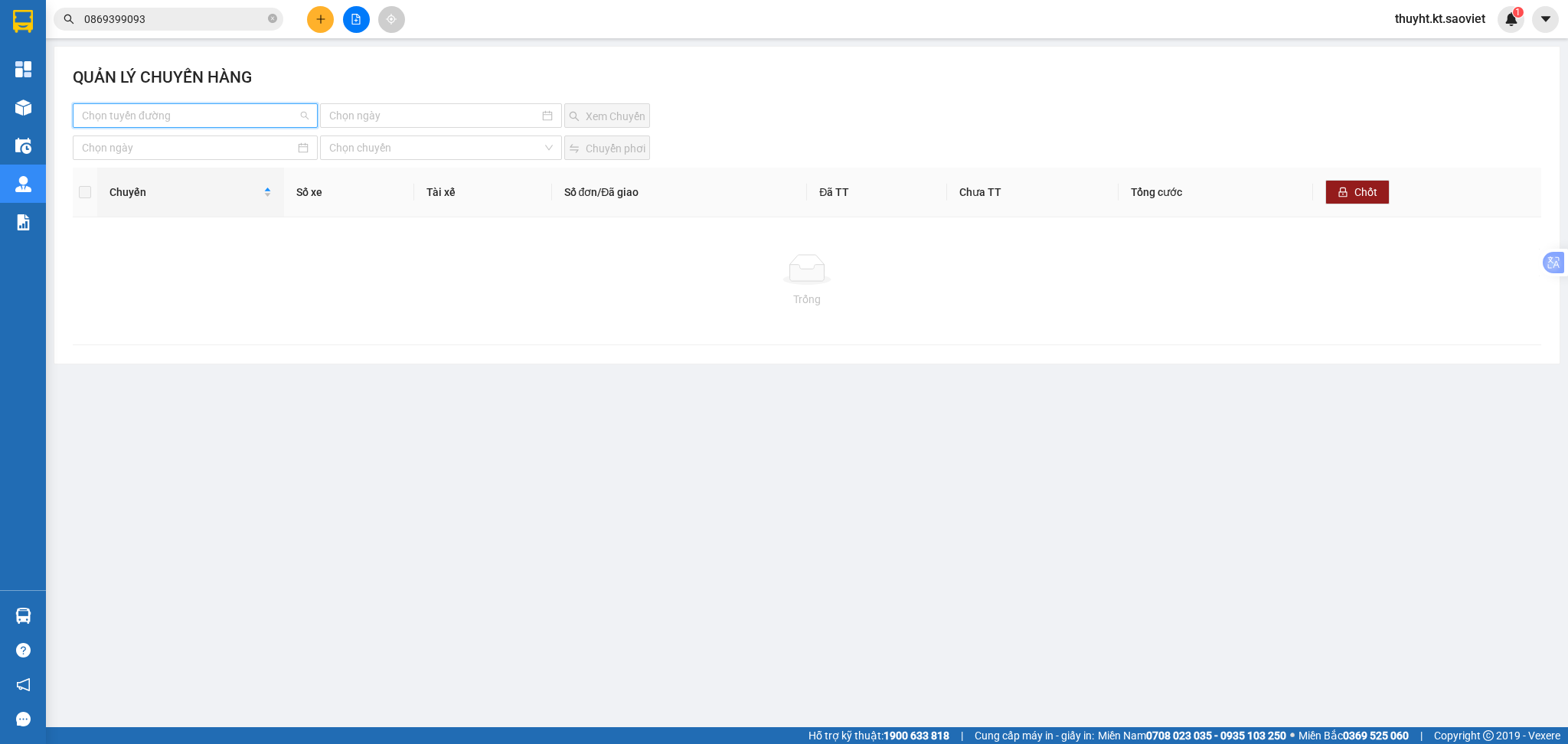
click at [244, 115] on input "search" at bounding box center [190, 116] width 216 height 23
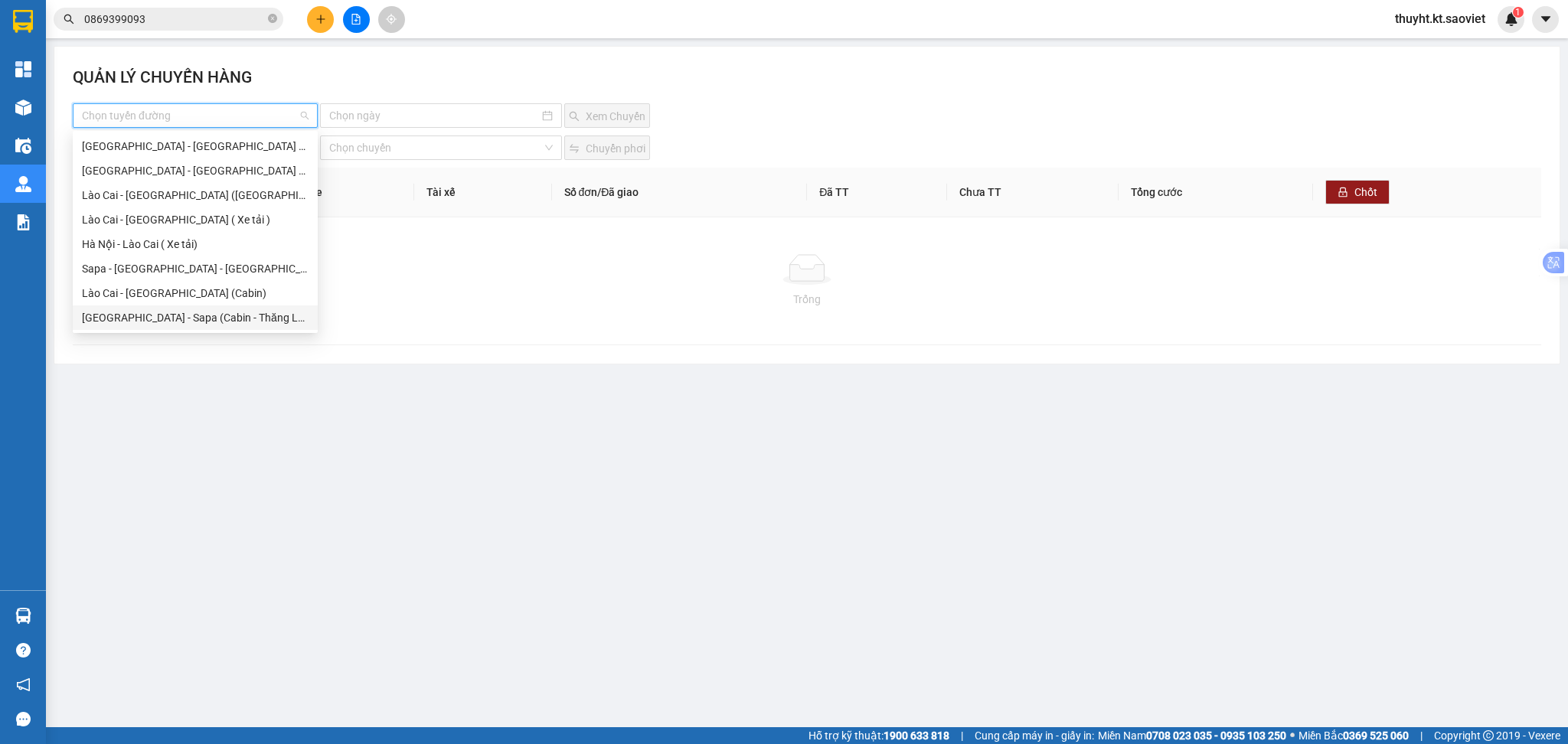
click at [217, 320] on div "[GEOGRAPHIC_DATA] - Sapa (Cabin - Thăng Long)" at bounding box center [195, 317] width 227 height 17
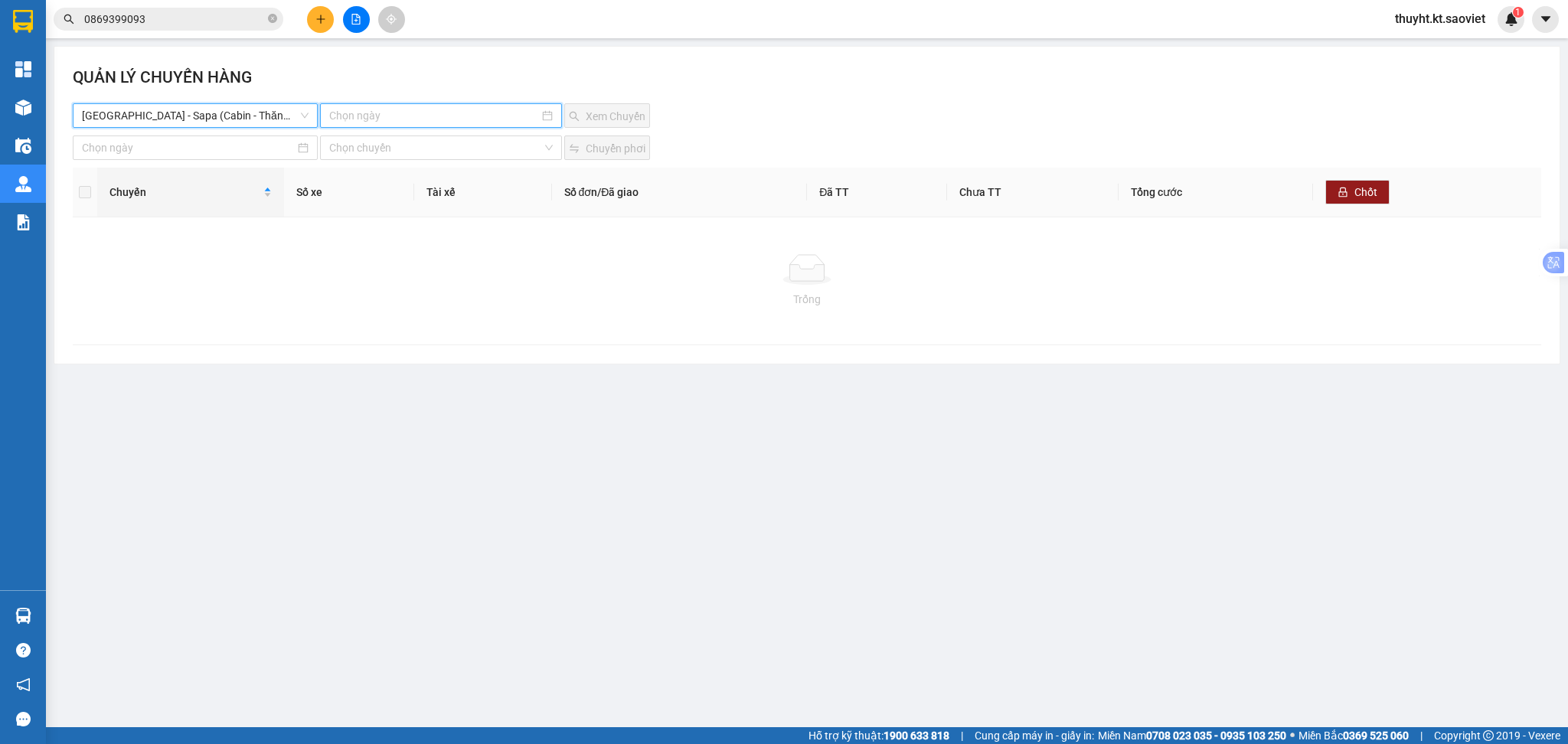
click at [447, 120] on input at bounding box center [434, 116] width 210 height 17
type input "[DATE]"
click at [472, 228] on div "12" at bounding box center [480, 227] width 18 height 18
click at [569, 116] on icon "search" at bounding box center [574, 116] width 11 height 11
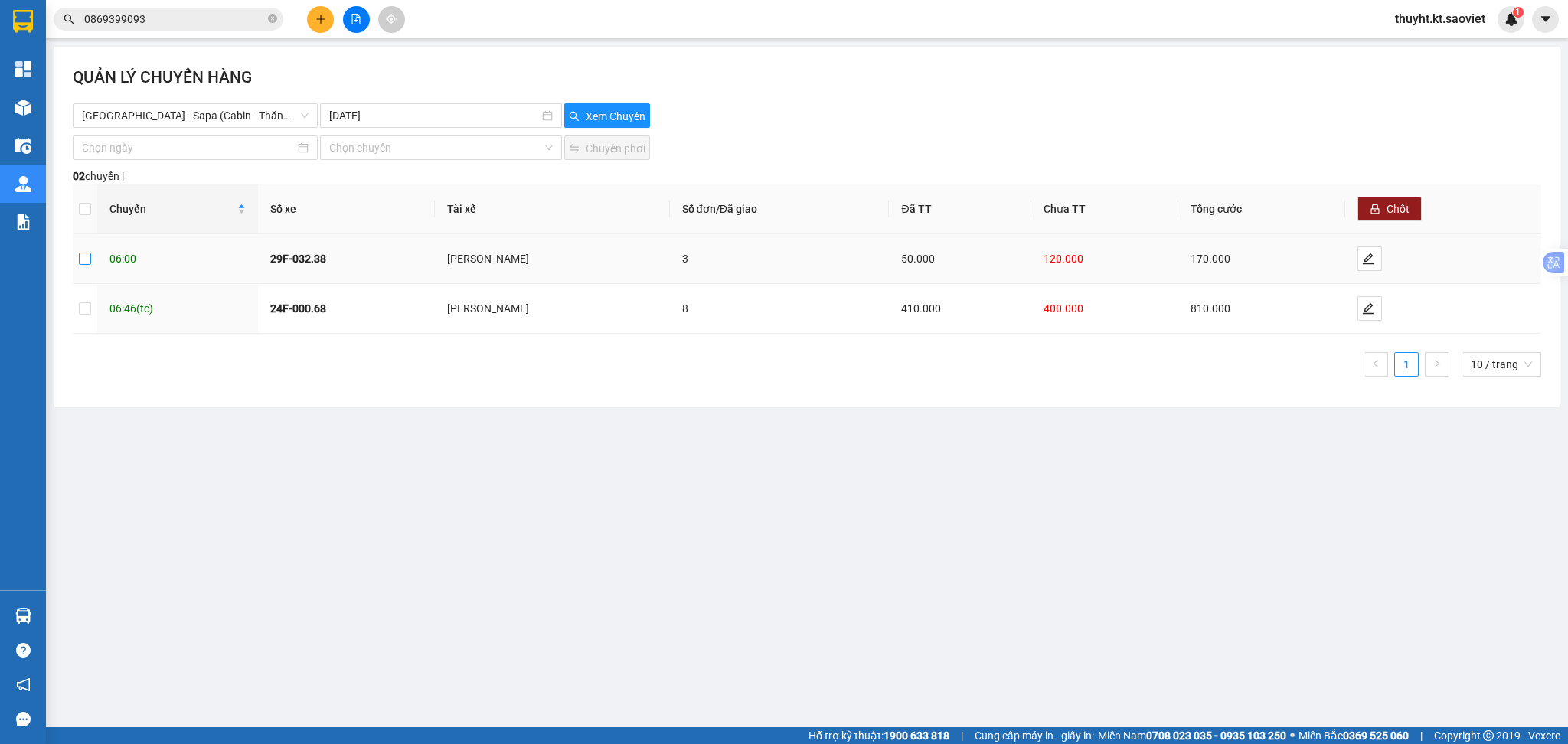
click at [83, 262] on input "checkbox" at bounding box center [84, 258] width 12 height 12
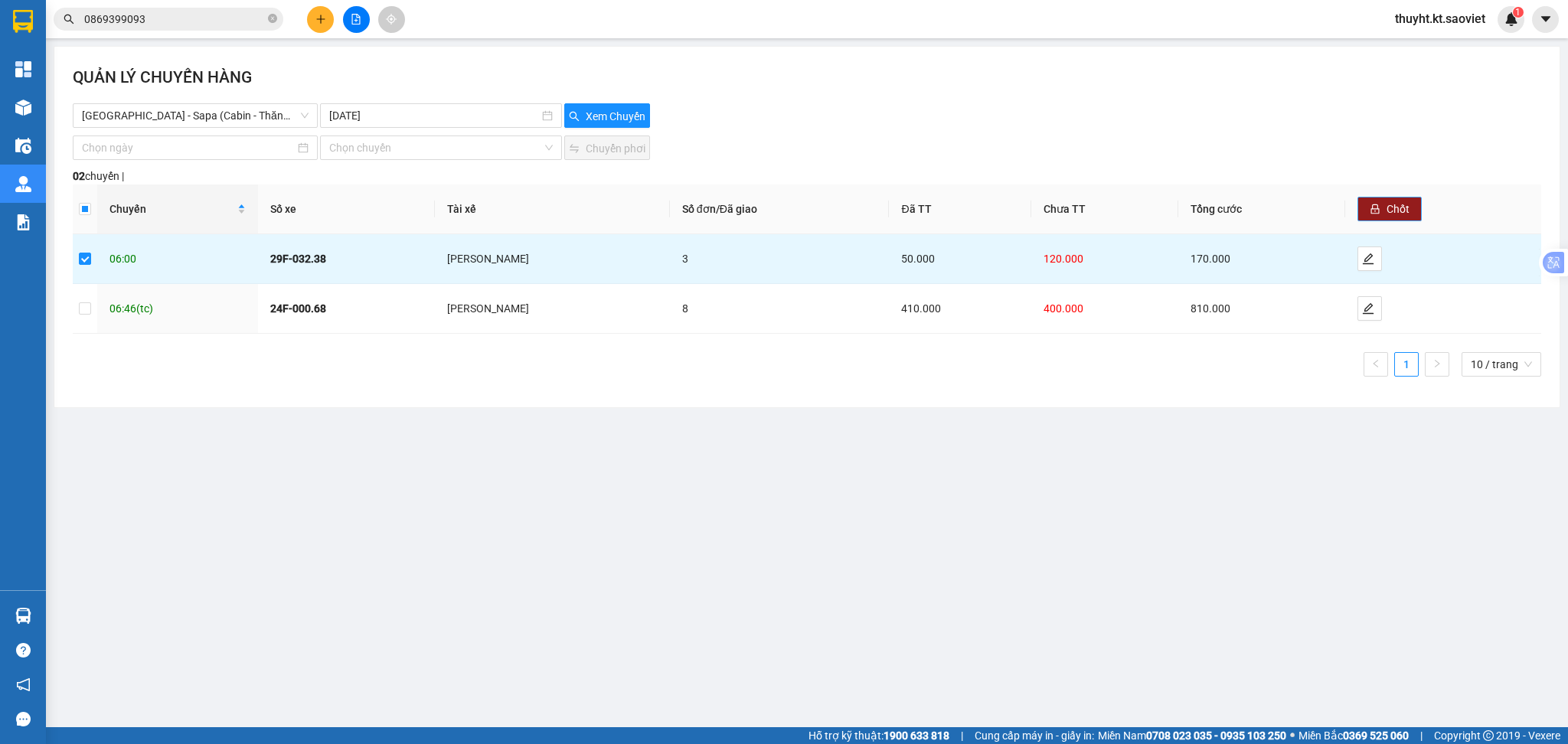
click at [1395, 208] on span "Chốt" at bounding box center [1398, 209] width 23 height 17
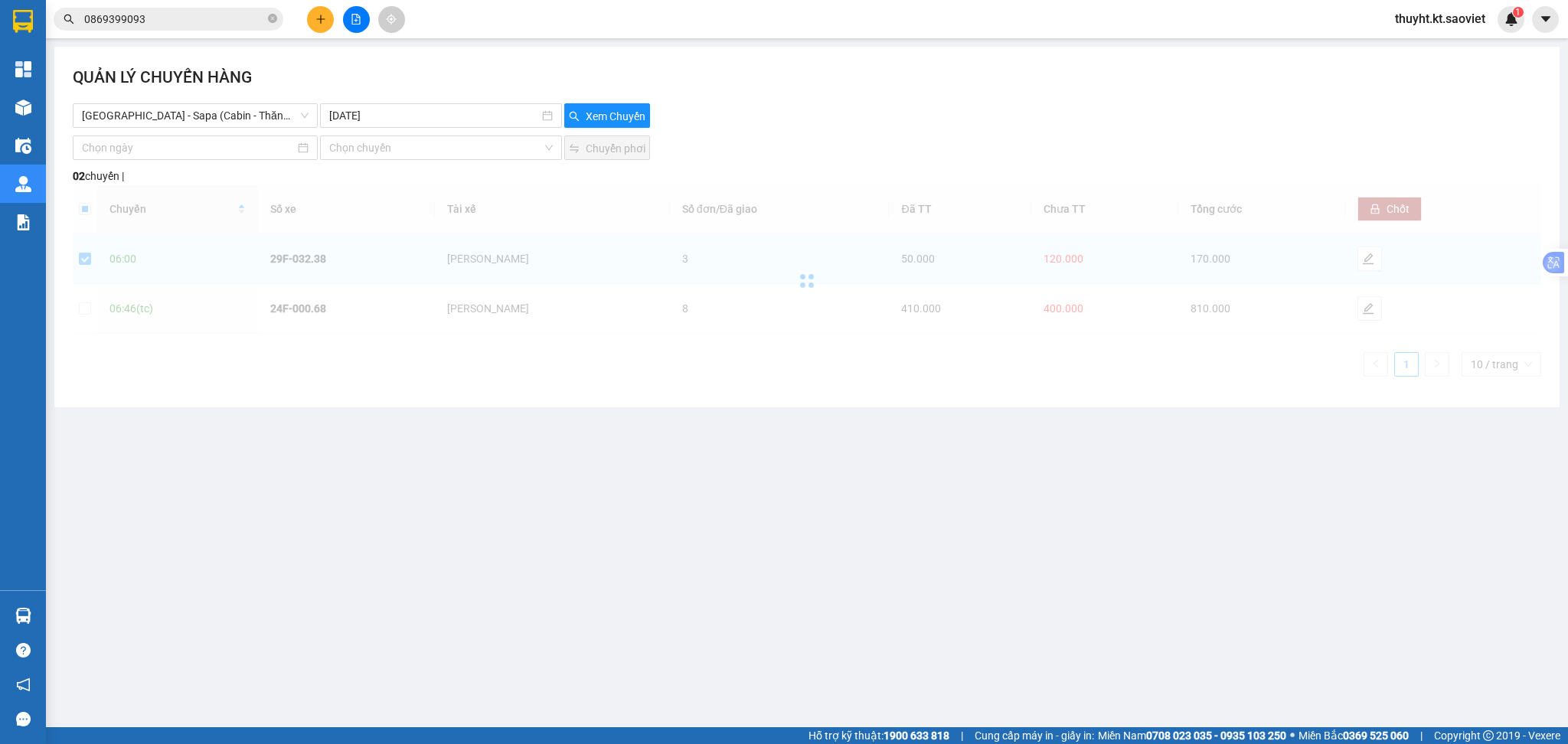
checkbox input "false"
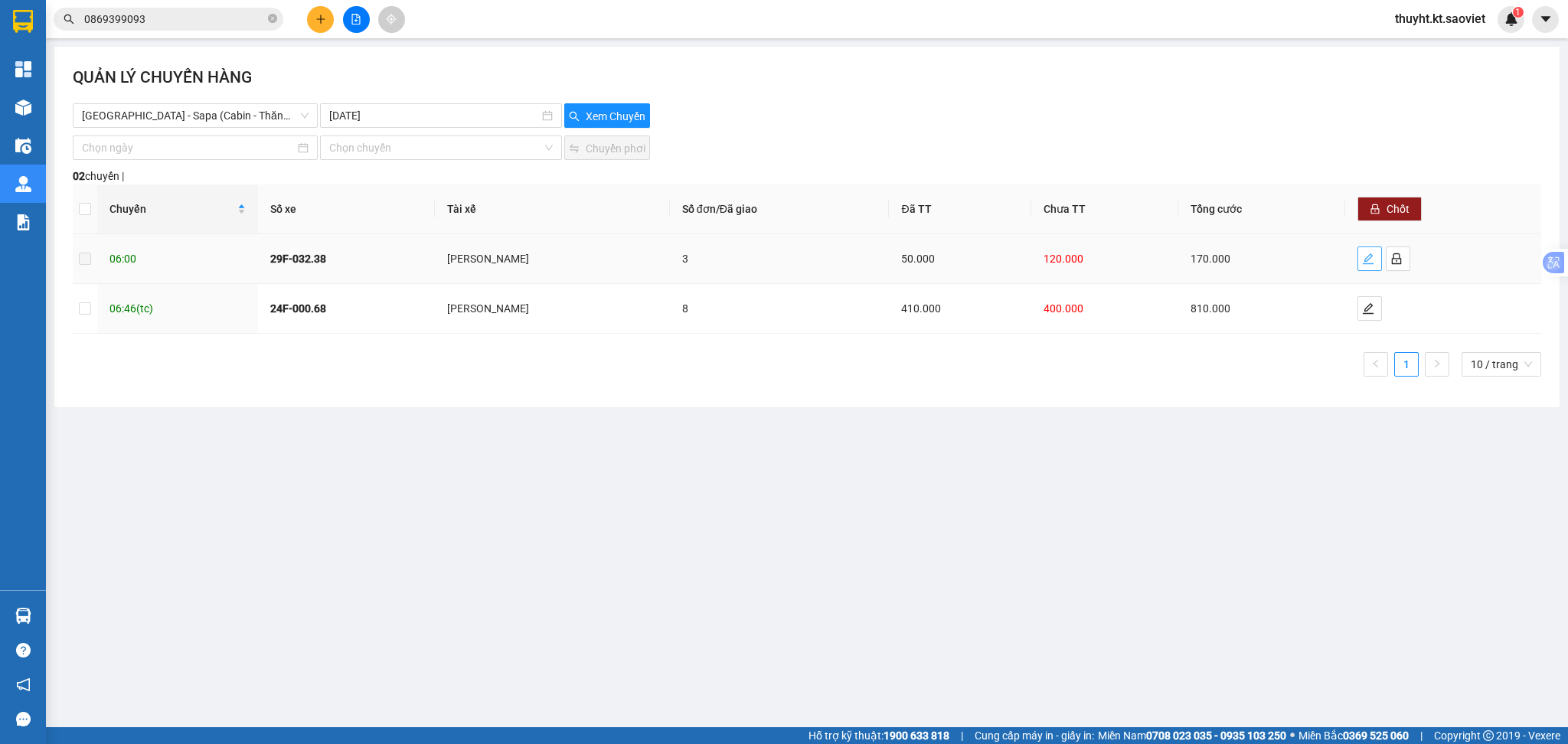
click at [1364, 260] on icon "edit" at bounding box center [1367, 258] width 12 height 12
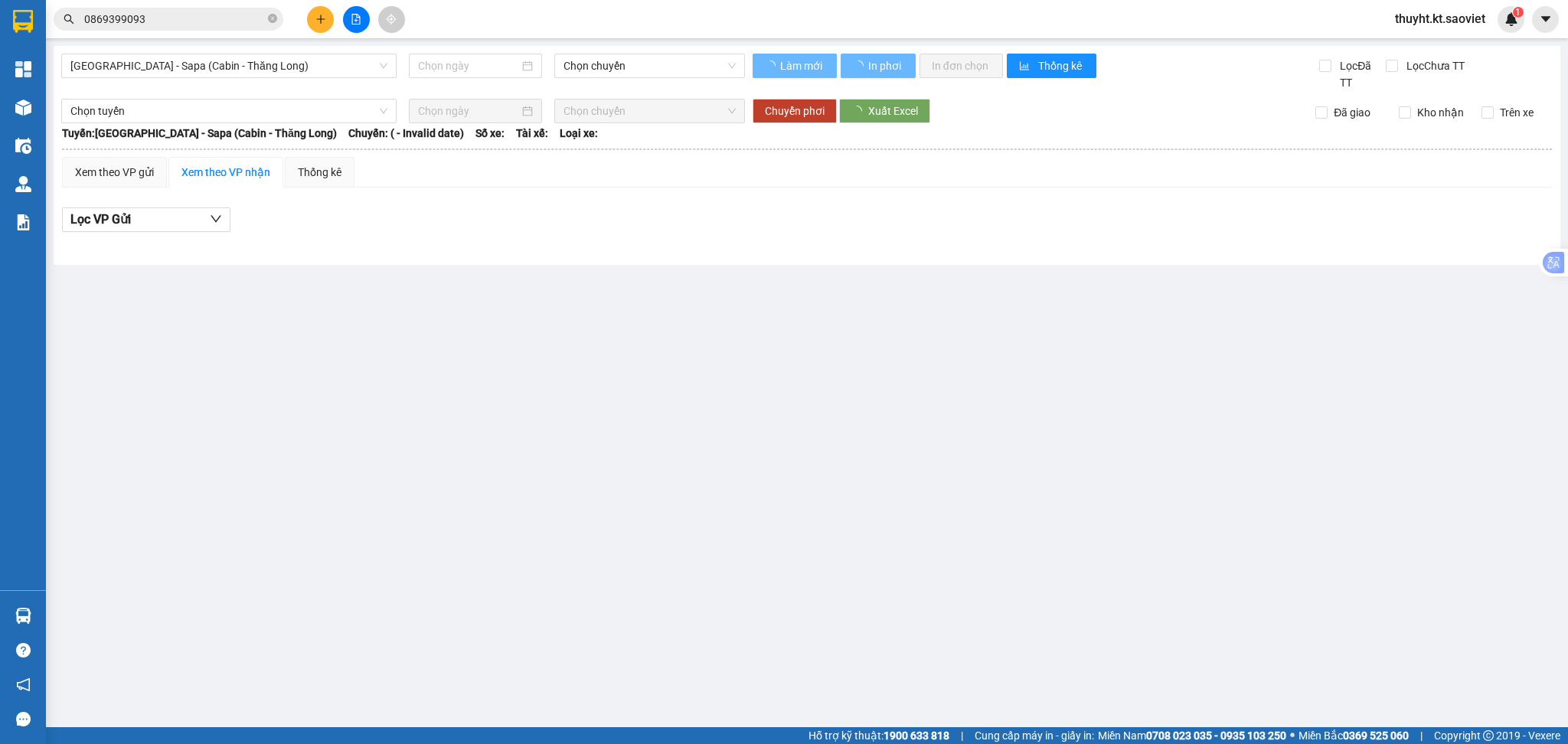
type input "[DATE]"
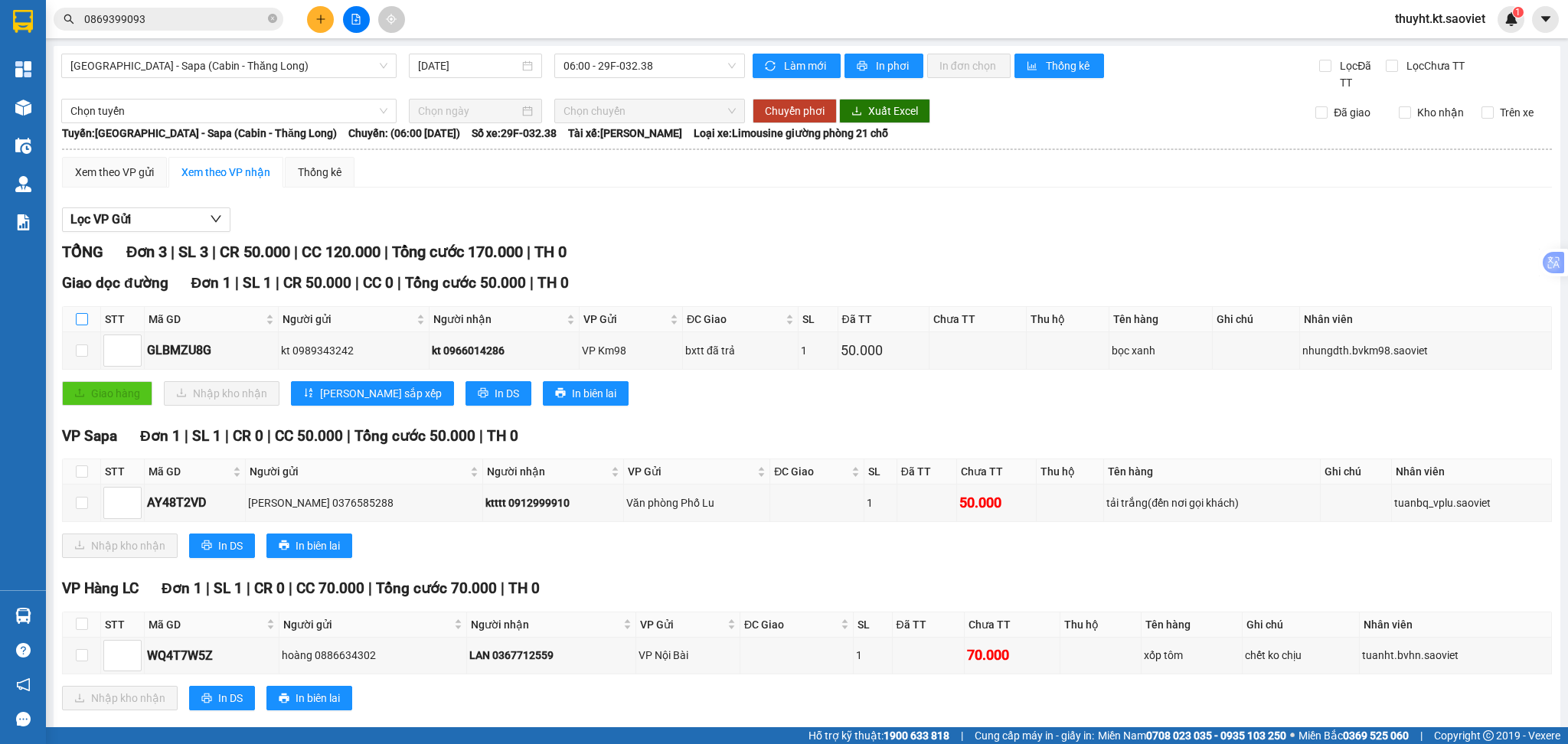
click at [80, 321] on input "checkbox" at bounding box center [81, 318] width 12 height 12
checkbox input "true"
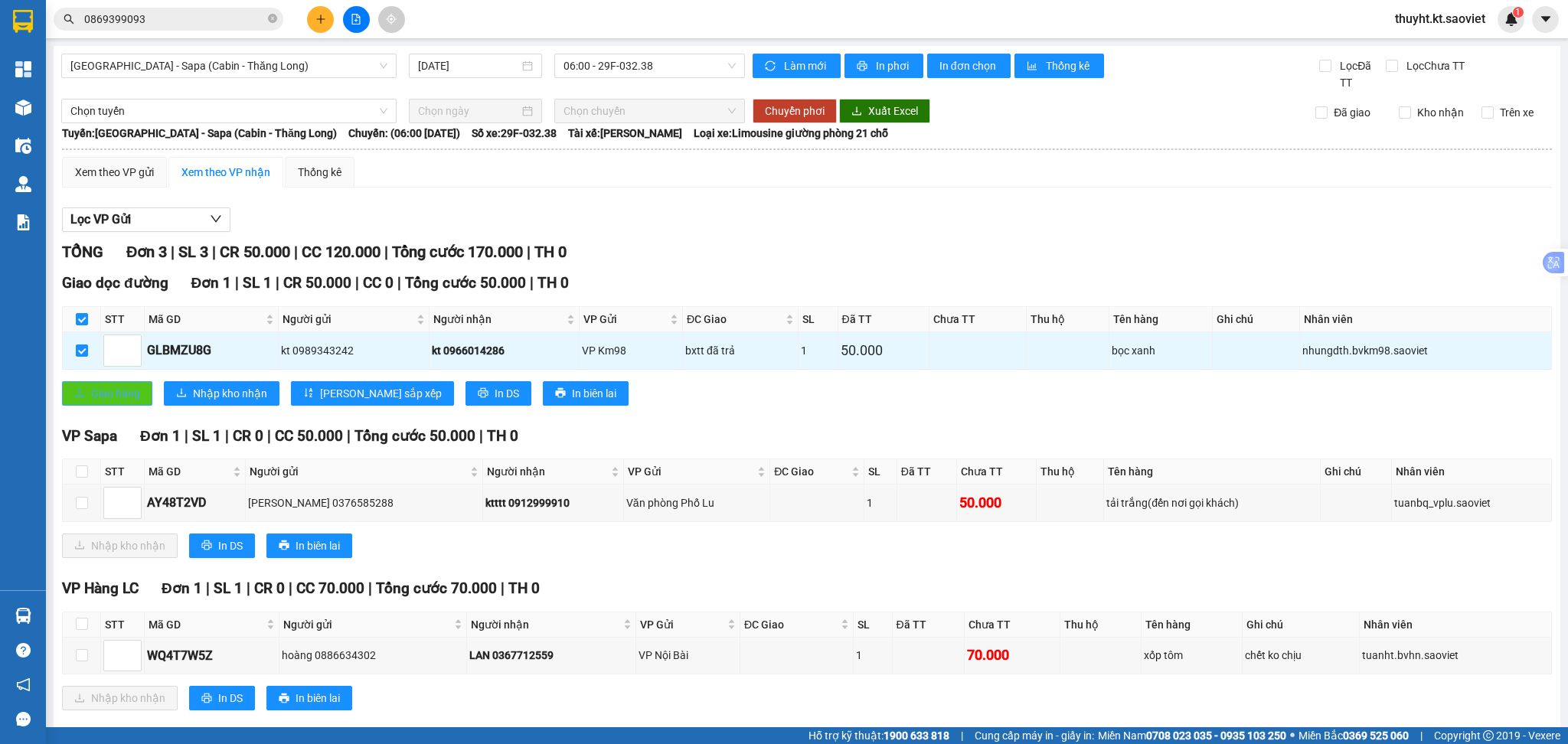
click at [125, 394] on span "Giao hàng" at bounding box center [115, 394] width 49 height 17
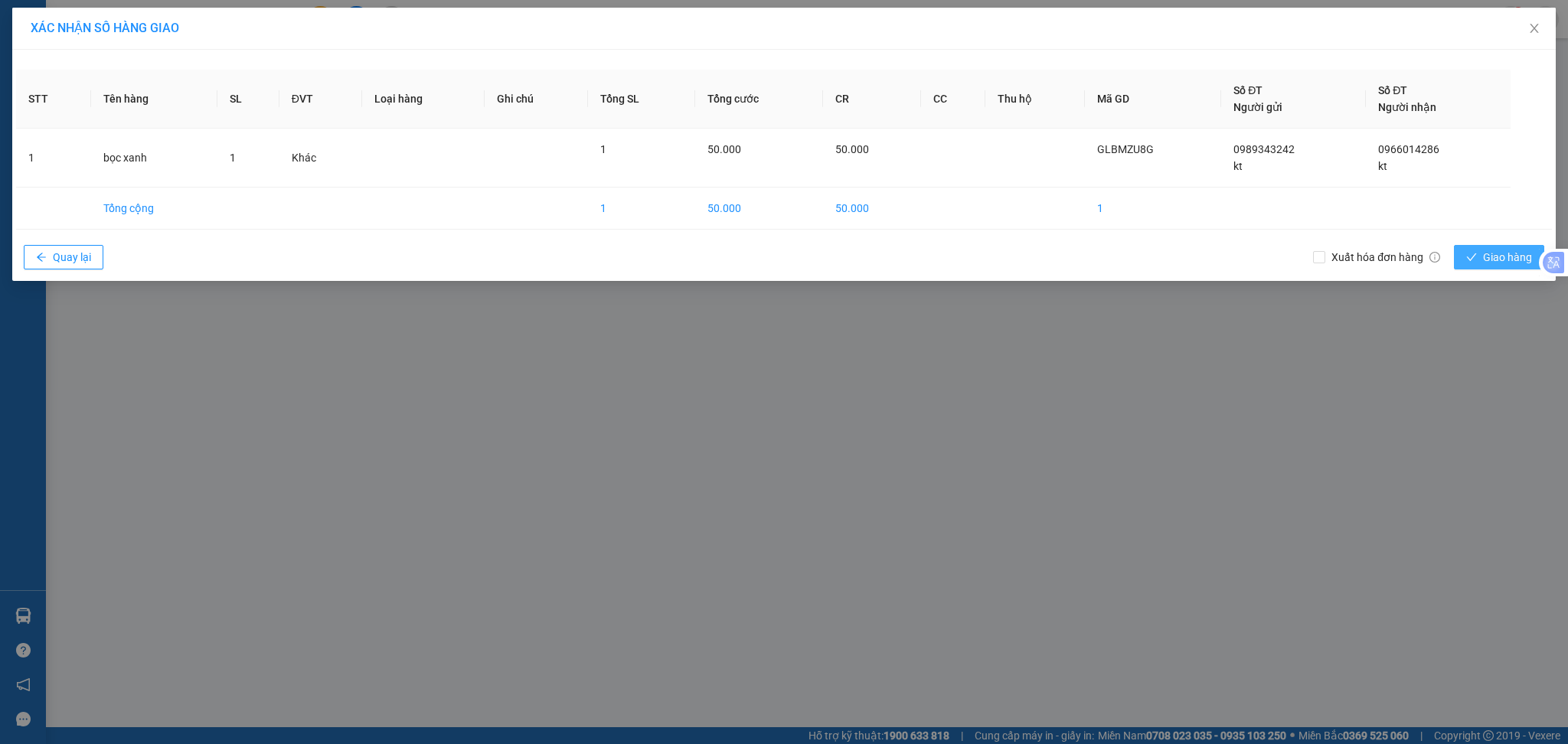
click at [1484, 254] on span "Giao hàng" at bounding box center [1507, 257] width 49 height 17
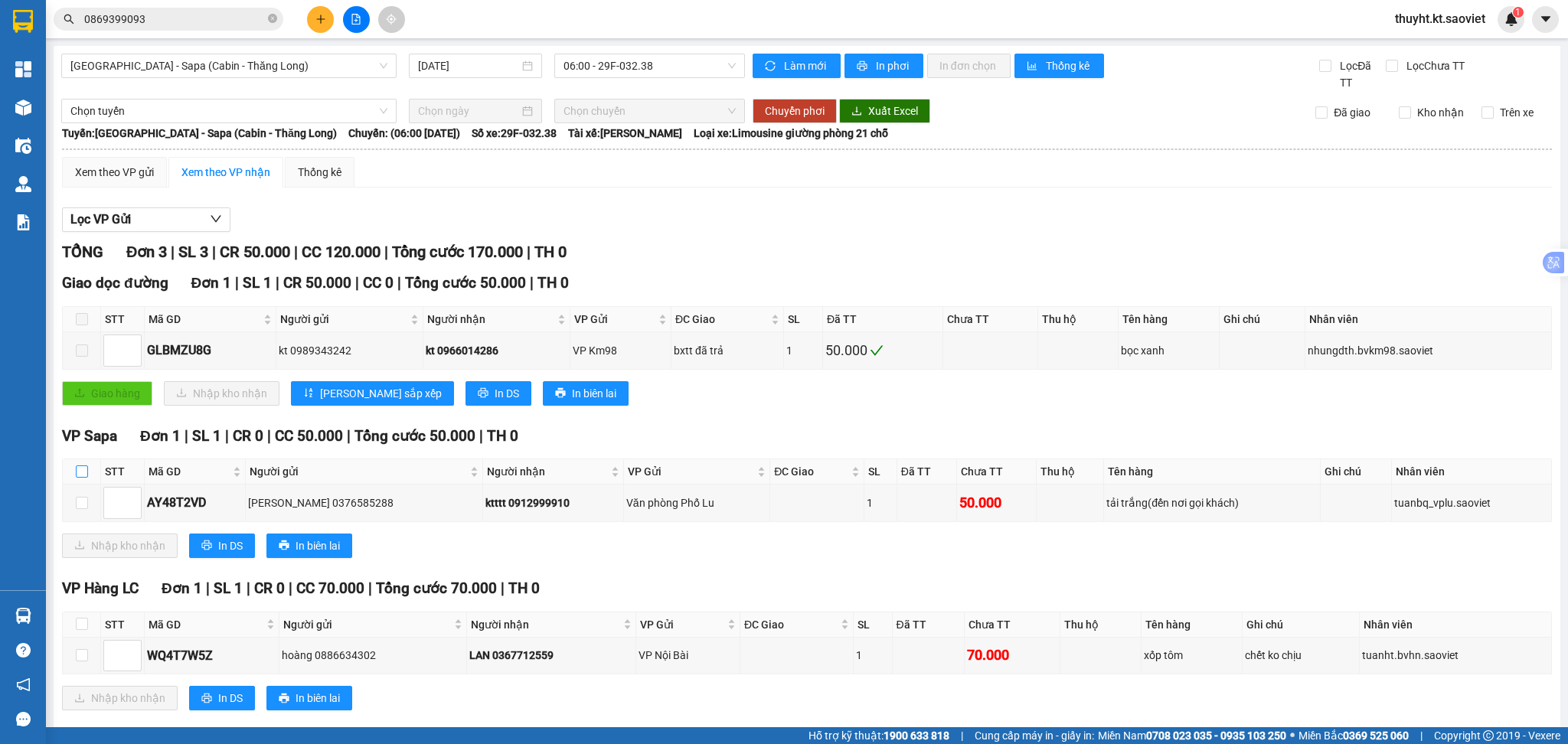
click at [78, 472] on input "checkbox" at bounding box center [81, 471] width 12 height 12
checkbox input "true"
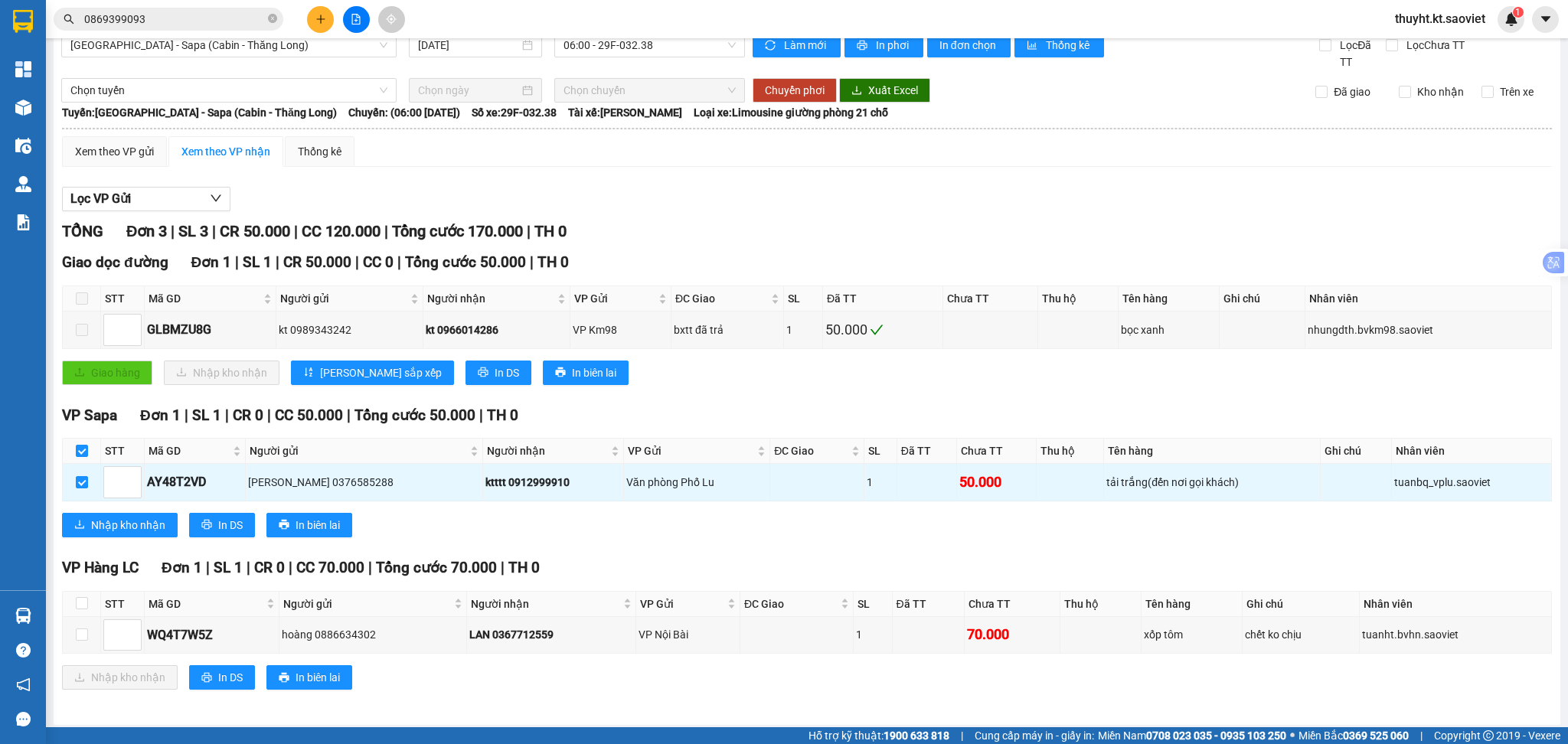
scroll to position [27, 0]
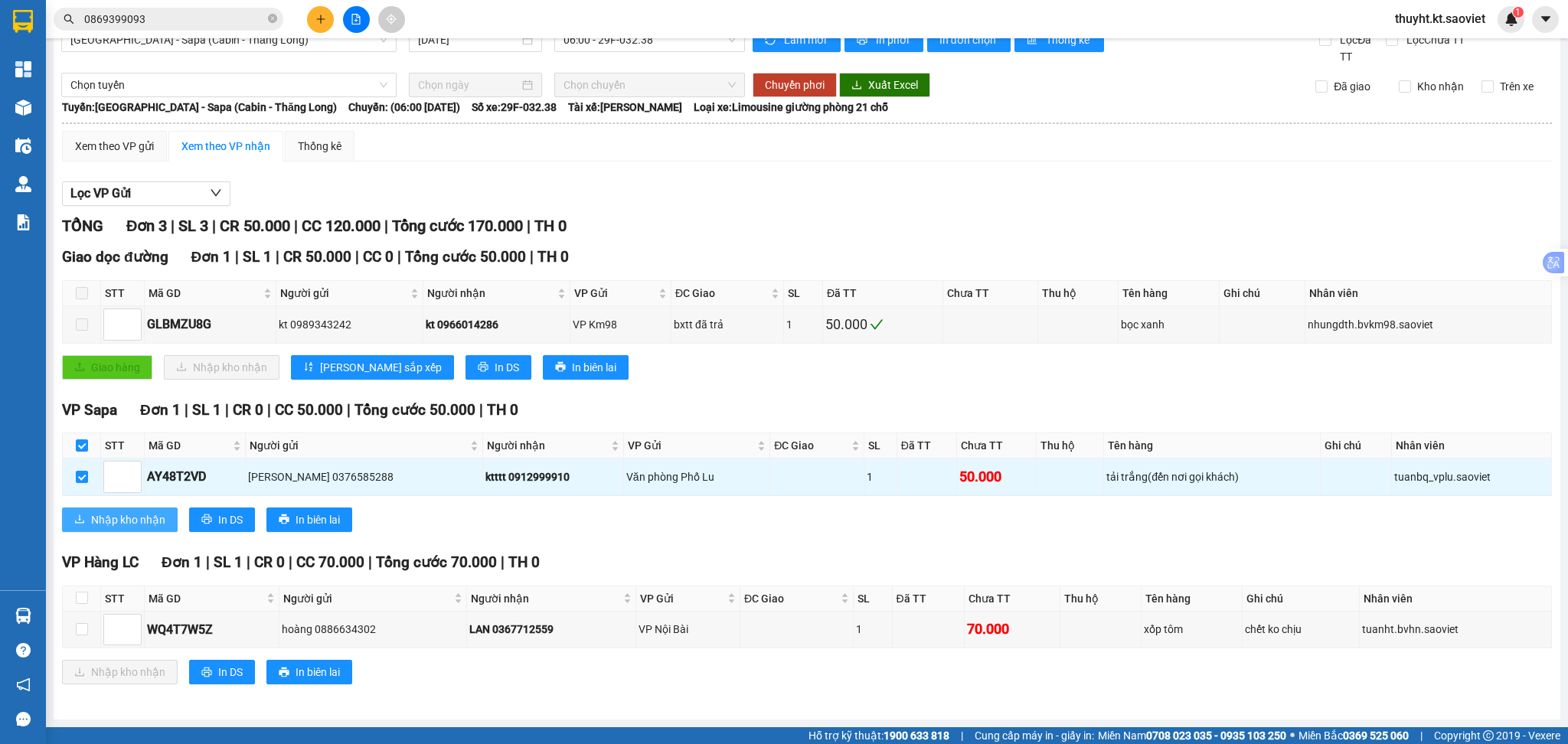
click at [138, 517] on span "Nhập kho nhận" at bounding box center [128, 520] width 75 height 17
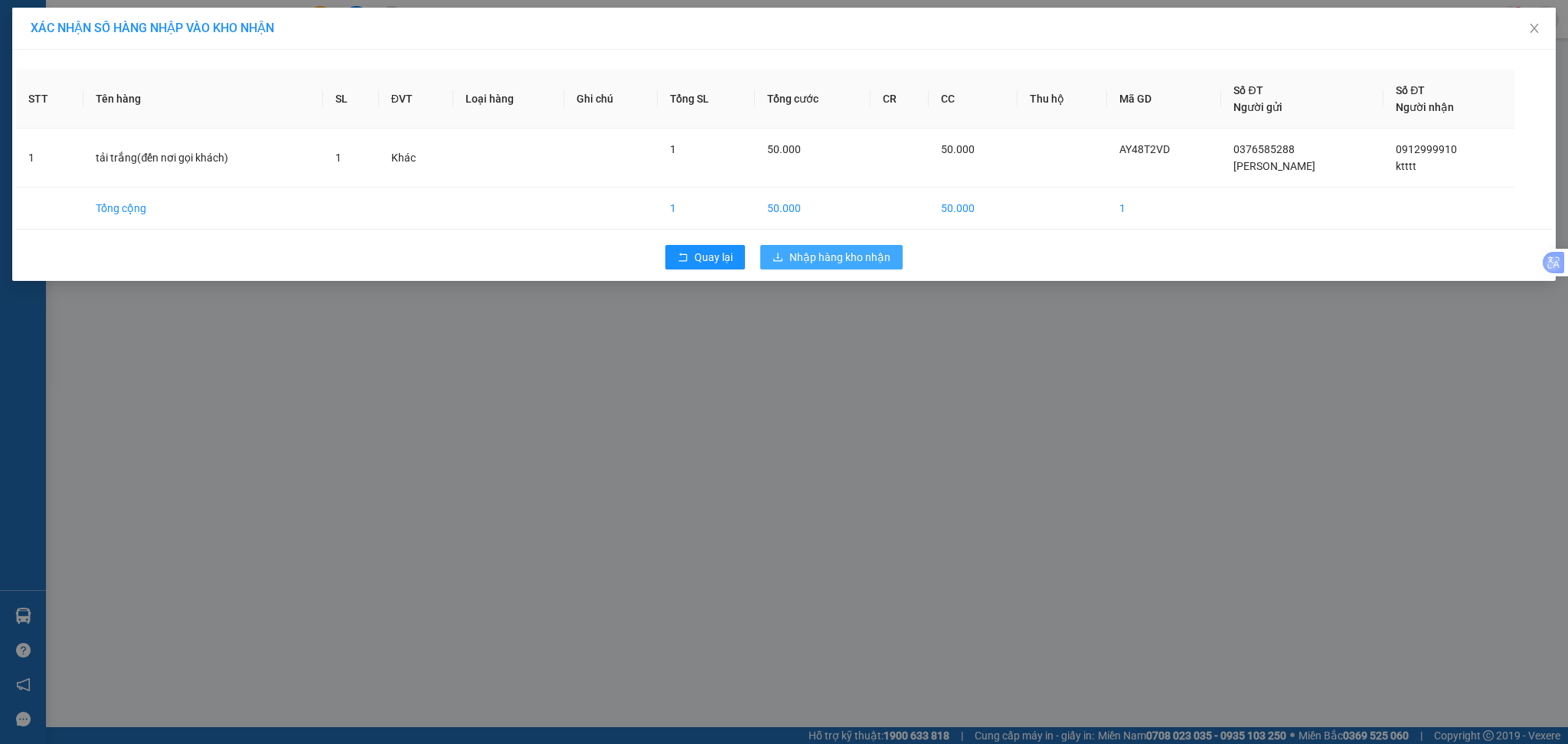
click at [836, 251] on span "Nhập hàng kho nhận" at bounding box center [839, 257] width 101 height 17
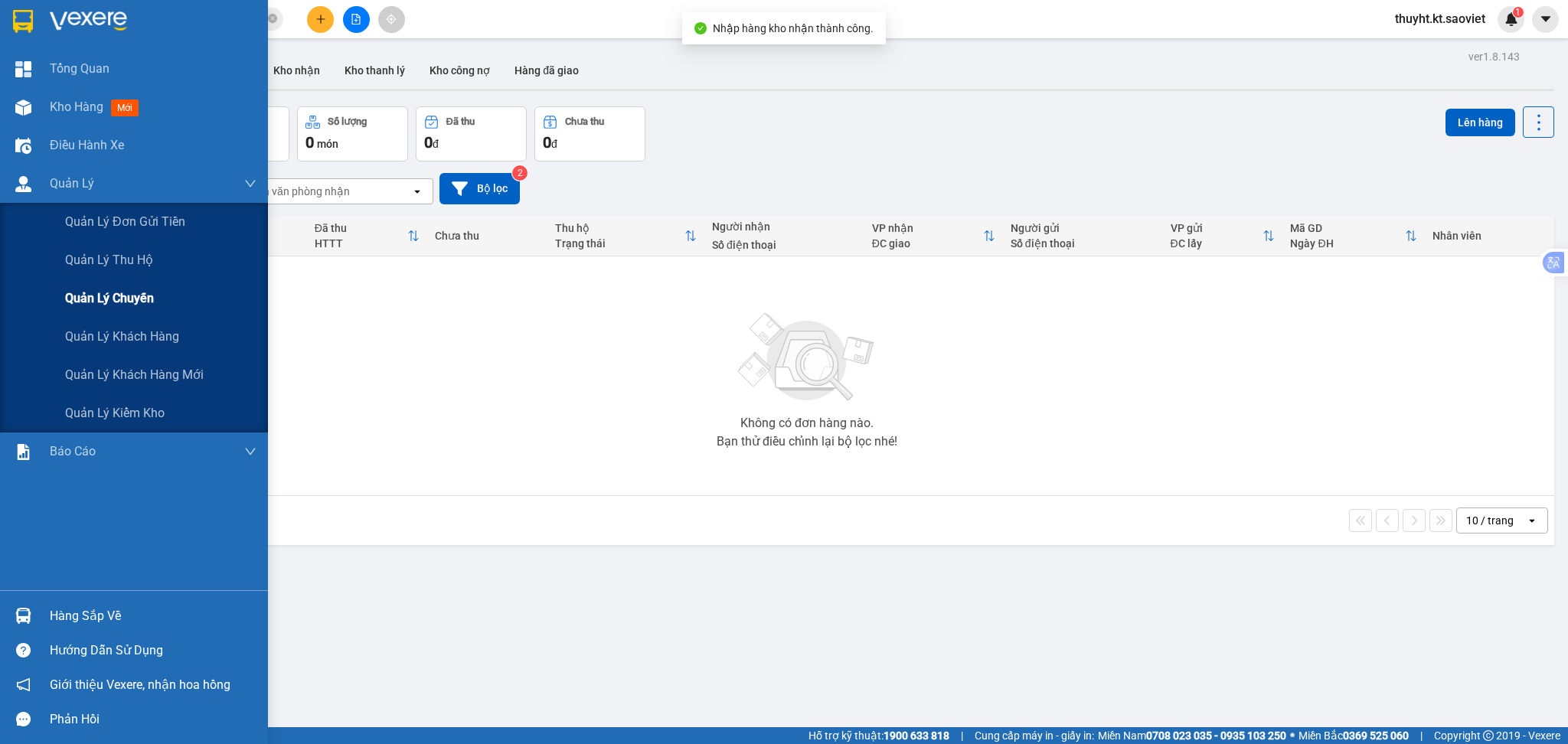
click at [97, 293] on span "Quản lý chuyến" at bounding box center [109, 298] width 89 height 19
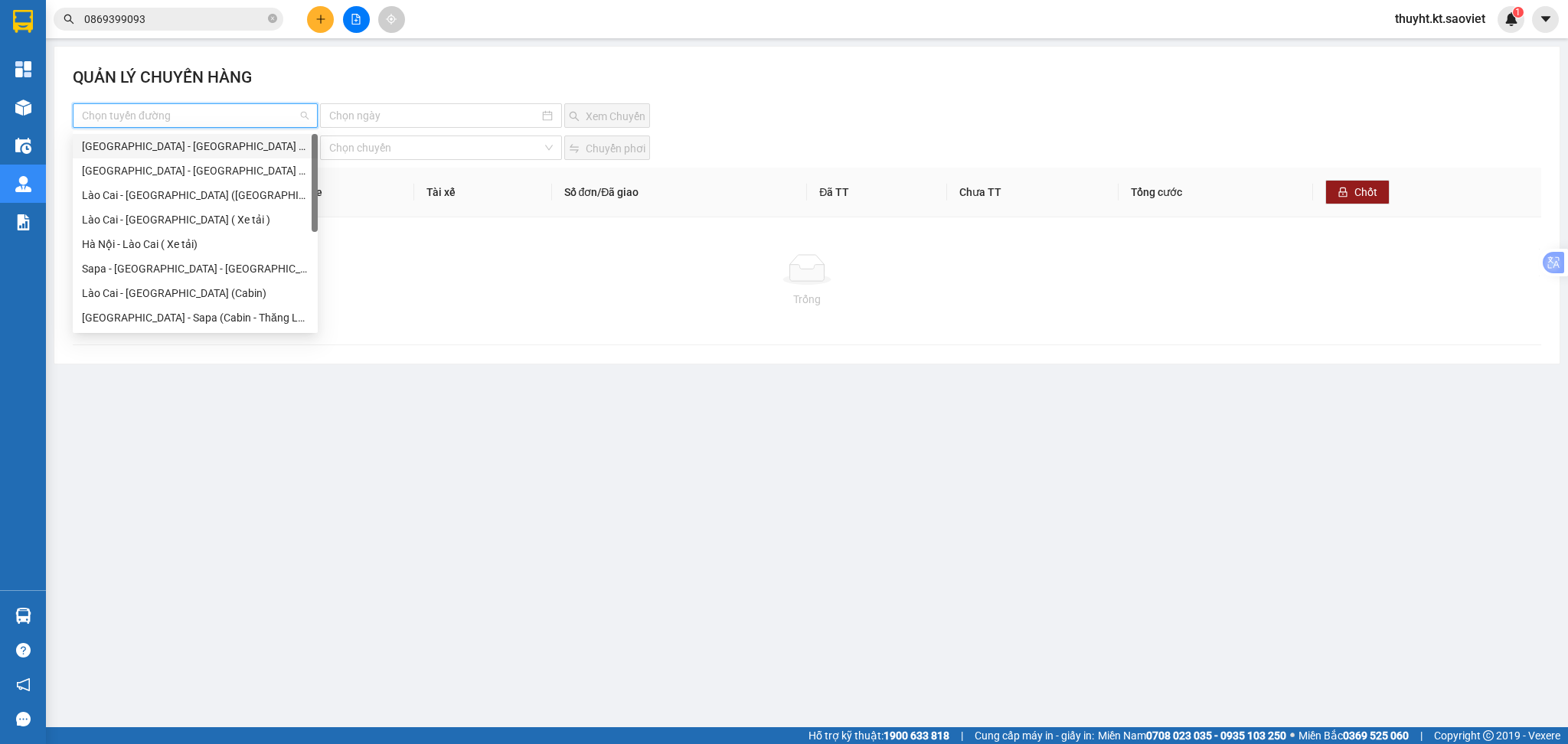
click at [218, 115] on input "search" at bounding box center [190, 116] width 216 height 23
click at [202, 317] on div "[GEOGRAPHIC_DATA] - Sapa (Cabin - Thăng Long)" at bounding box center [195, 317] width 227 height 17
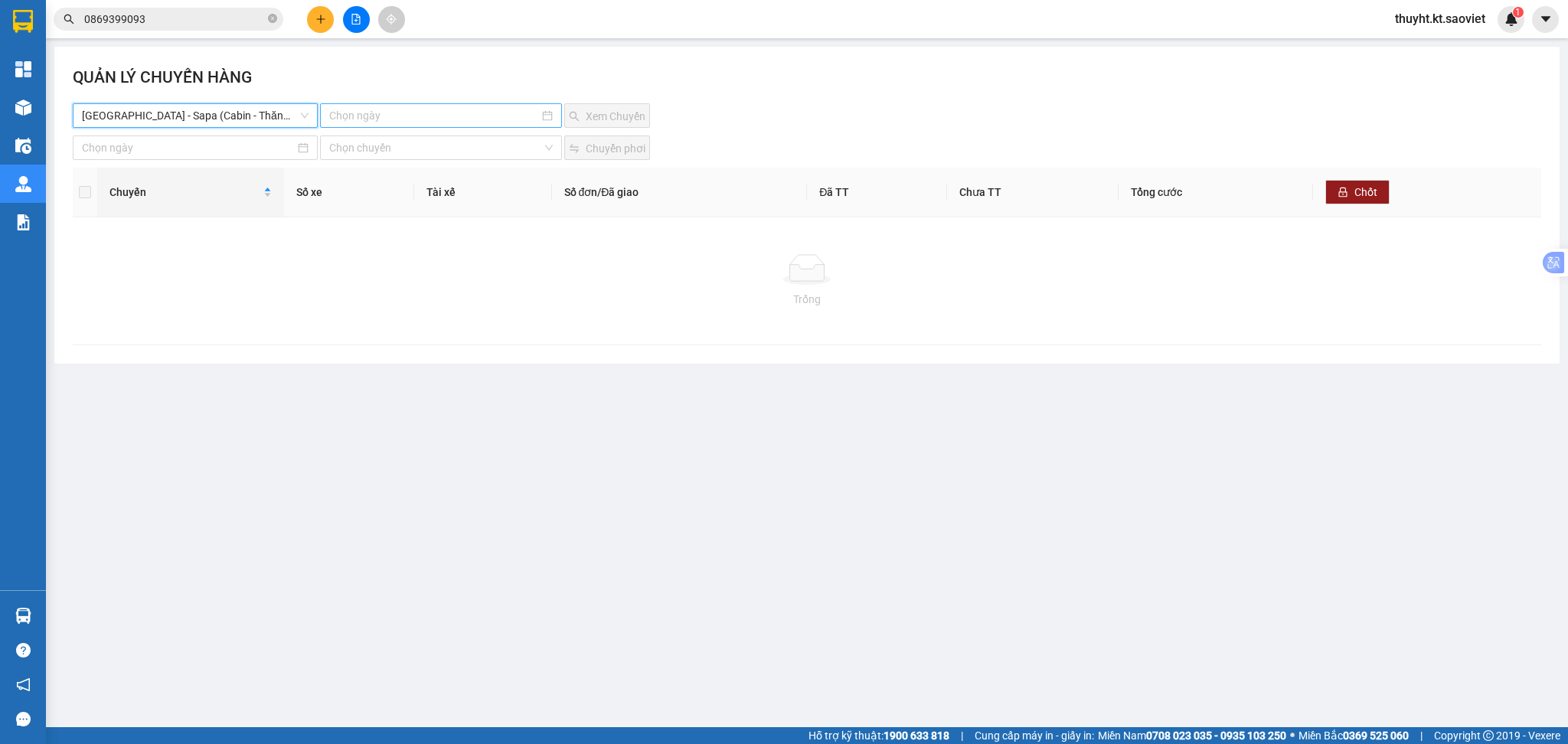
click at [360, 109] on input at bounding box center [434, 116] width 210 height 17
type input "[DATE]"
click at [478, 222] on div "12" at bounding box center [480, 227] width 18 height 18
click at [609, 118] on span "Xem Chuyến" at bounding box center [616, 117] width 59 height 17
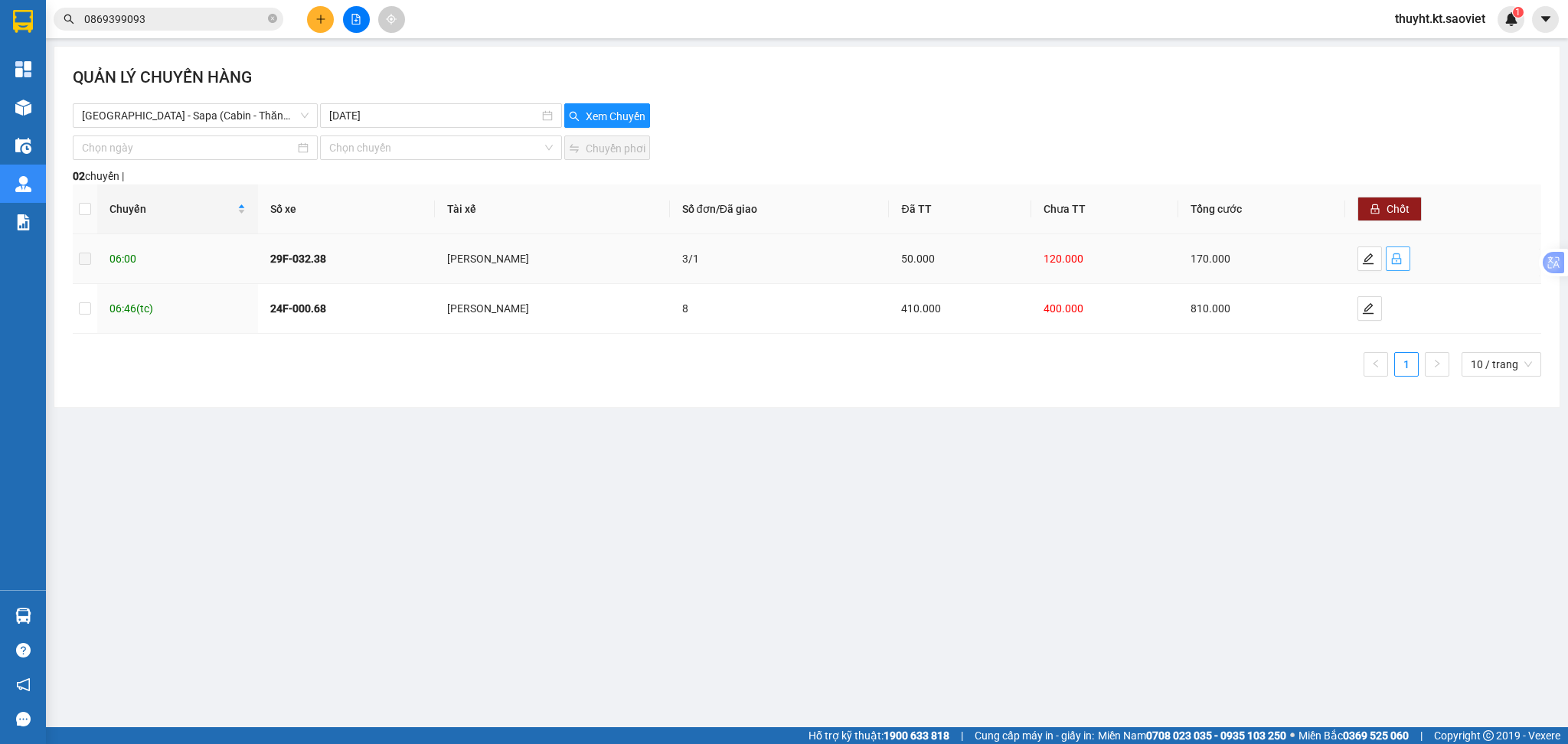
click at [1392, 263] on icon "lock" at bounding box center [1396, 258] width 12 height 12
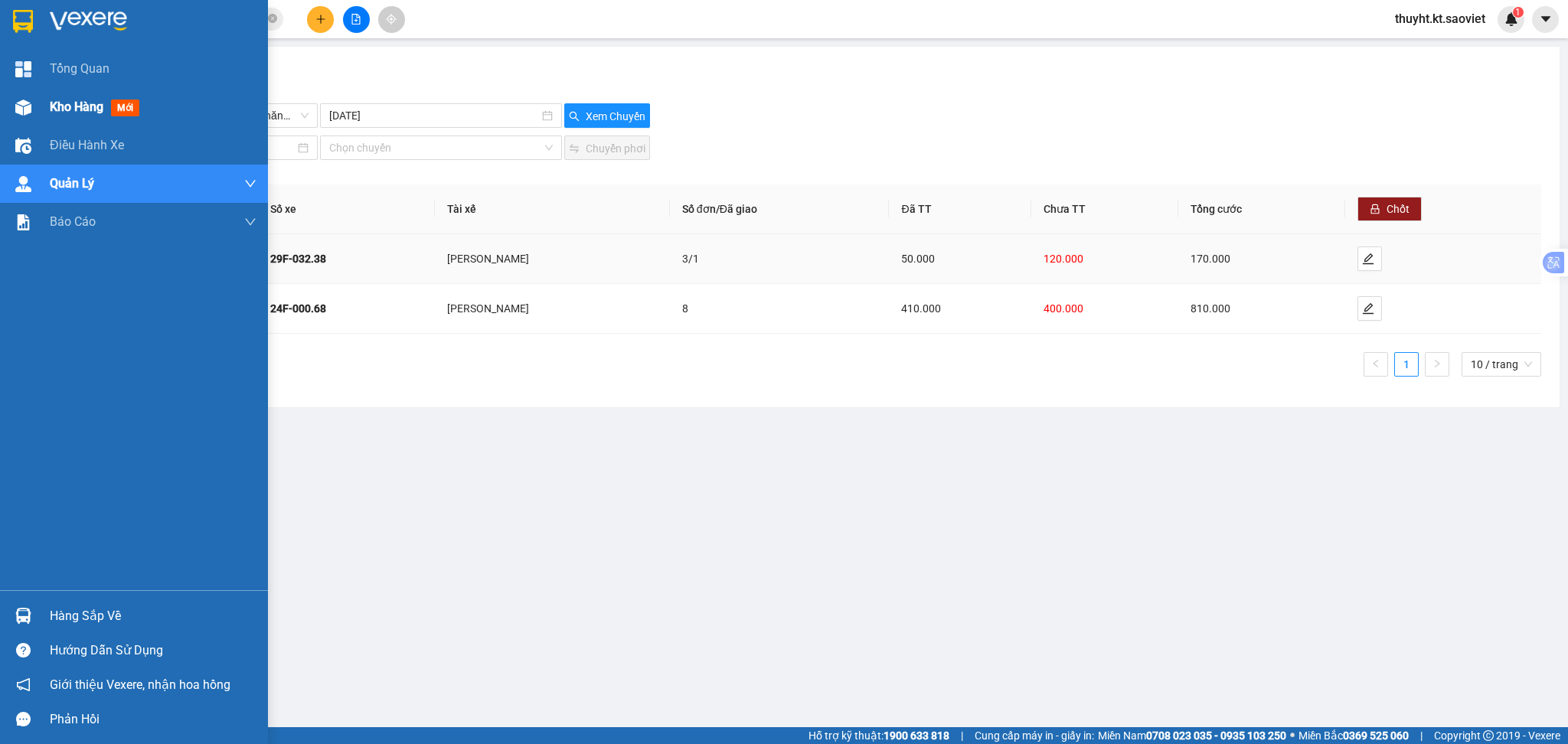
click at [63, 113] on span "Kho hàng" at bounding box center [76, 106] width 54 height 14
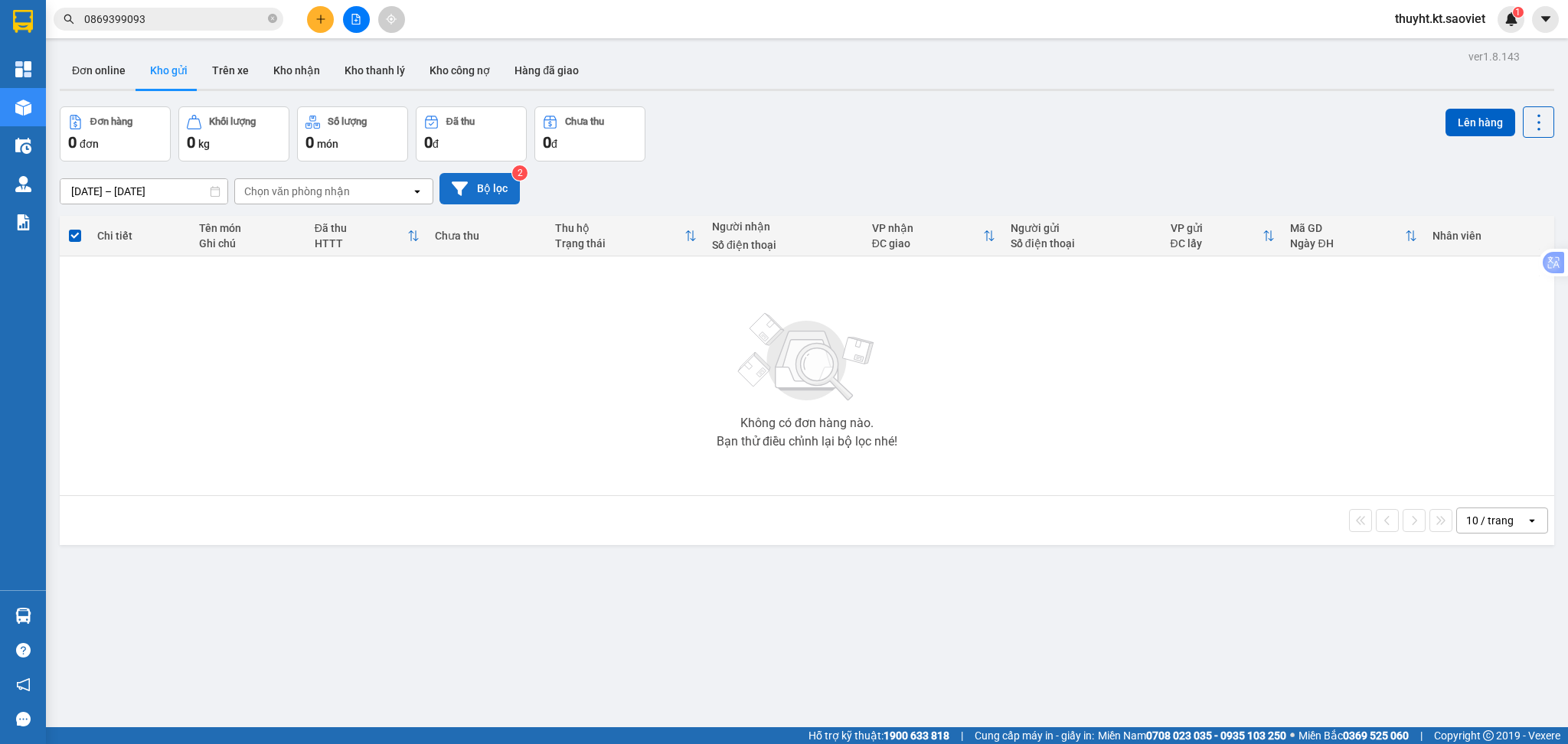
click at [478, 190] on button "Bộ lọc" at bounding box center [480, 188] width 80 height 32
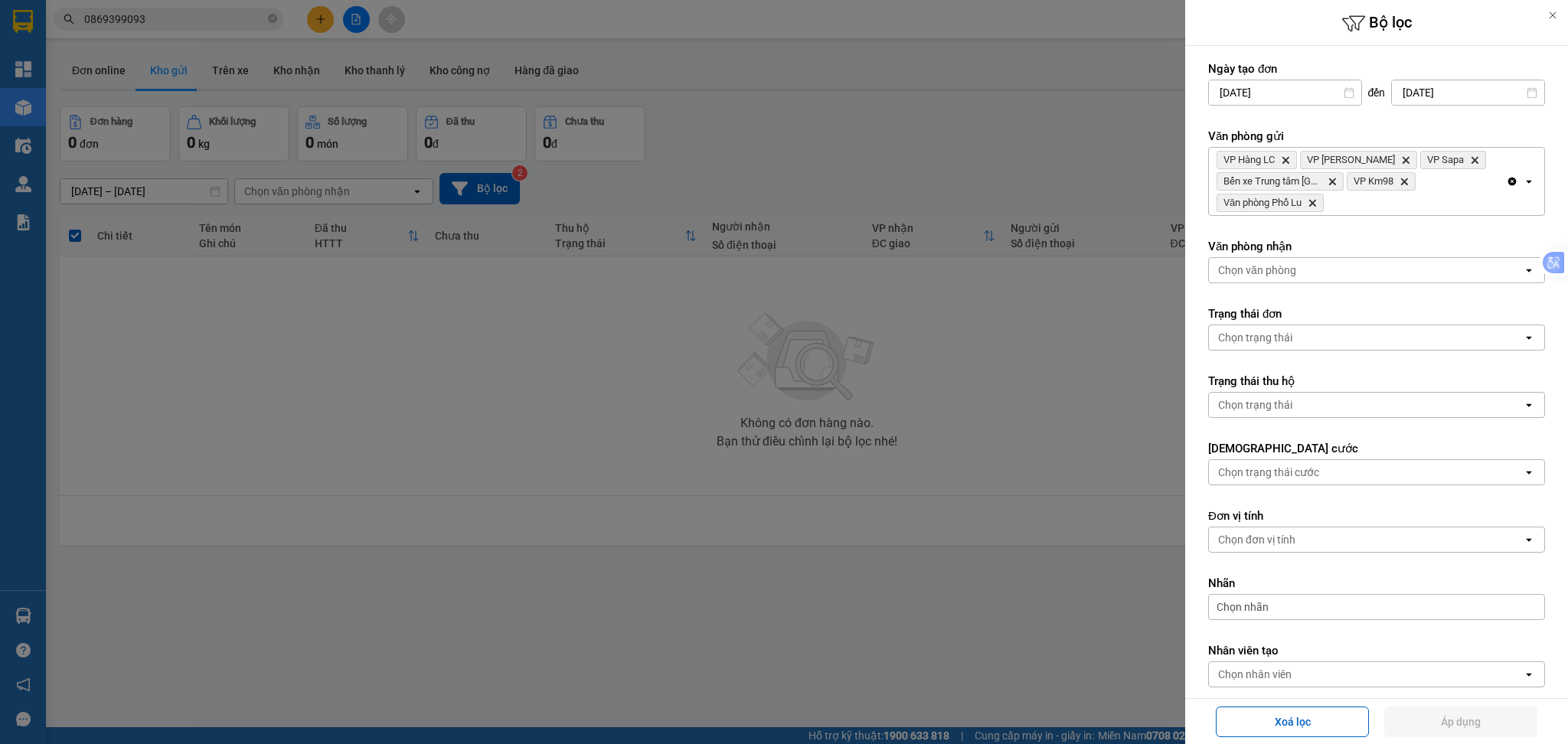
click at [1434, 208] on div "VP Hàng LC Delete VP Bảo Hà Delete VP Sapa Delete Bến xe Trung tâm Lào Cai Dele…" at bounding box center [1357, 182] width 297 height 67
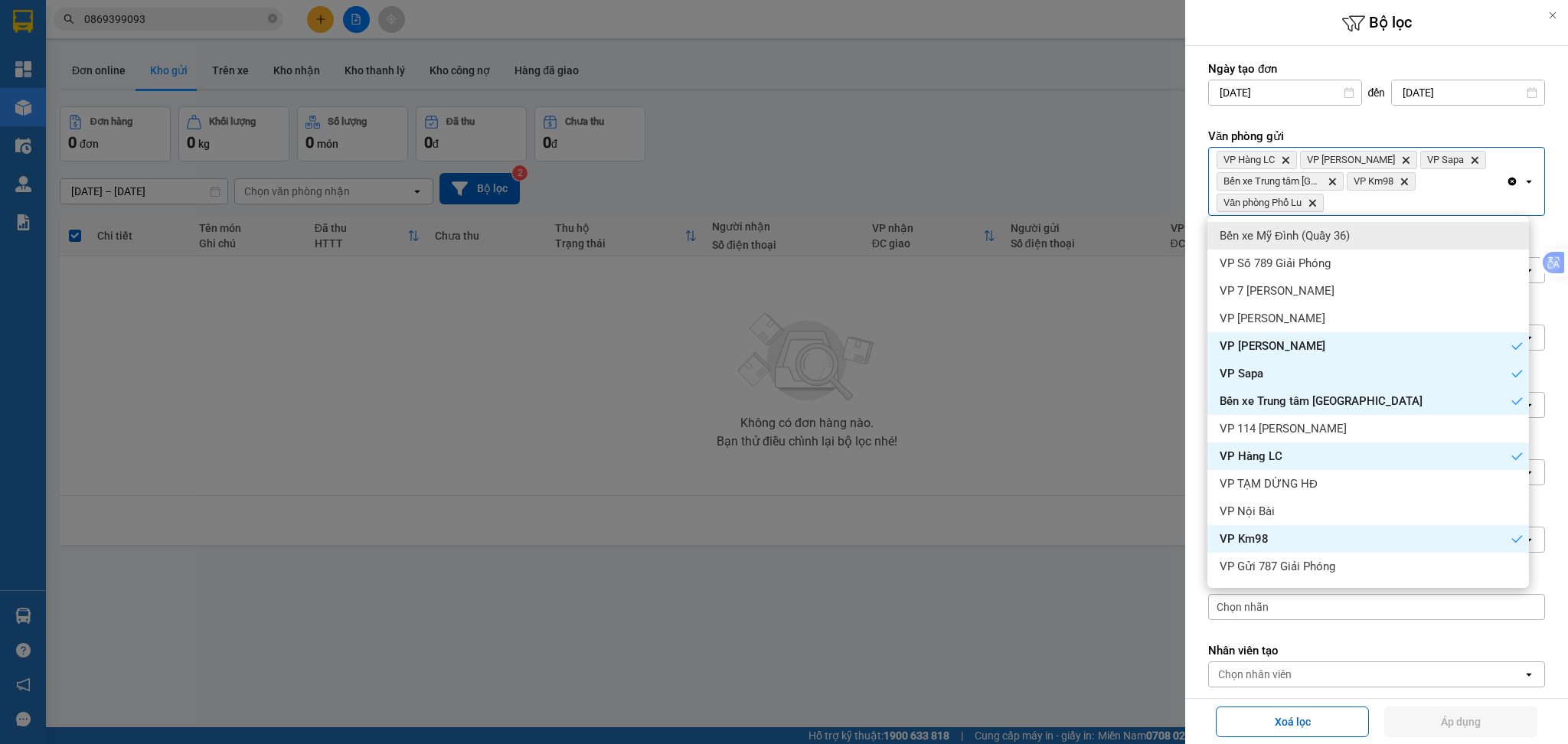
click at [1408, 237] on div "Bến xe Mỹ Đình (Quầy 36)" at bounding box center [1368, 235] width 321 height 28
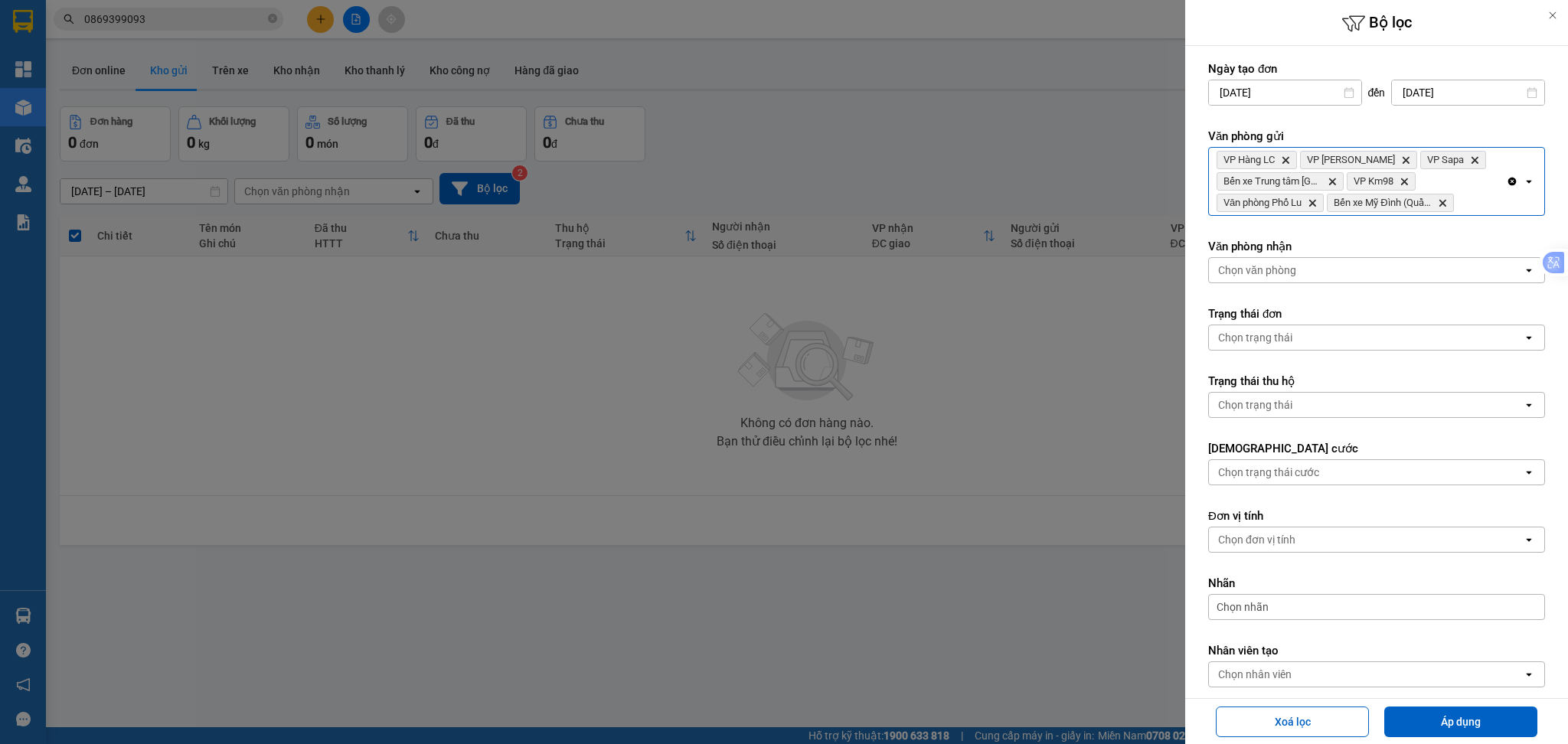
click at [1482, 197] on div "VP Hàng LC Delete VP Bảo Hà Delete VP Sapa Delete Bến xe Trung tâm Lào Cai Dele…" at bounding box center [1357, 182] width 297 height 67
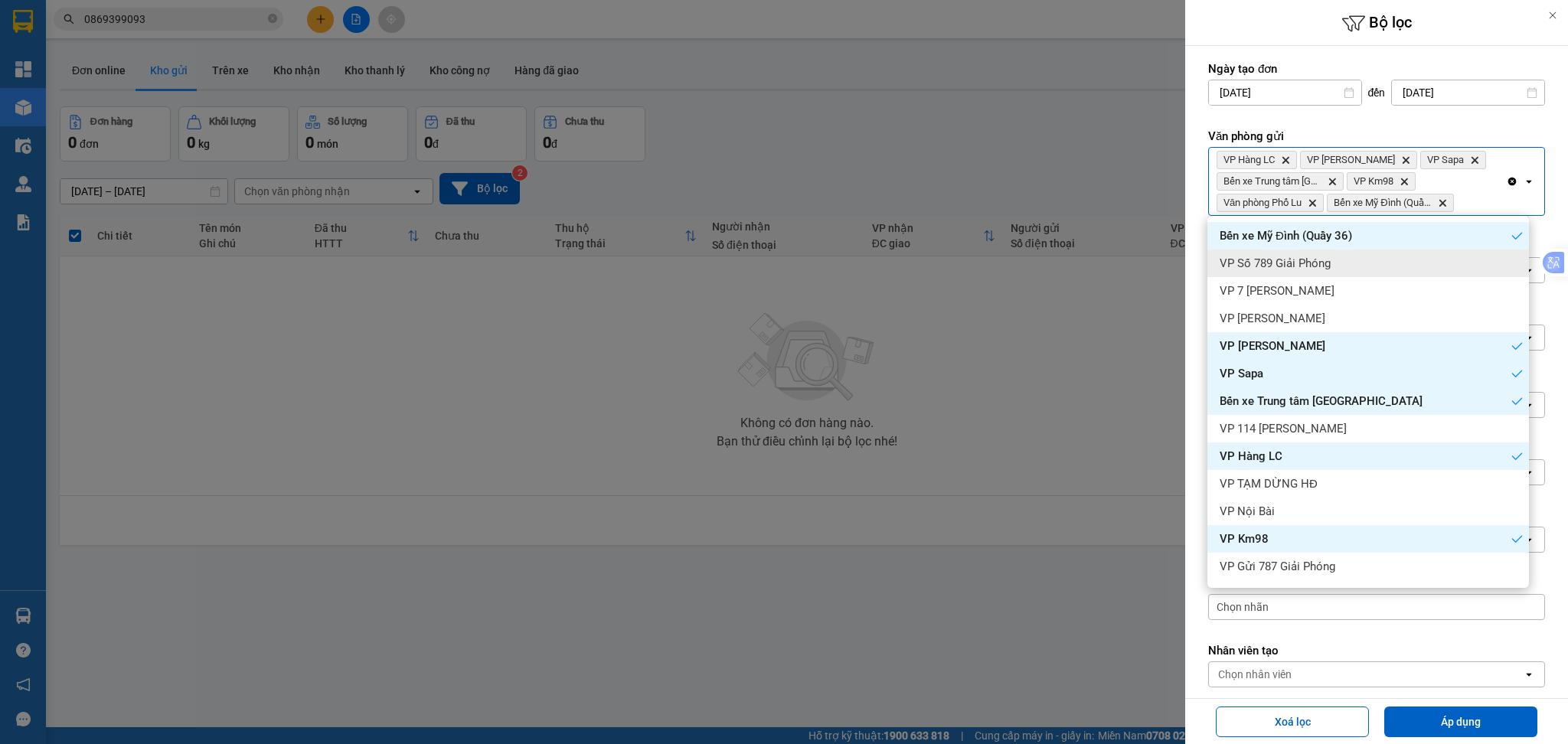
click at [1434, 269] on div "VP Số 789 Giải Phóng" at bounding box center [1368, 263] width 321 height 28
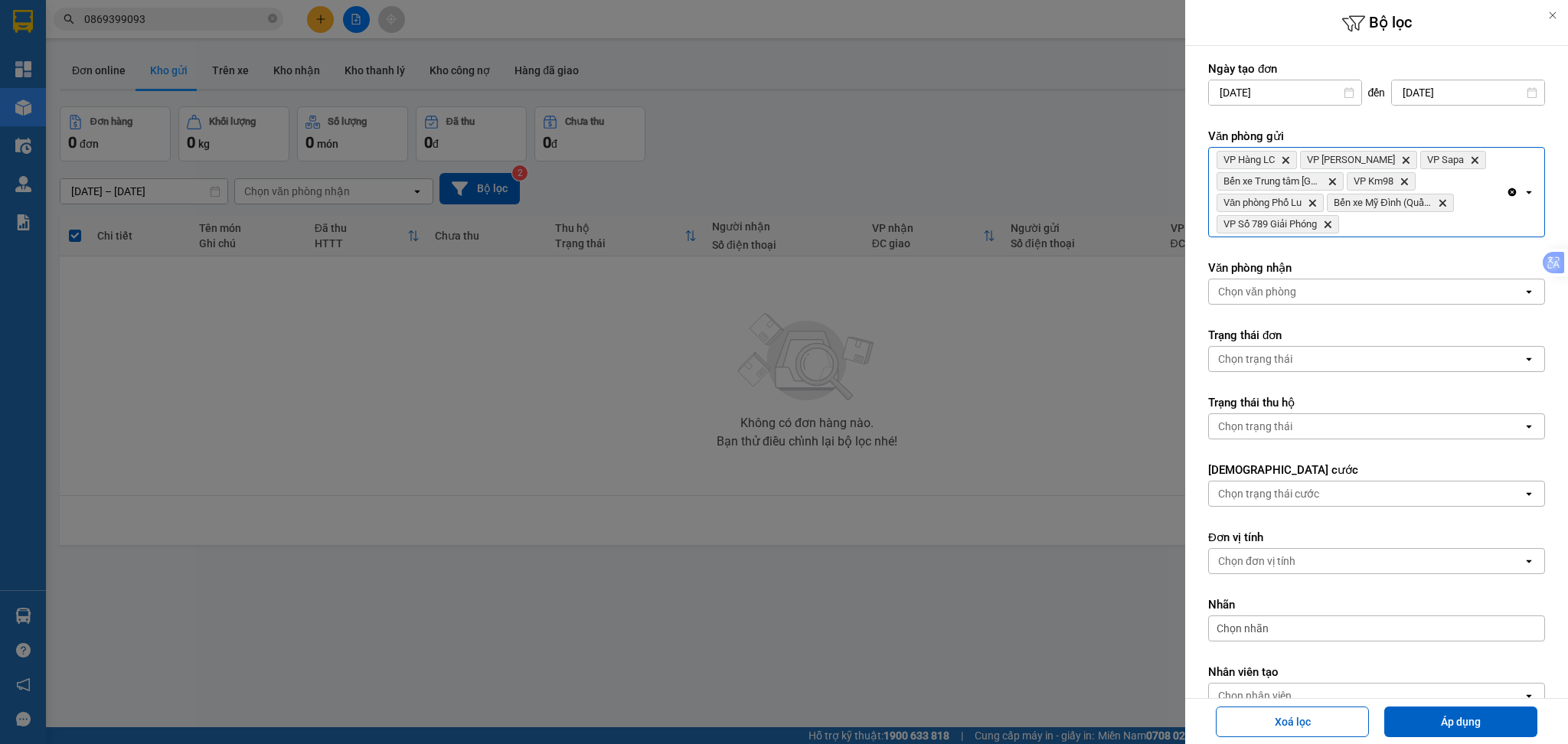
click at [1435, 237] on form "Ngày tạo đơn [DATE] Press the down arrow key to interact with the calendar and …" at bounding box center [1376, 419] width 337 height 716
click at [1414, 231] on div "VP Hàng LC Delete VP Bảo Hà Delete VP Sapa Delete Bến xe Trung tâm Lào Cai Dele…" at bounding box center [1357, 192] width 297 height 89
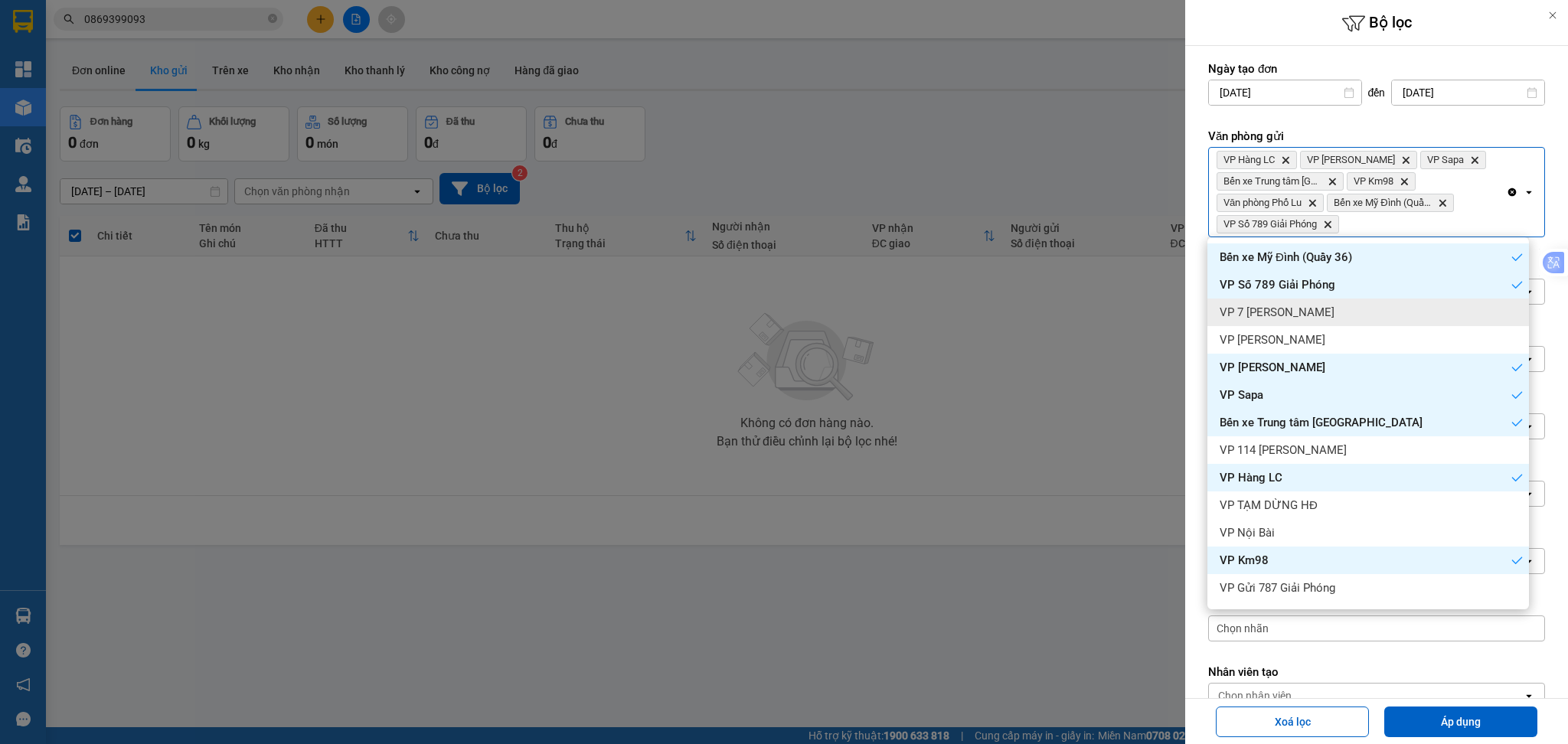
click at [1354, 312] on div "VP 7 [PERSON_NAME]" at bounding box center [1368, 312] width 321 height 28
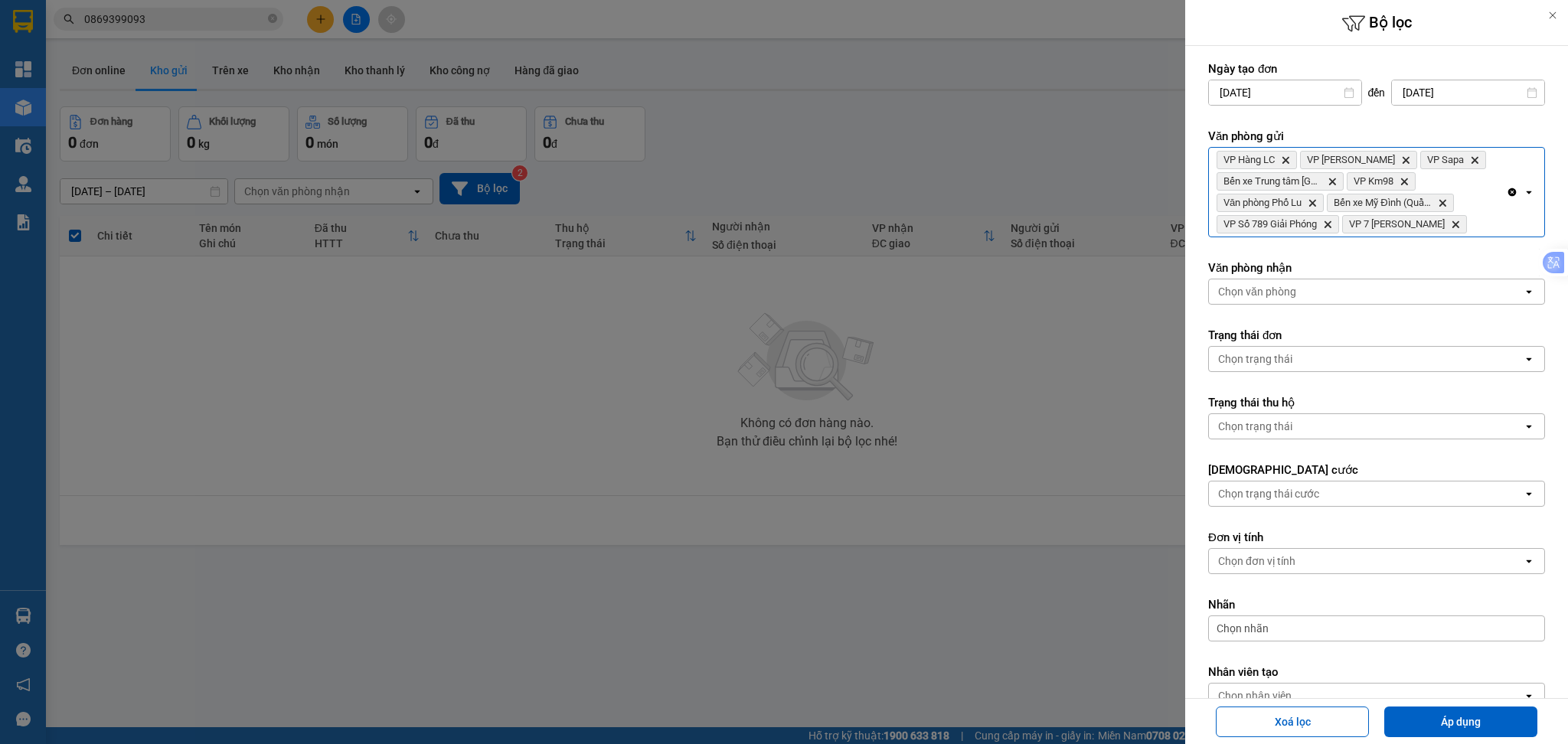
click at [1485, 230] on div "VP Hàng LC Delete VP [PERSON_NAME] Delete VP Sapa Delete Bến xe Trung tâm Lào C…" at bounding box center [1357, 192] width 297 height 89
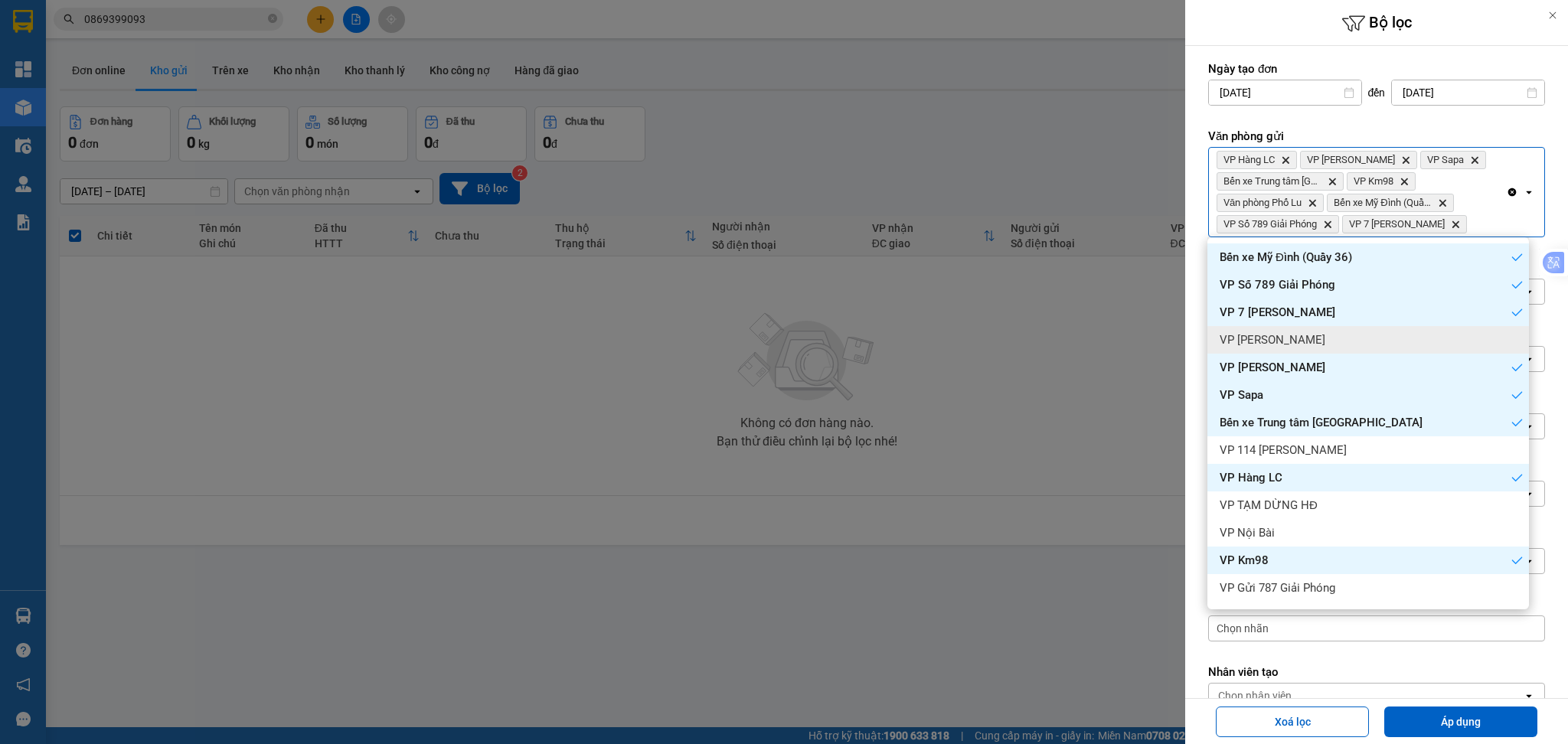
click at [1334, 342] on div "VP [PERSON_NAME]" at bounding box center [1368, 339] width 321 height 28
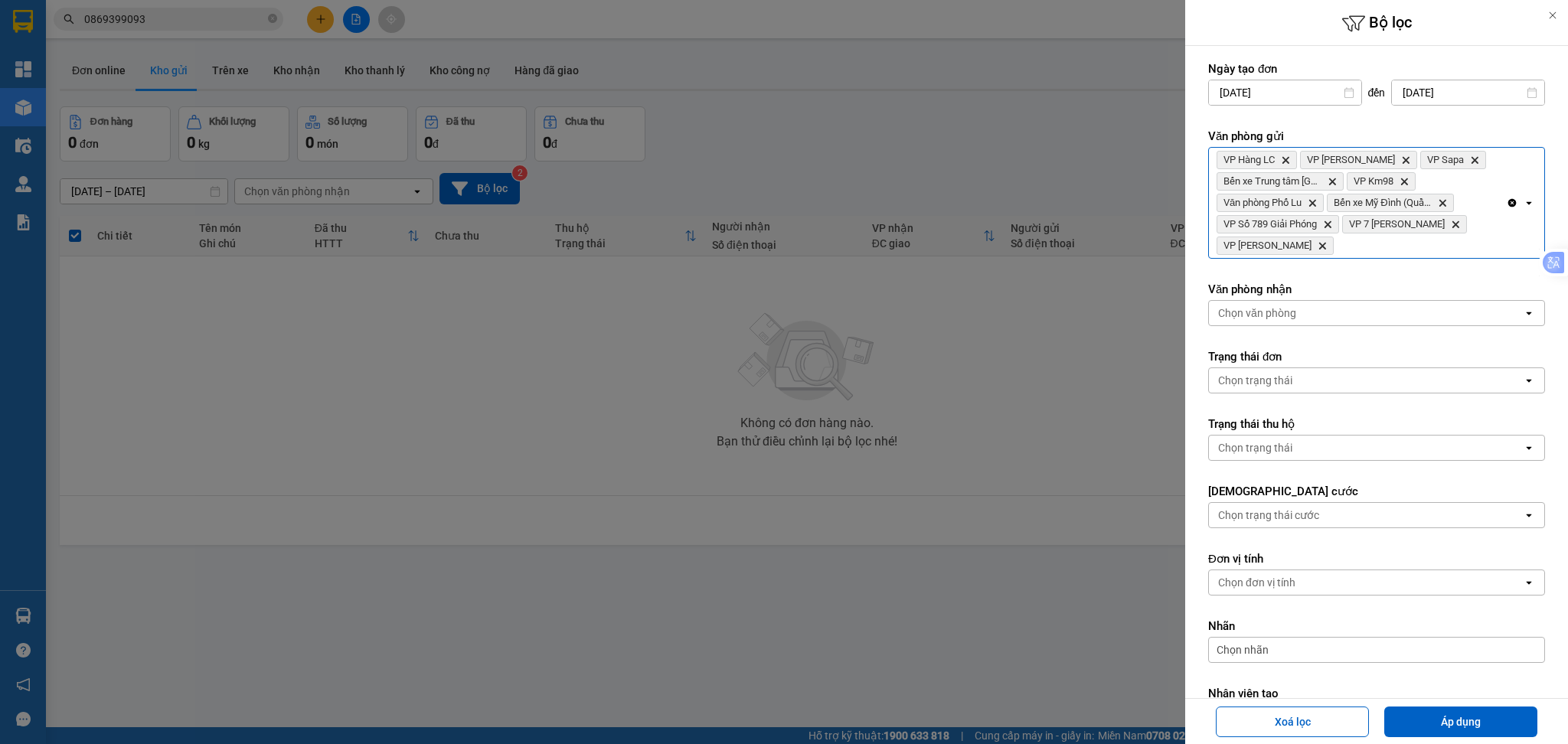
click at [1424, 255] on div "VP Hàng LC Delete VP [PERSON_NAME] Delete VP Sapa Delete Bến xe Trung tâm Lào C…" at bounding box center [1357, 203] width 297 height 110
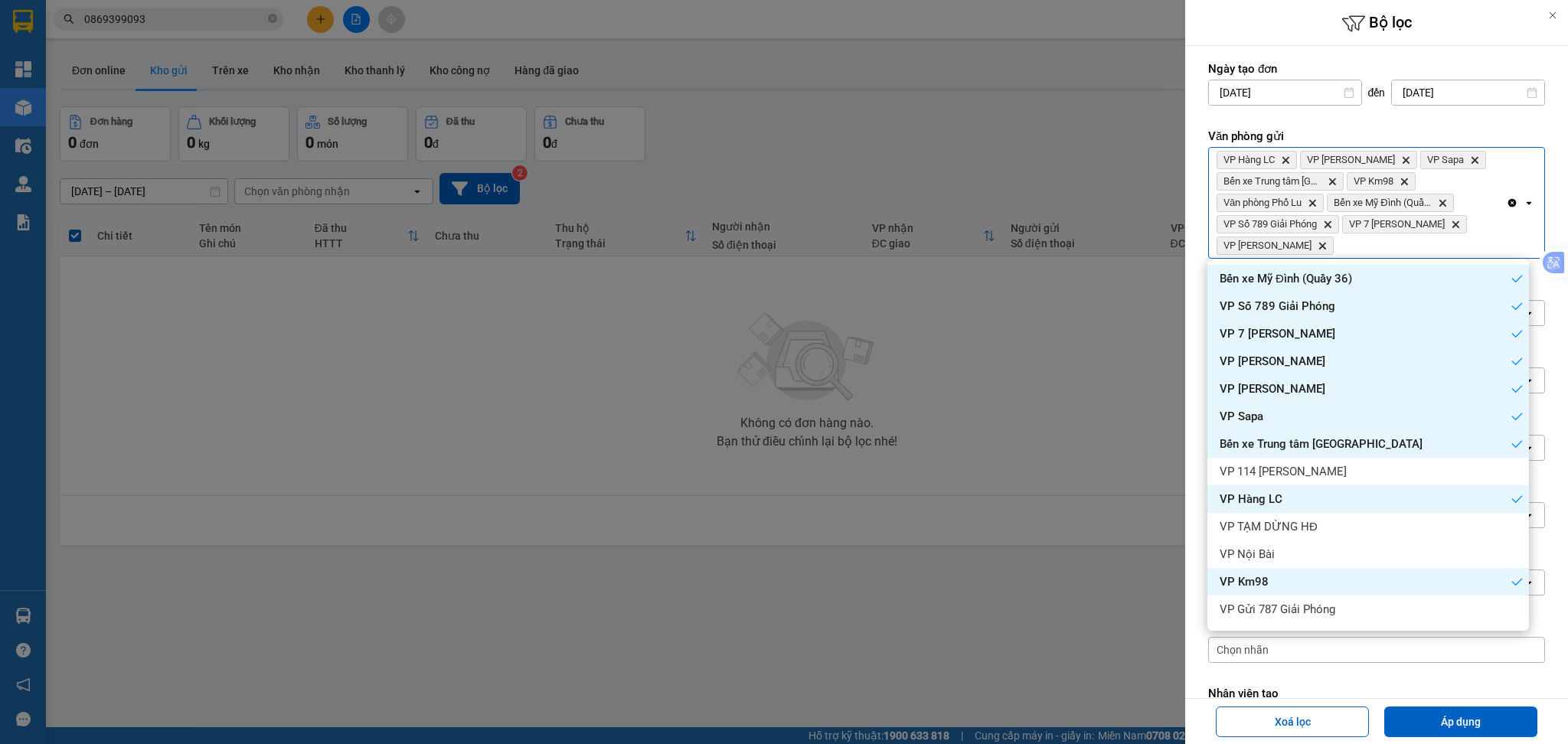
scroll to position [53, 0]
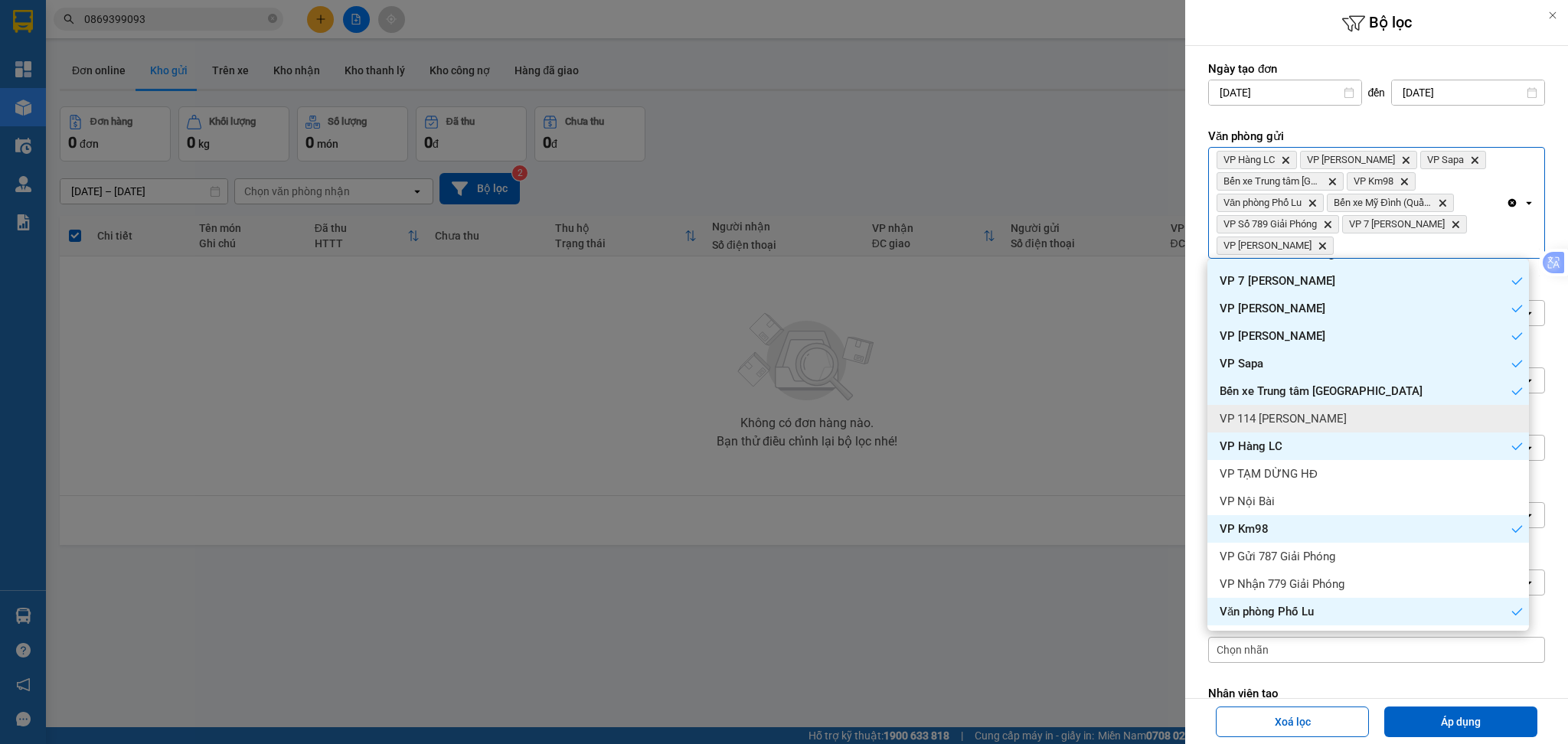
click at [1342, 409] on div "VP 114 [PERSON_NAME]" at bounding box center [1368, 419] width 321 height 28
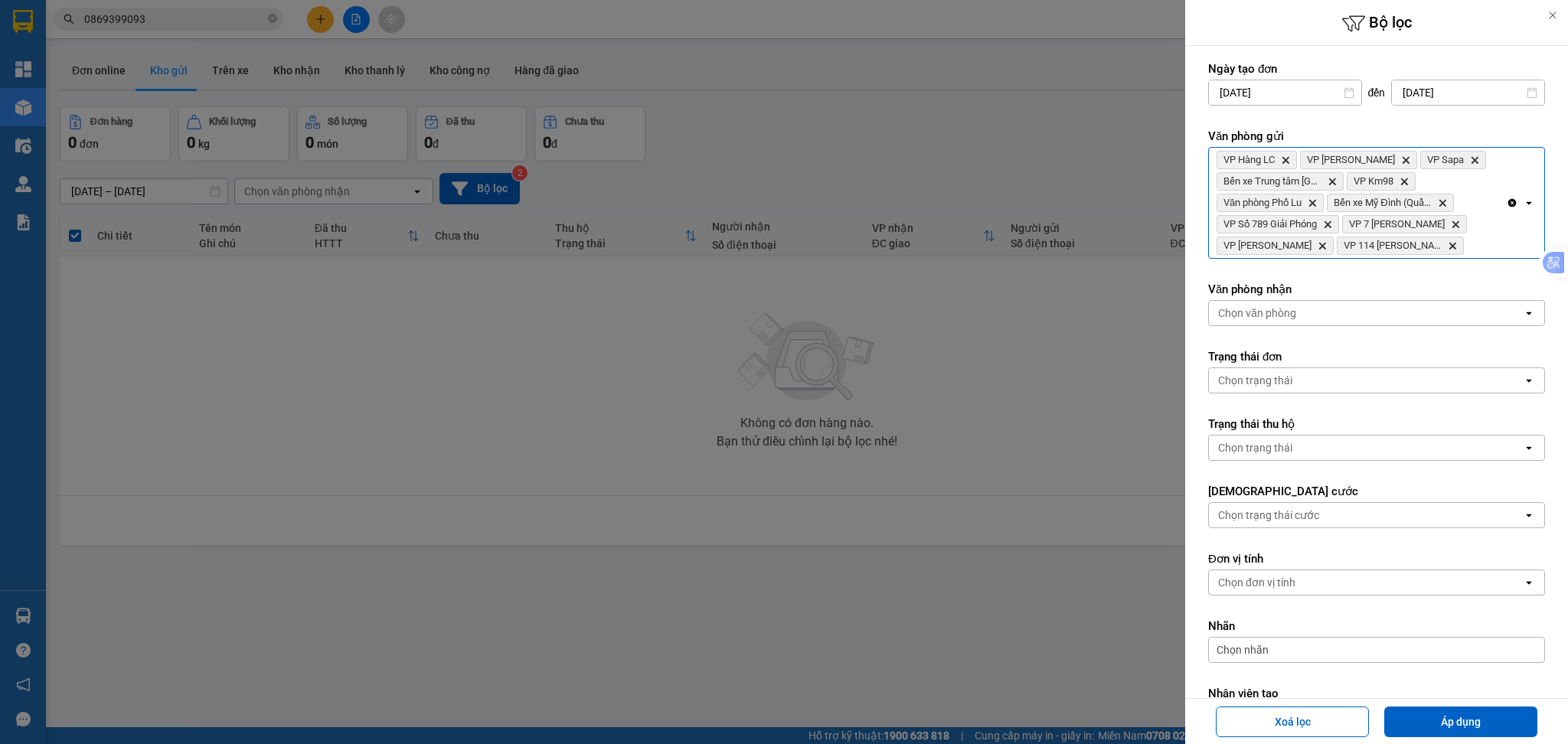
click at [1457, 252] on div "VP Hàng LC Delete VP [PERSON_NAME] Delete VP Sapa Delete Bến xe Trung tâm Lào C…" at bounding box center [1357, 203] width 297 height 110
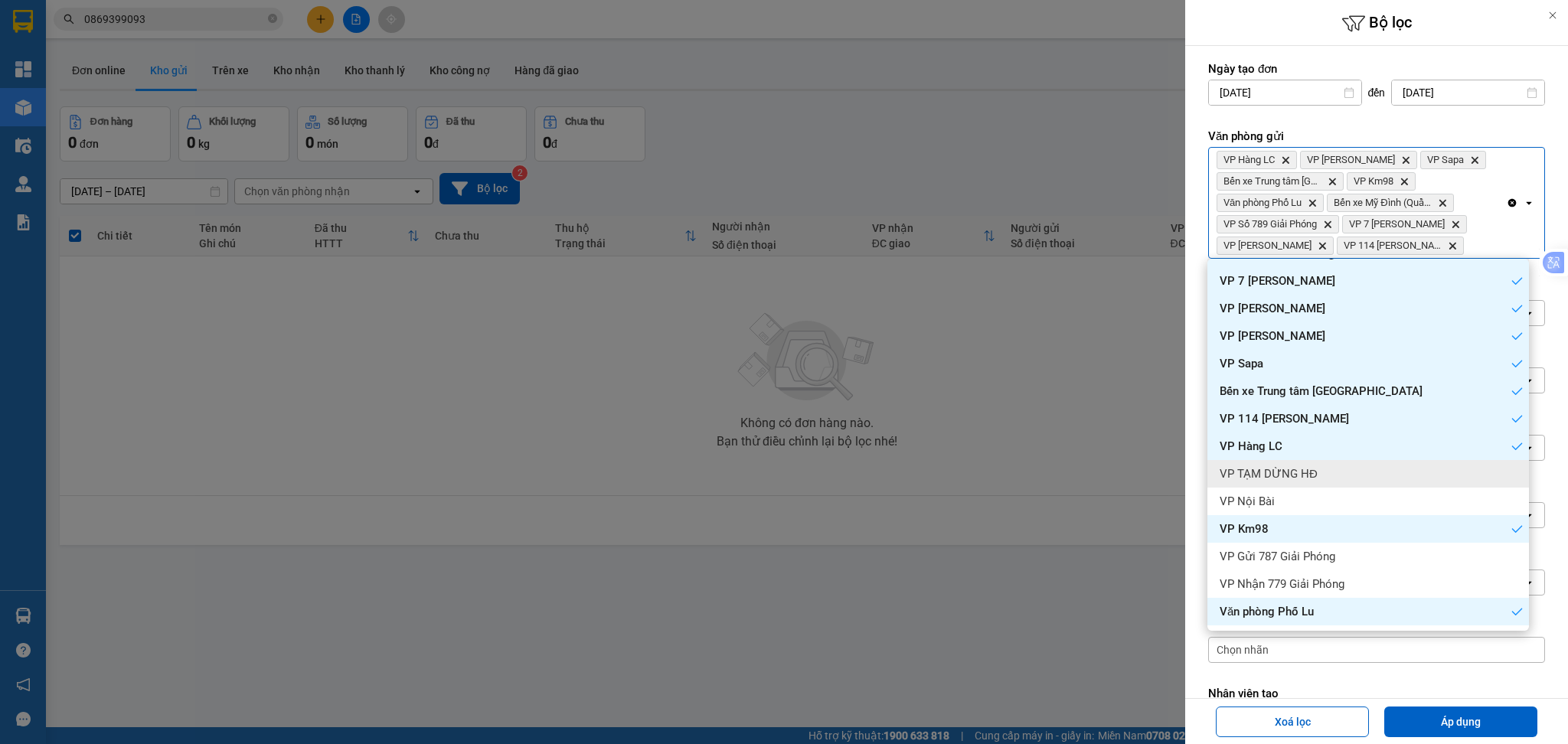
click at [1357, 466] on div "VP TẠM DỪNG HĐ" at bounding box center [1368, 473] width 321 height 28
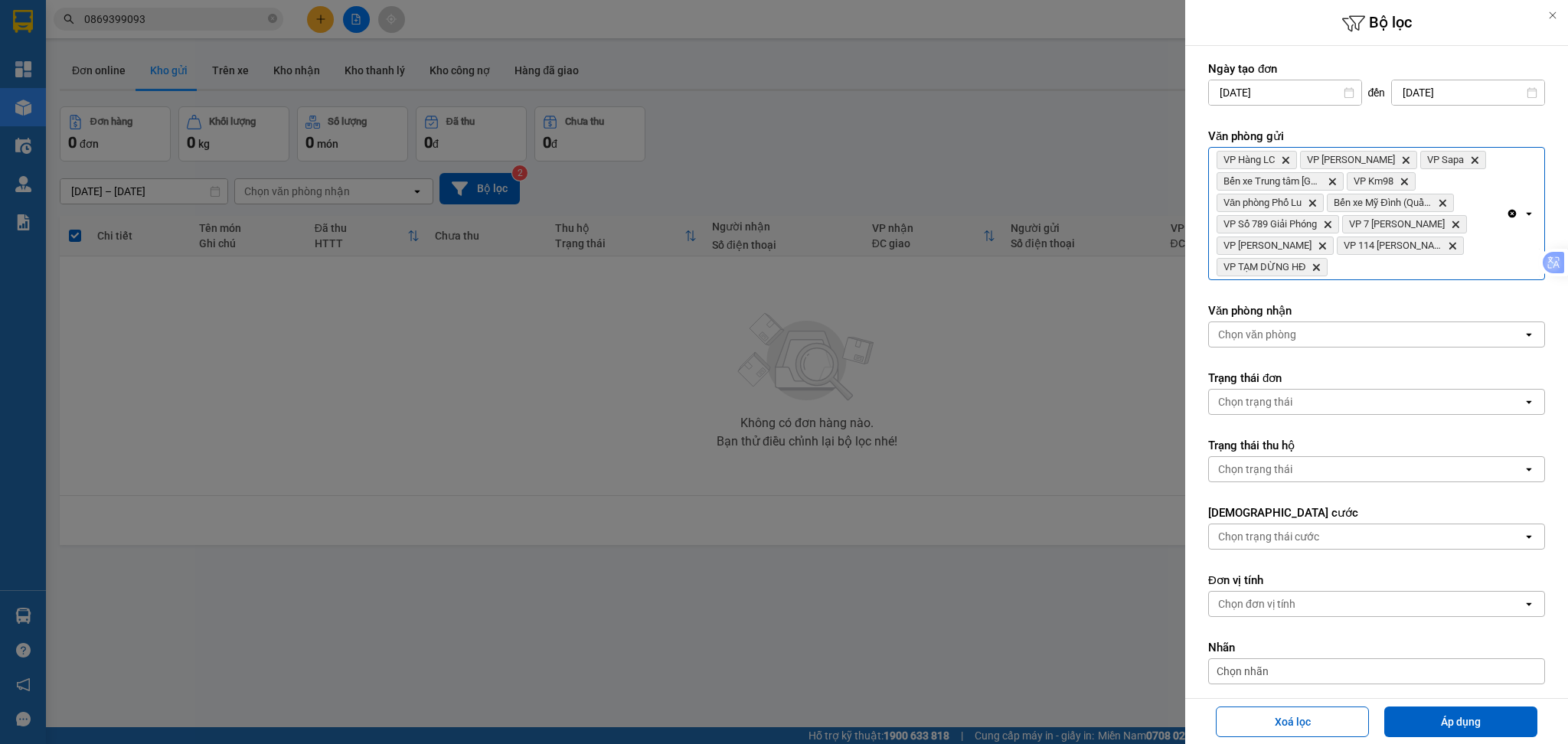
click at [1465, 269] on div "VP Hàng LC Delete VP [PERSON_NAME] Delete VP Sapa Delete Bến xe Trung tâm Lào C…" at bounding box center [1357, 214] width 297 height 132
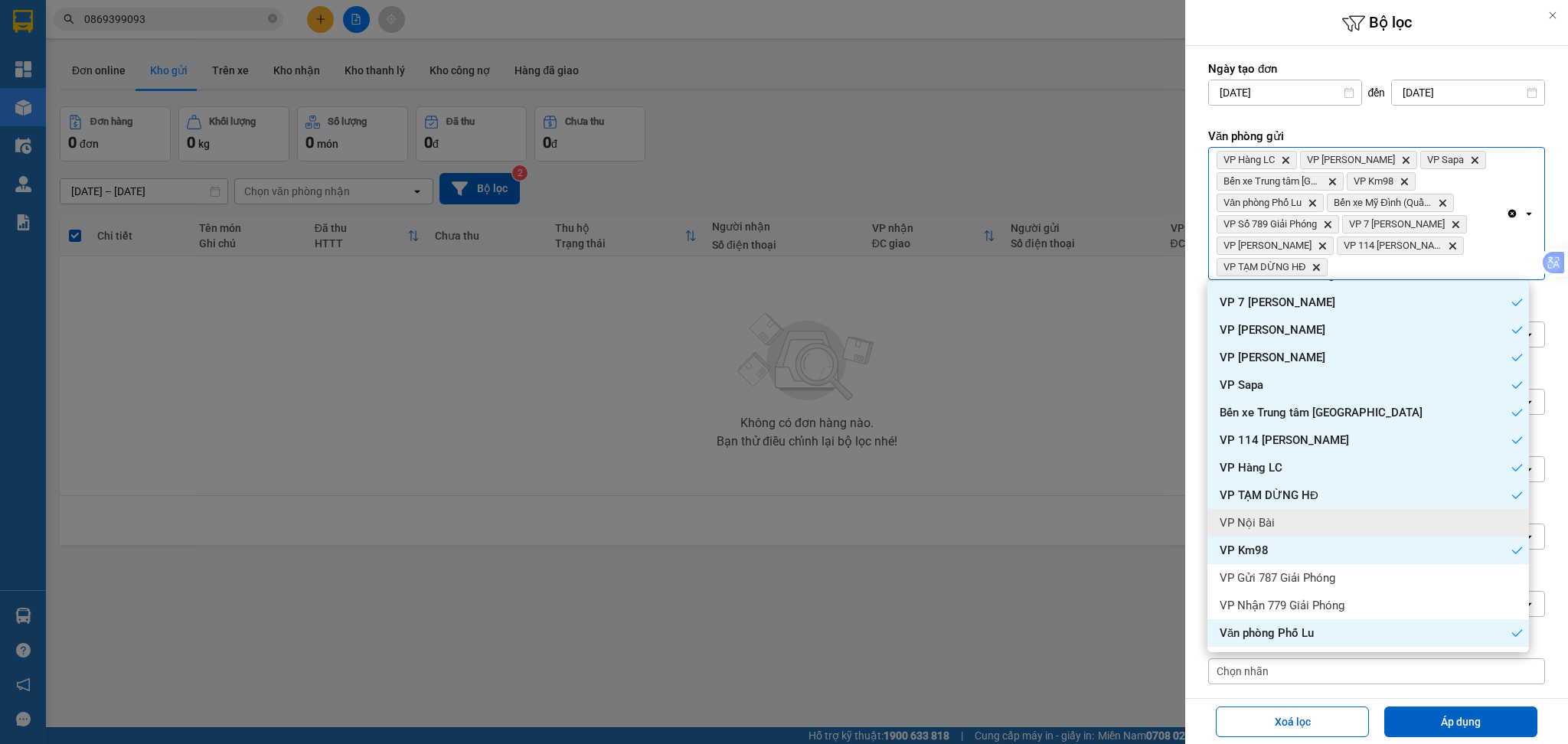
click at [1338, 517] on div "VP Nội Bài" at bounding box center [1368, 522] width 321 height 28
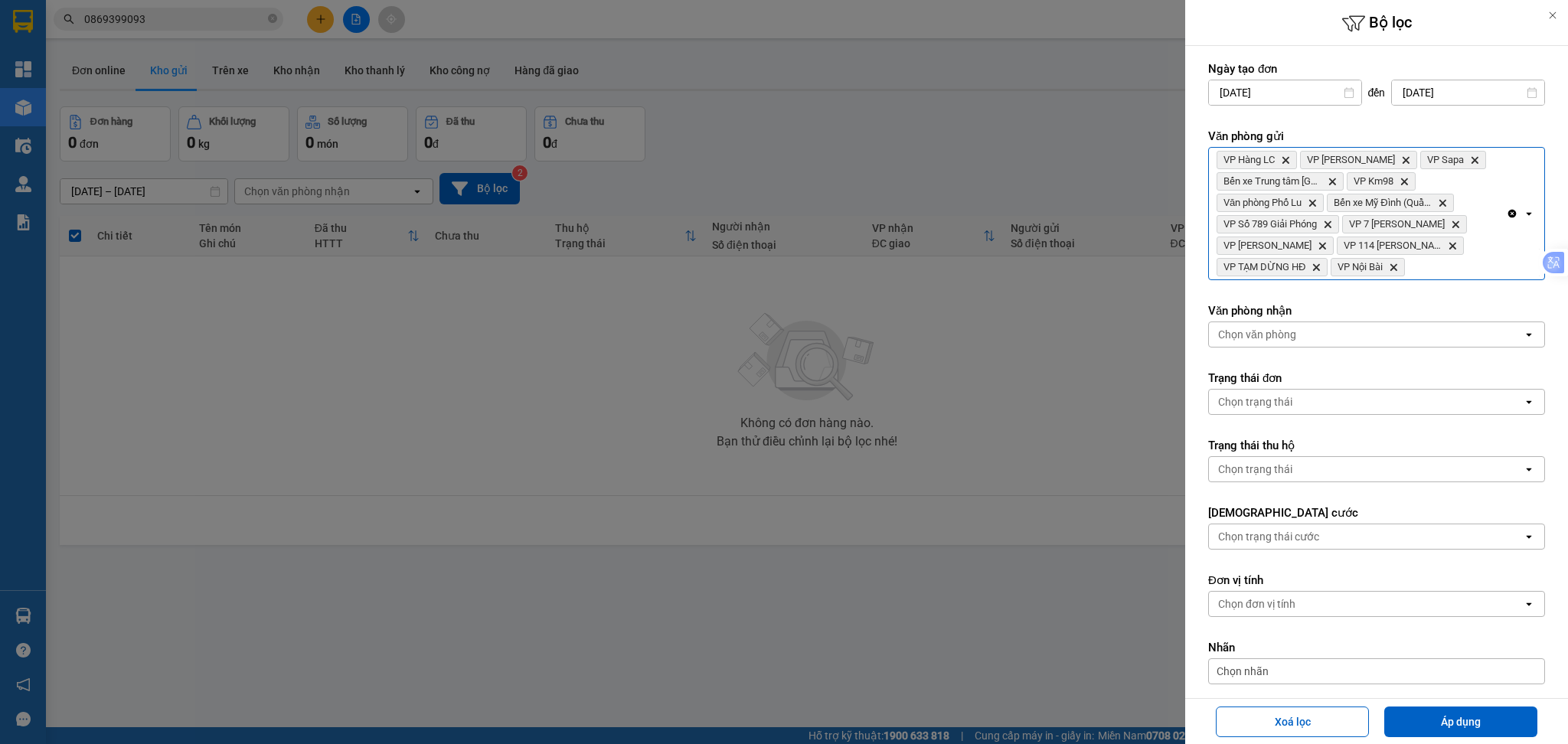
click at [1472, 263] on div "VP Hàng LC Delete VP [PERSON_NAME] Delete VP Sapa Delete Bến xe Trung tâm Lào C…" at bounding box center [1357, 214] width 297 height 132
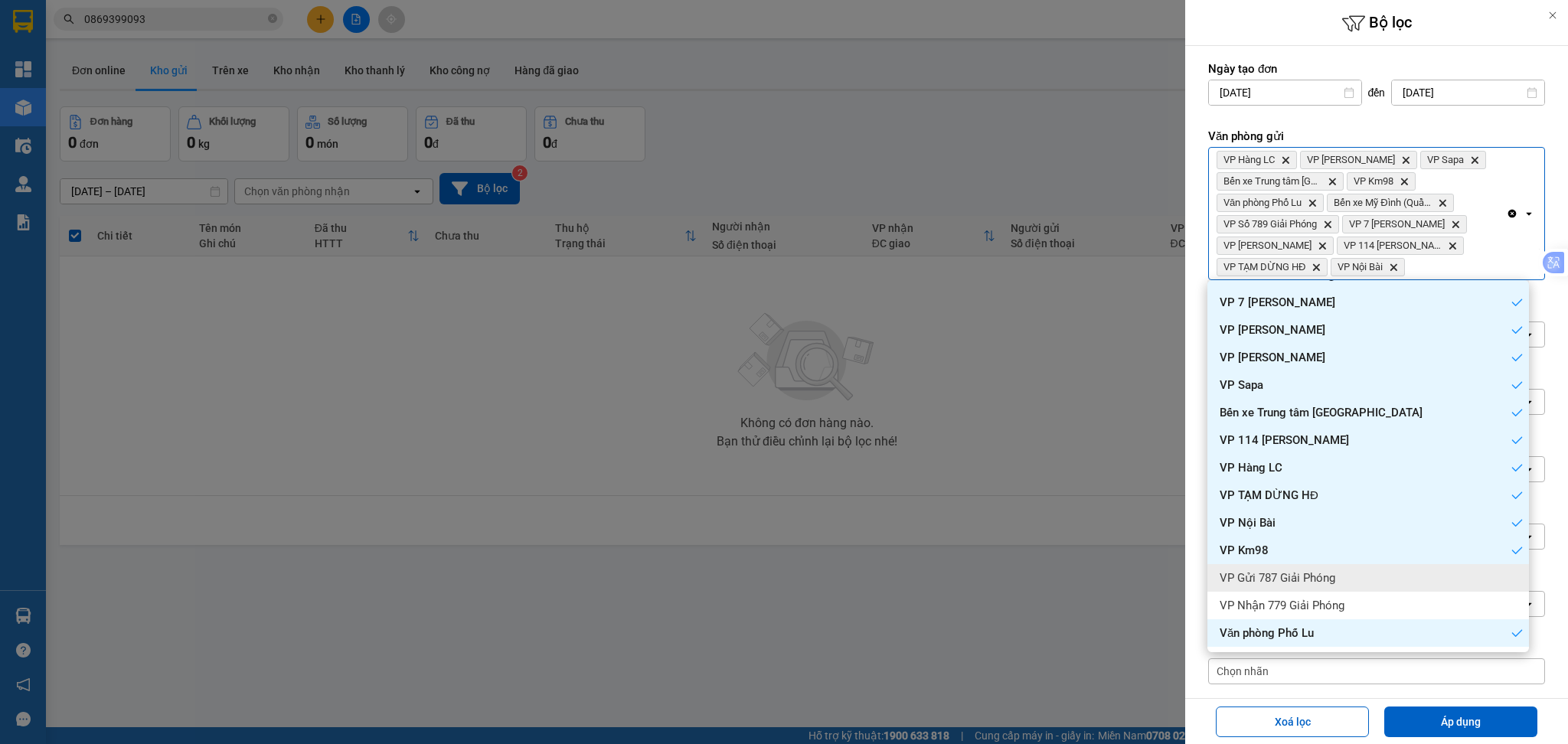
click at [1387, 581] on div "VP Gửi 787 Giải Phóng" at bounding box center [1368, 578] width 321 height 28
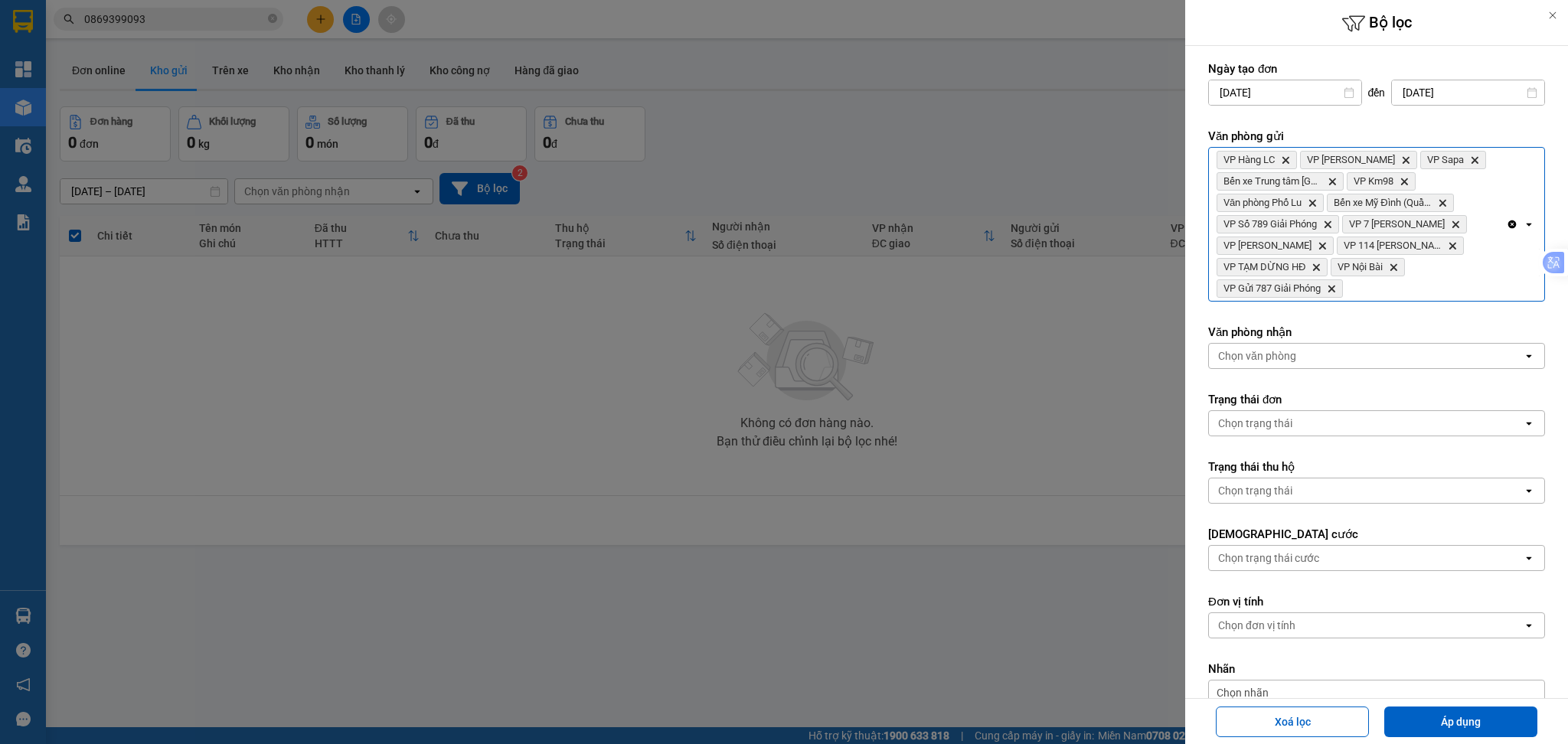
click at [1404, 292] on div "VP Hàng LC Delete VP [PERSON_NAME] Delete VP Sapa Delete Bến xe Trung tâm Lào C…" at bounding box center [1357, 225] width 297 height 153
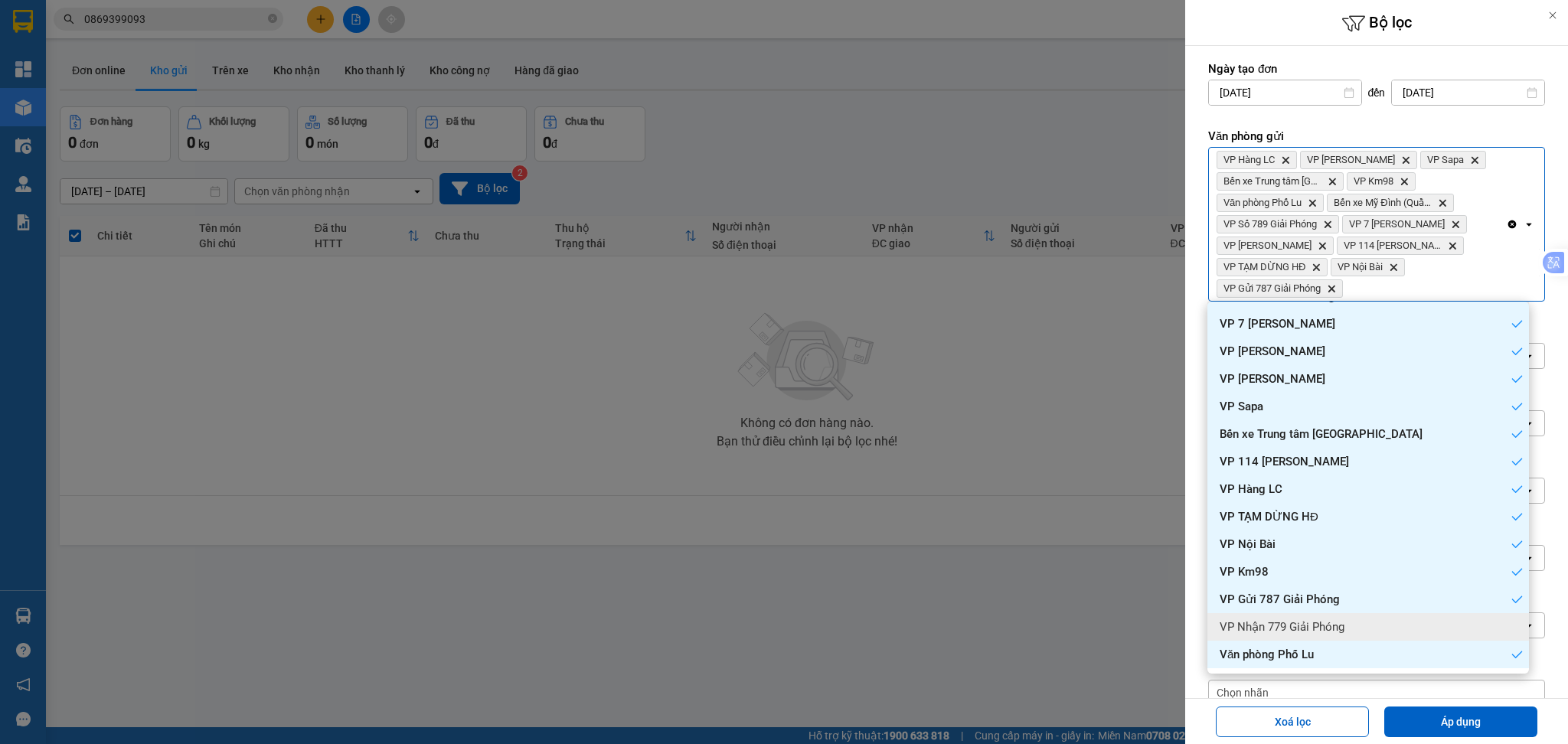
click at [1361, 617] on div "VP Nhận 779 Giải Phóng" at bounding box center [1368, 626] width 321 height 28
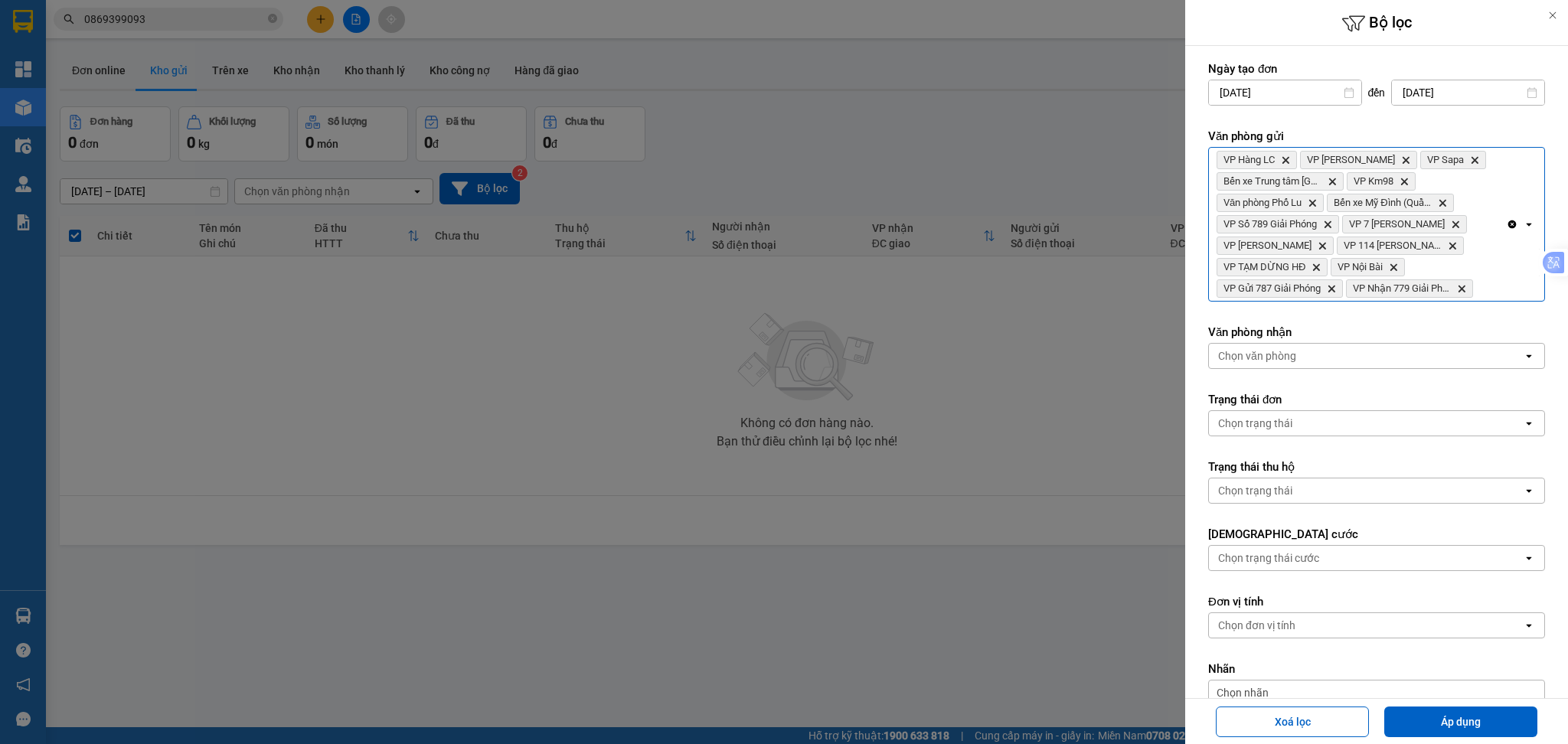
click at [1506, 294] on div "Clear all open" at bounding box center [1525, 225] width 38 height 153
click at [1461, 724] on button "Áp dụng" at bounding box center [1461, 722] width 153 height 31
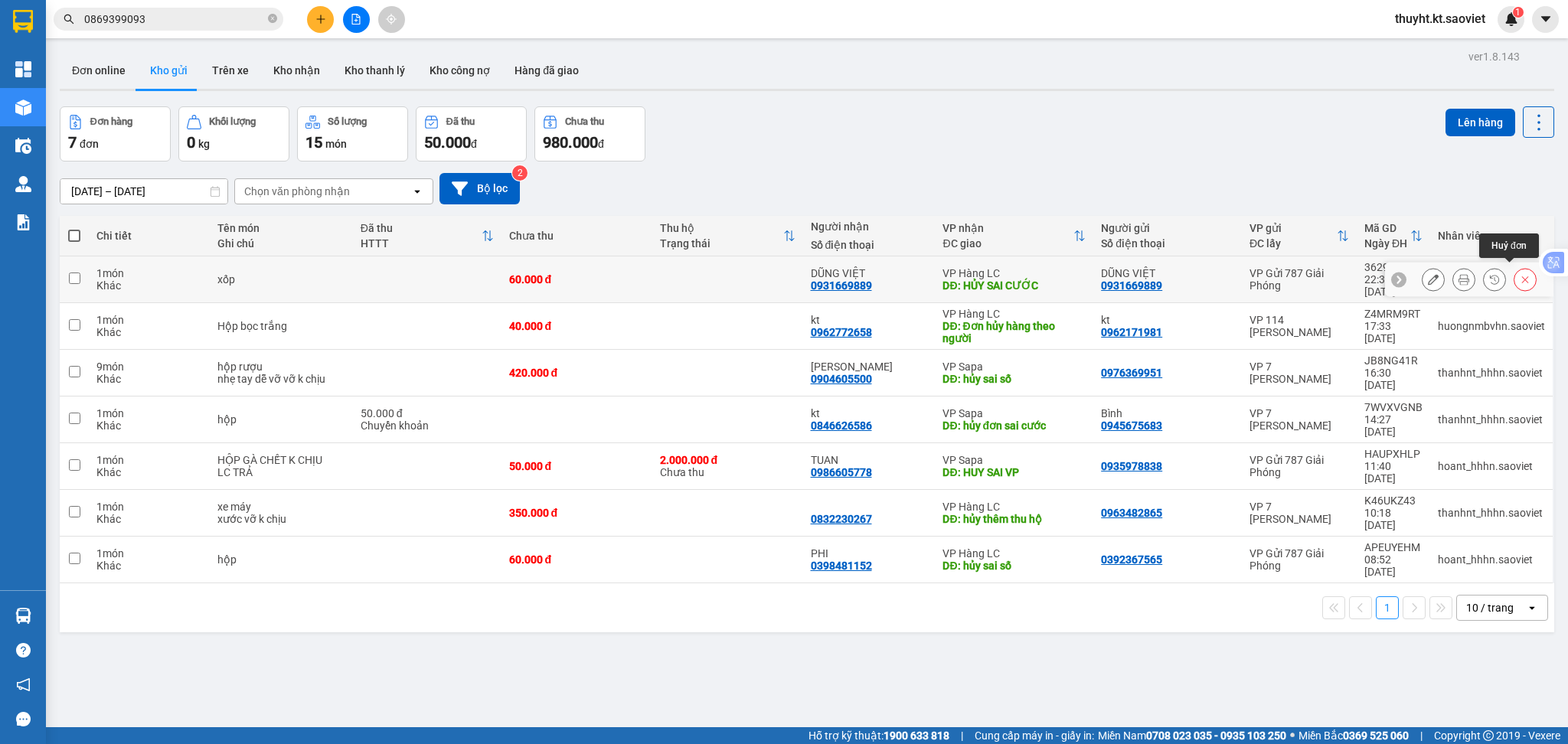
click at [1514, 271] on button at bounding box center [1525, 280] width 21 height 27
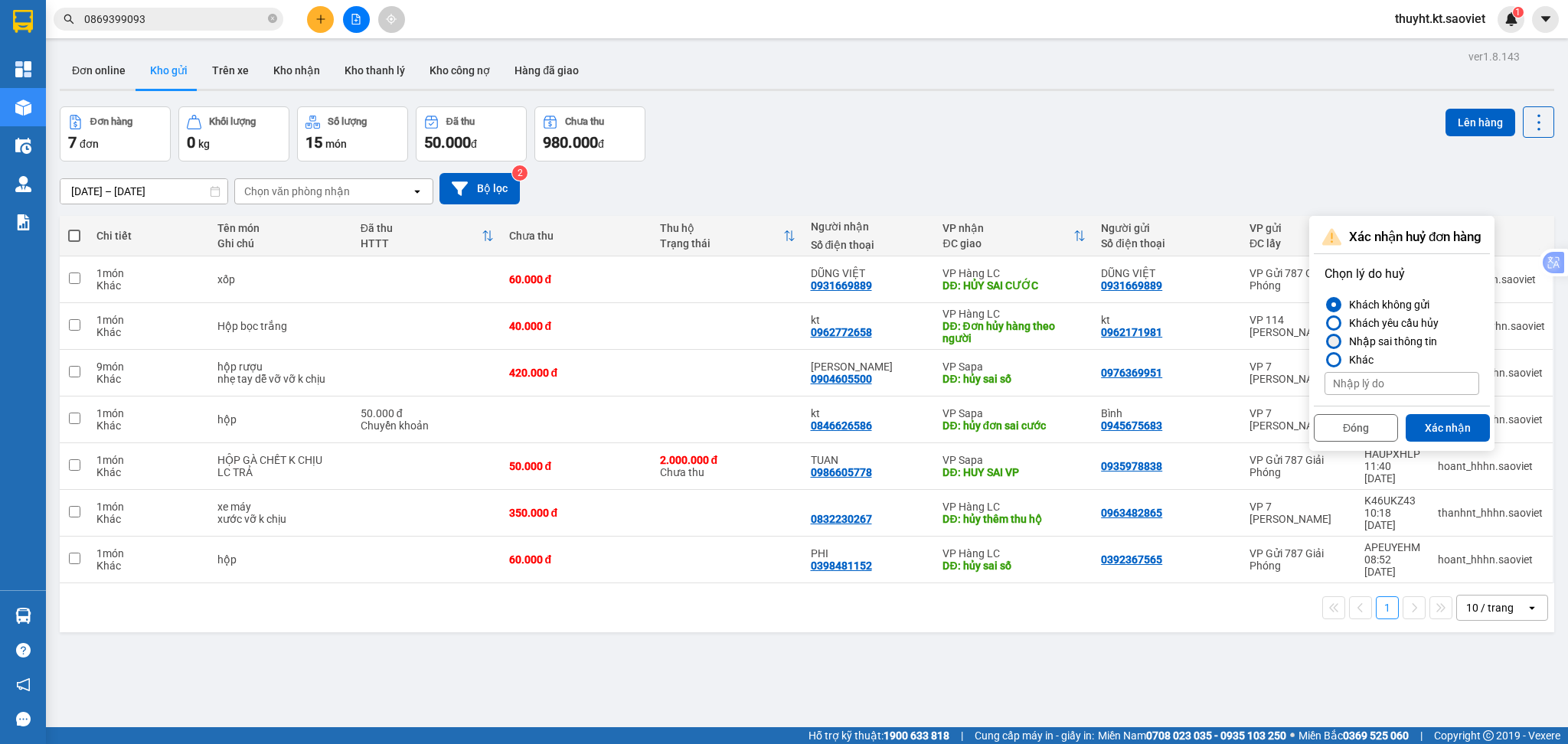
click at [1377, 341] on div "Nhập sai thông tin" at bounding box center [1389, 340] width 94 height 18
click at [1324, 341] on input "Nhập sai thông tin" at bounding box center [1324, 341] width 0 height 0
click at [1449, 434] on button "Xác nhận" at bounding box center [1448, 427] width 84 height 28
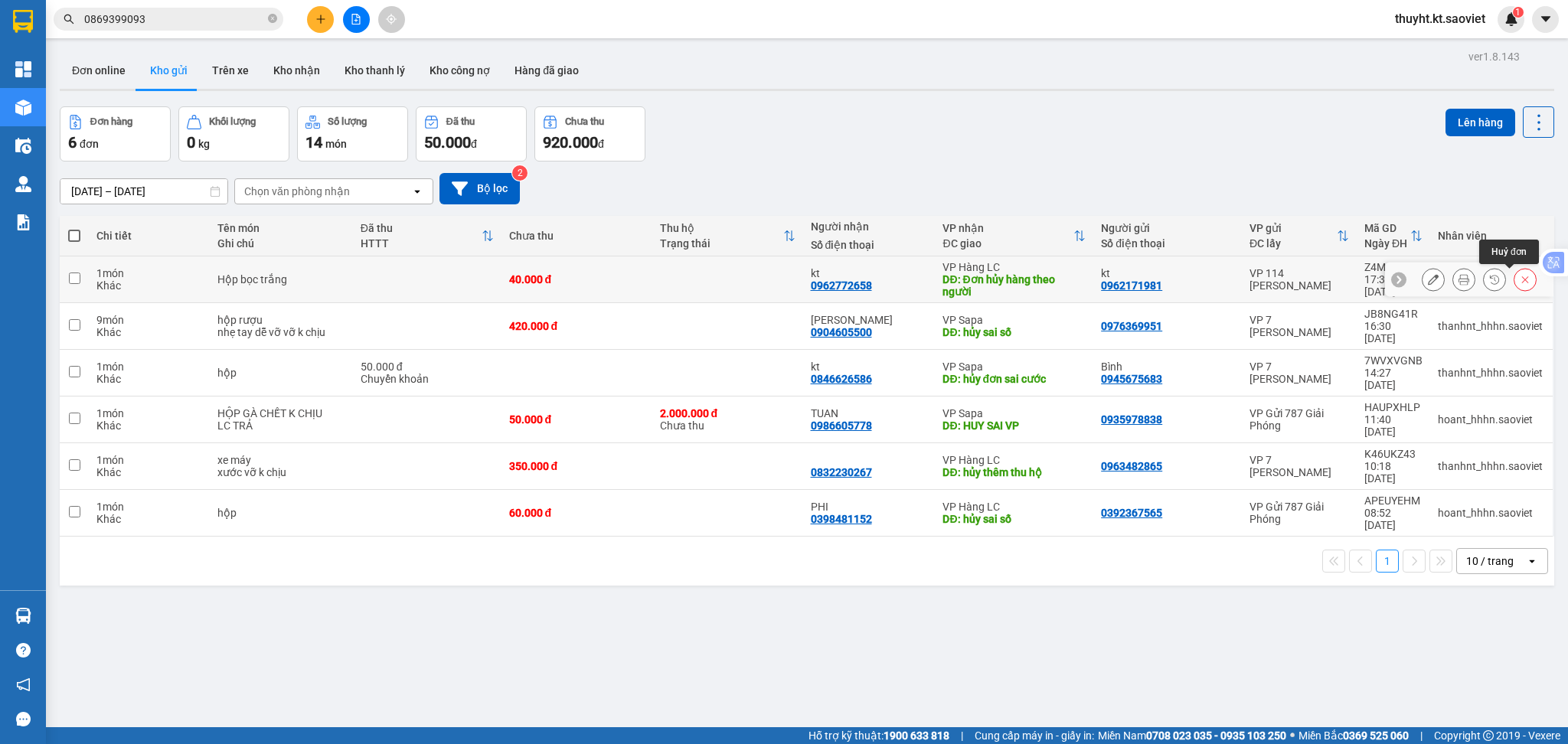
click at [1514, 284] on button at bounding box center [1525, 280] width 21 height 27
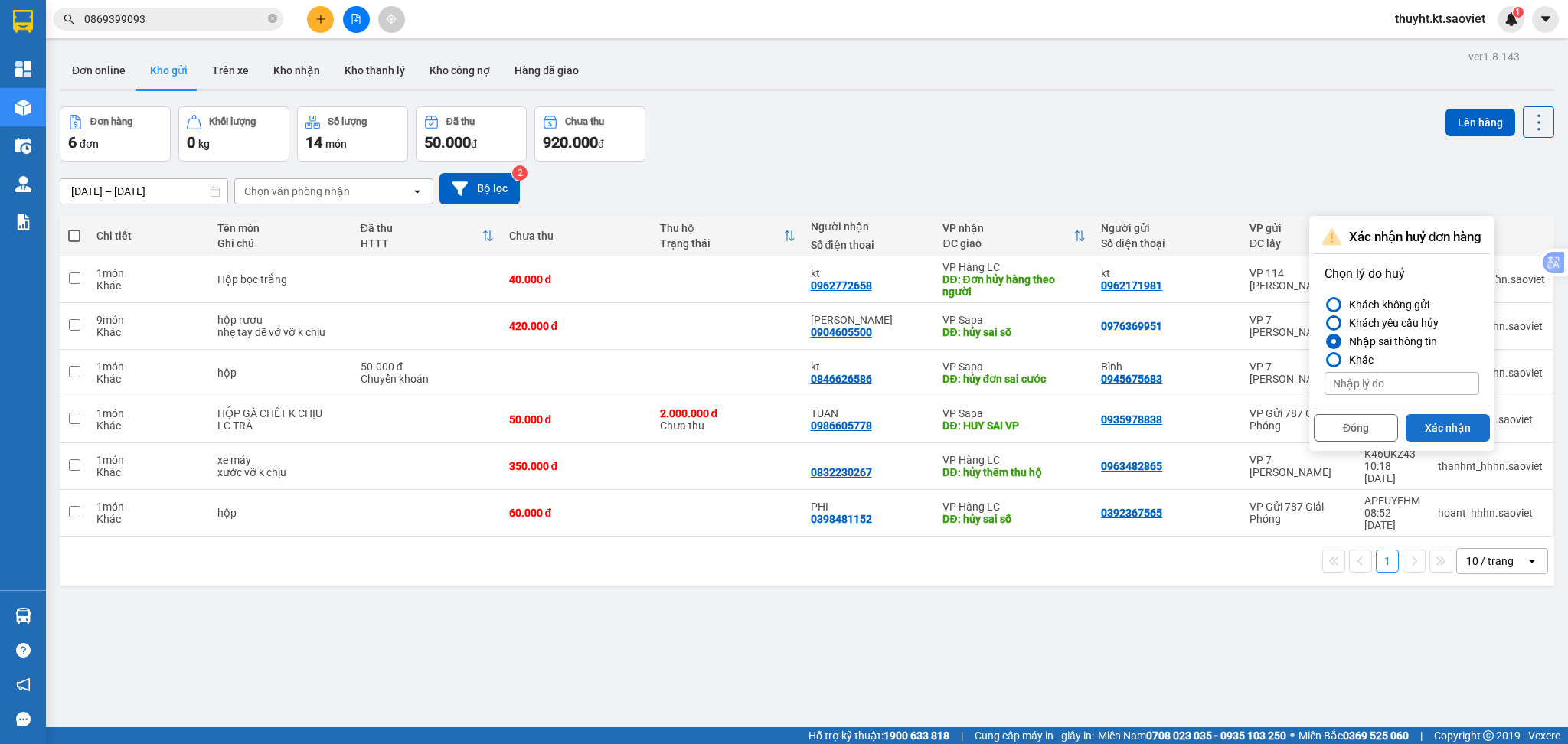
click at [1438, 423] on button "Xác nhận" at bounding box center [1448, 427] width 84 height 28
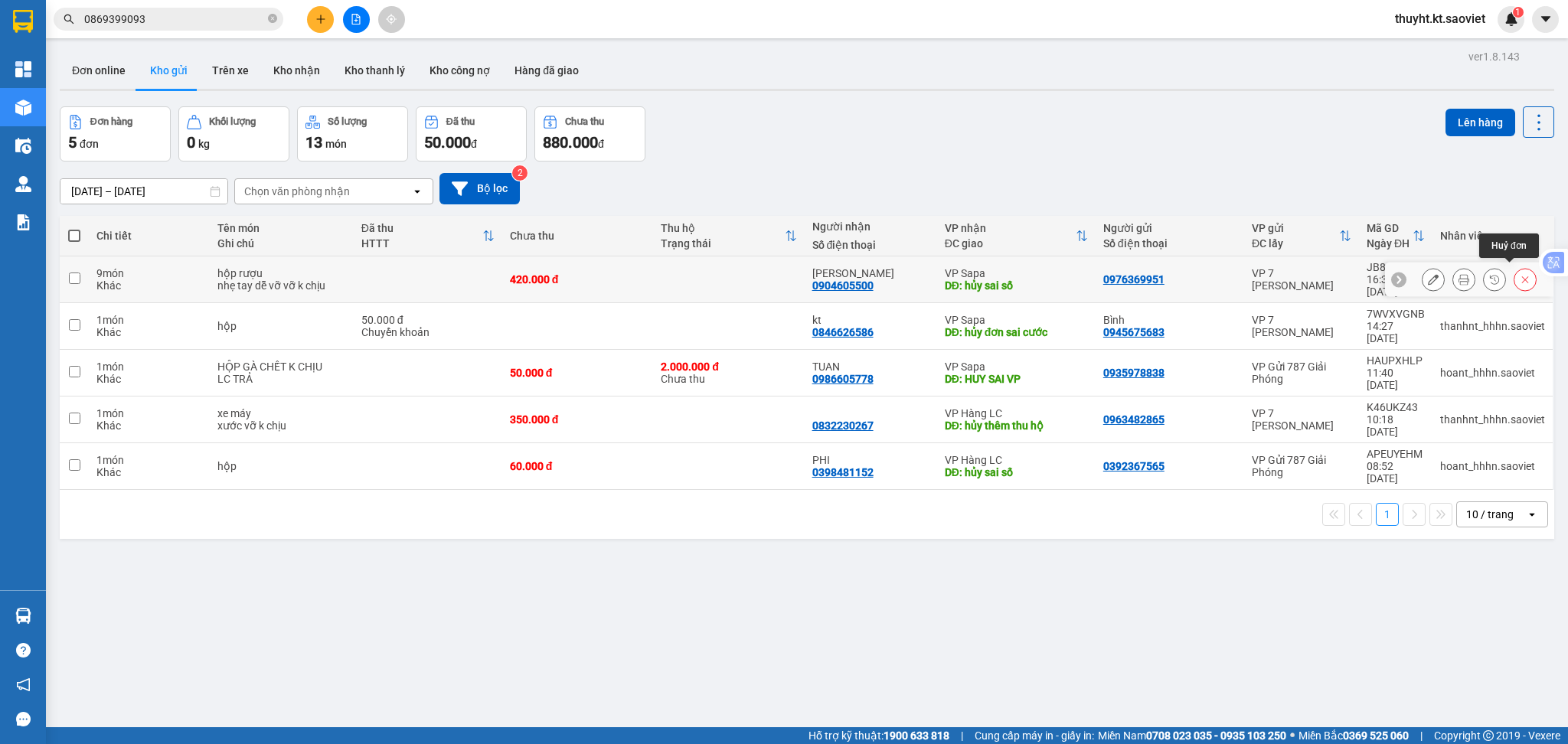
click at [1514, 267] on button at bounding box center [1525, 280] width 21 height 27
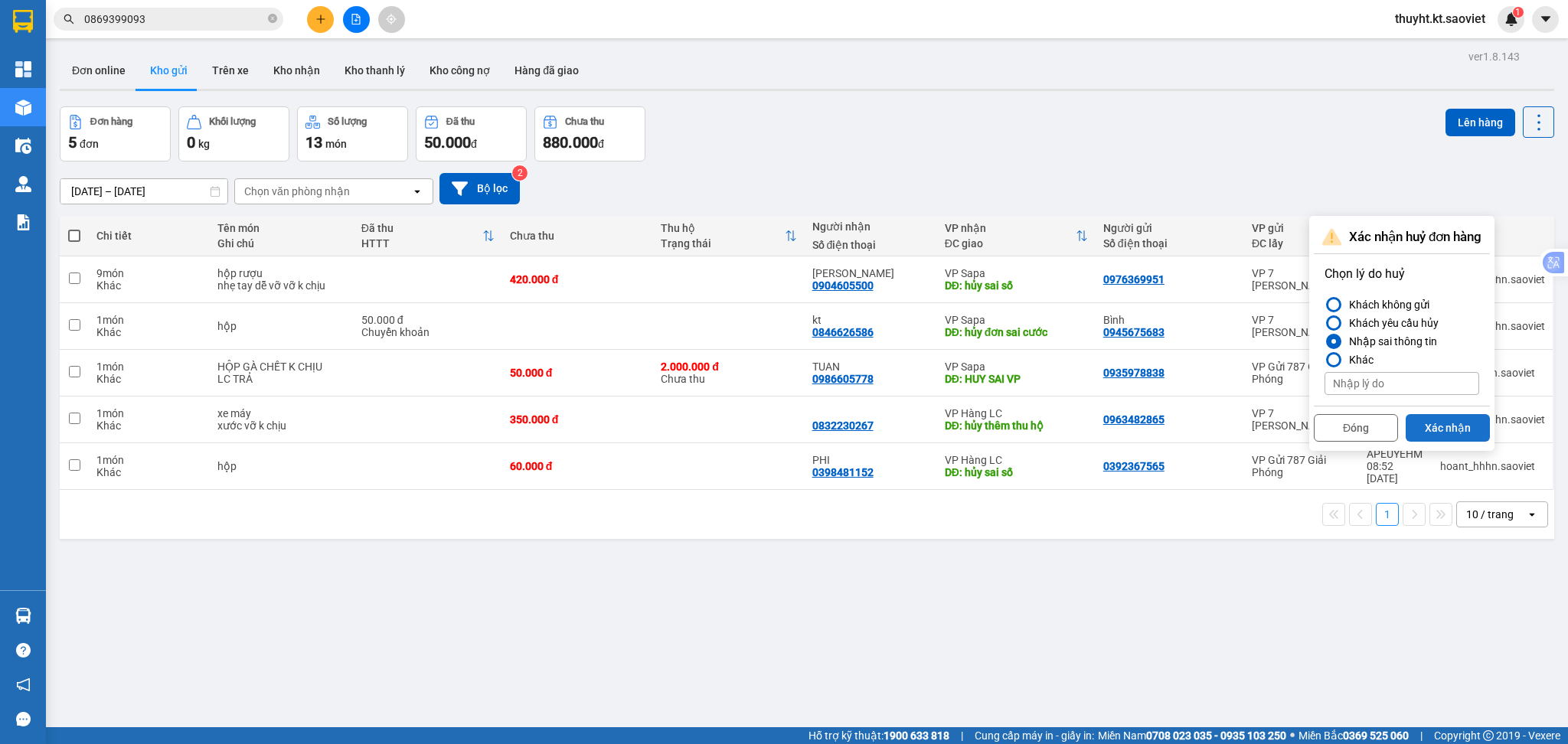
click at [1438, 421] on button "Xác nhận" at bounding box center [1448, 427] width 84 height 28
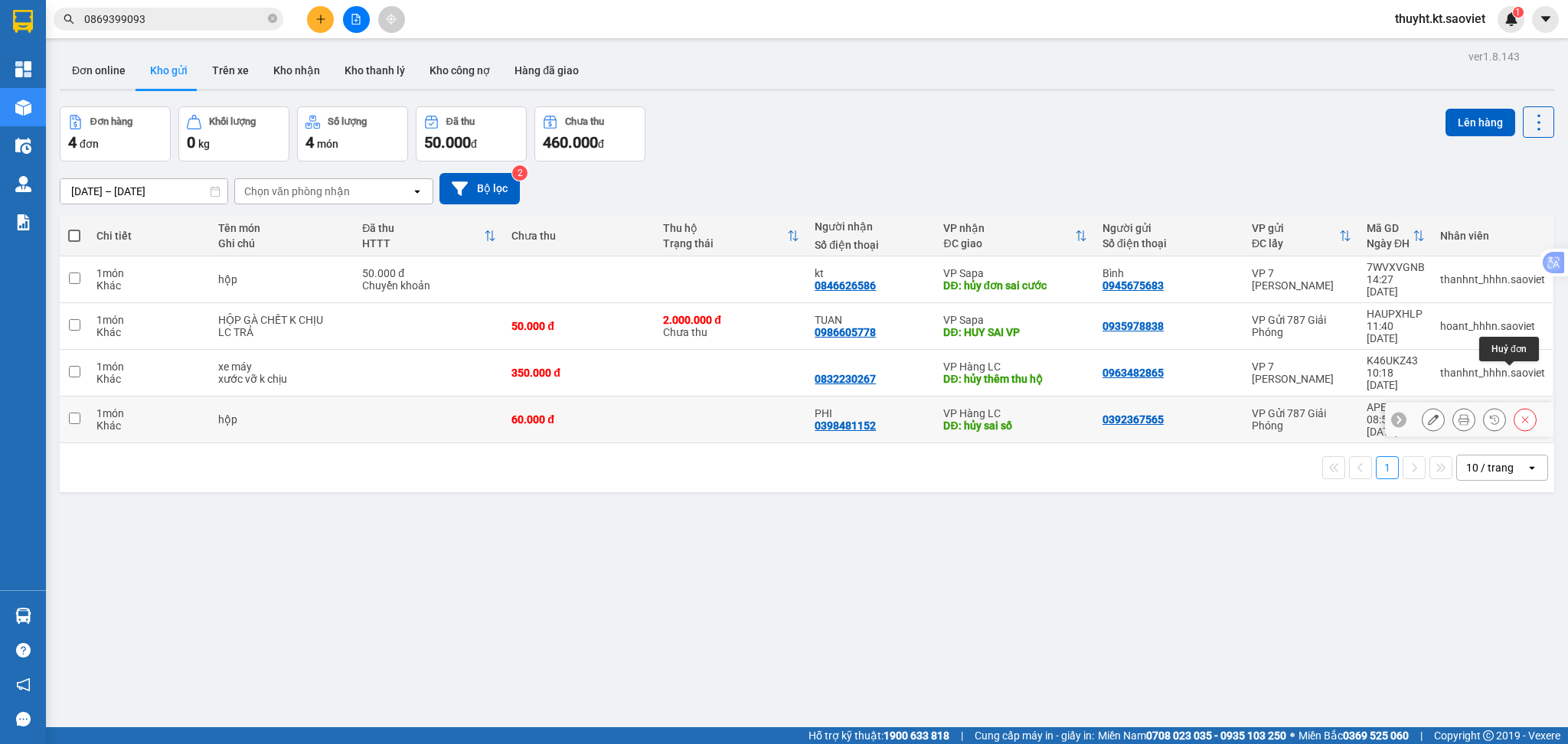
click at [1519, 414] on icon at bounding box center [1524, 419] width 11 height 11
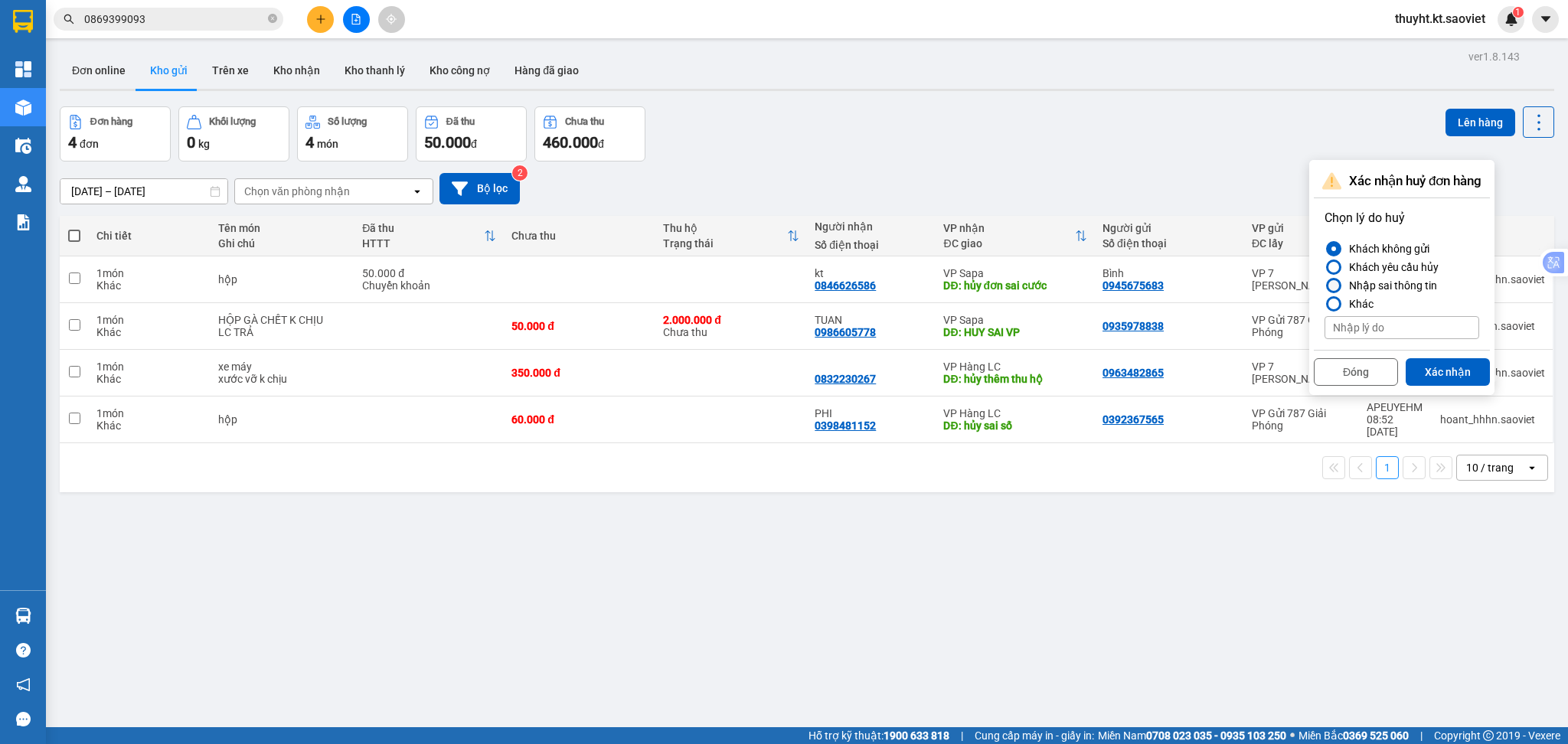
click at [1374, 288] on div "Nhập sai thông tin" at bounding box center [1389, 285] width 94 height 18
click at [1324, 286] on input "Nhập sai thông tin" at bounding box center [1324, 286] width 0 height 0
click at [1446, 367] on button "Xác nhận" at bounding box center [1448, 372] width 84 height 28
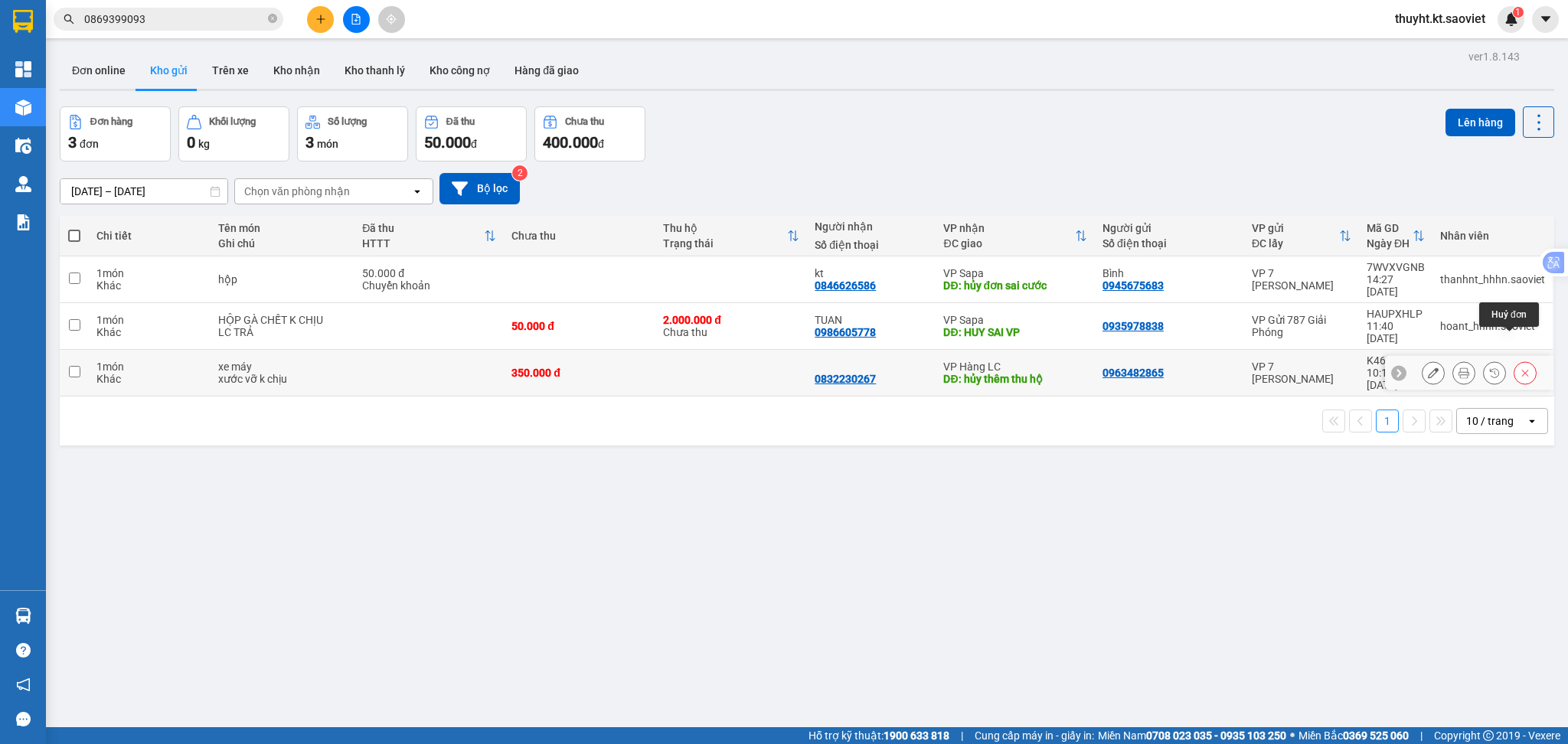
click at [1514, 360] on button at bounding box center [1525, 373] width 21 height 27
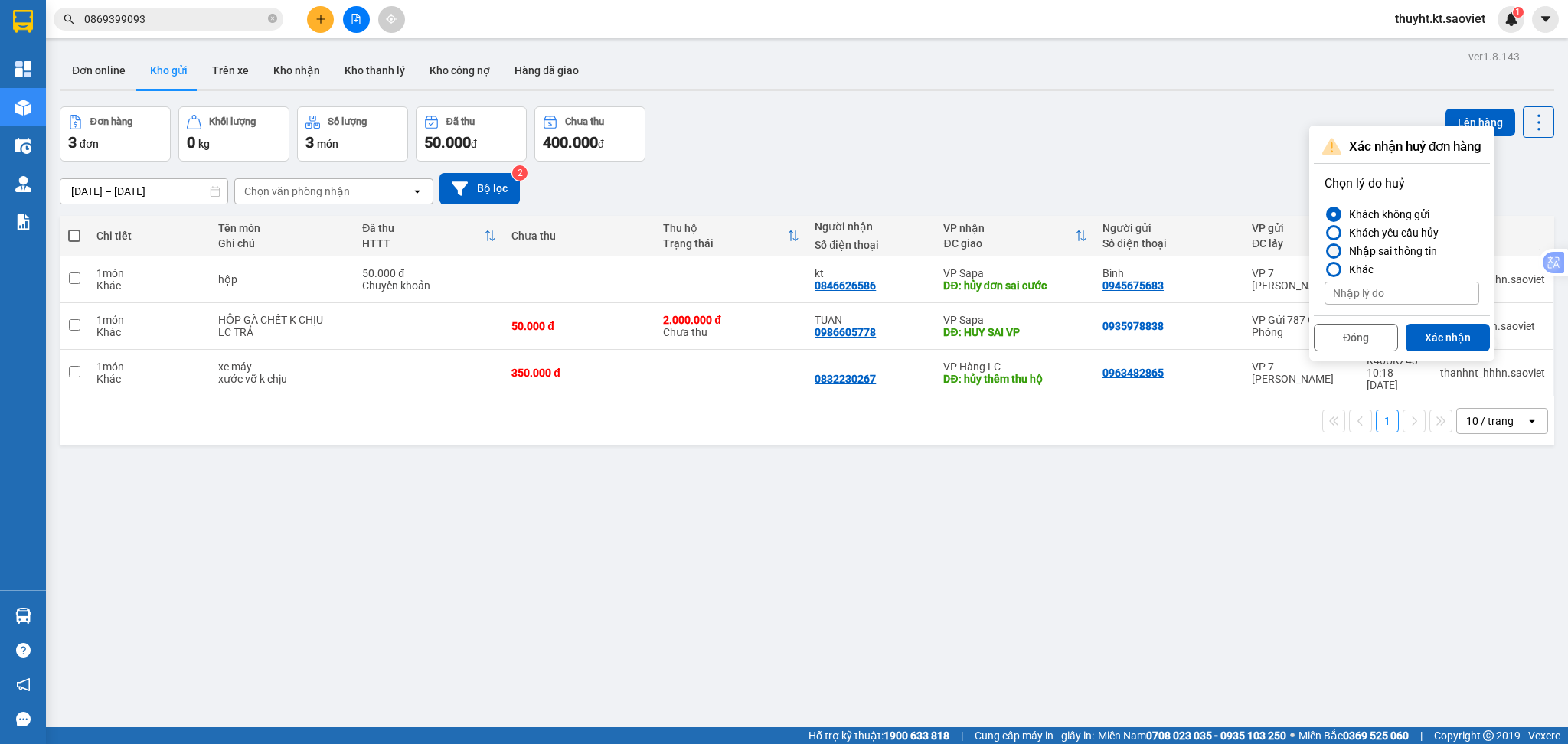
click at [1376, 252] on div "Nhập sai thông tin" at bounding box center [1389, 251] width 94 height 18
click at [1324, 252] on input "Nhập sai thông tin" at bounding box center [1324, 252] width 0 height 0
click at [1423, 360] on div "Xác nhận huỷ đơn hàng Chọn lý do huỷ Khách không gửi Khách yêu cầu hủy Nhập sai…" at bounding box center [1402, 243] width 185 height 235
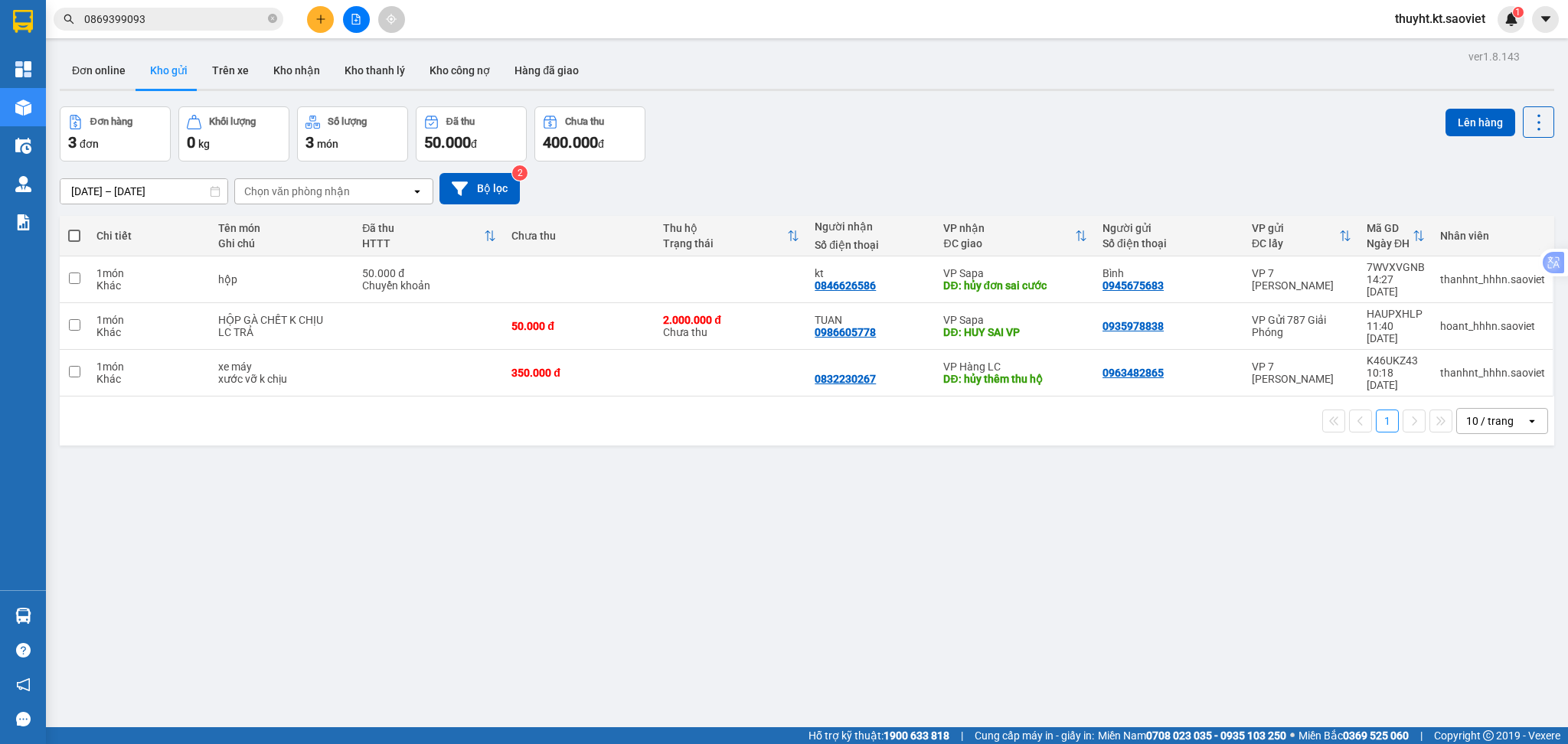
click at [1085, 486] on div "ver 1.8.143 Đơn online Kho gửi Trên xe Kho nhận Kho thanh lý Kho công nợ Hàng đ…" at bounding box center [807, 418] width 1507 height 744
click at [1514, 313] on button at bounding box center [1525, 326] width 21 height 27
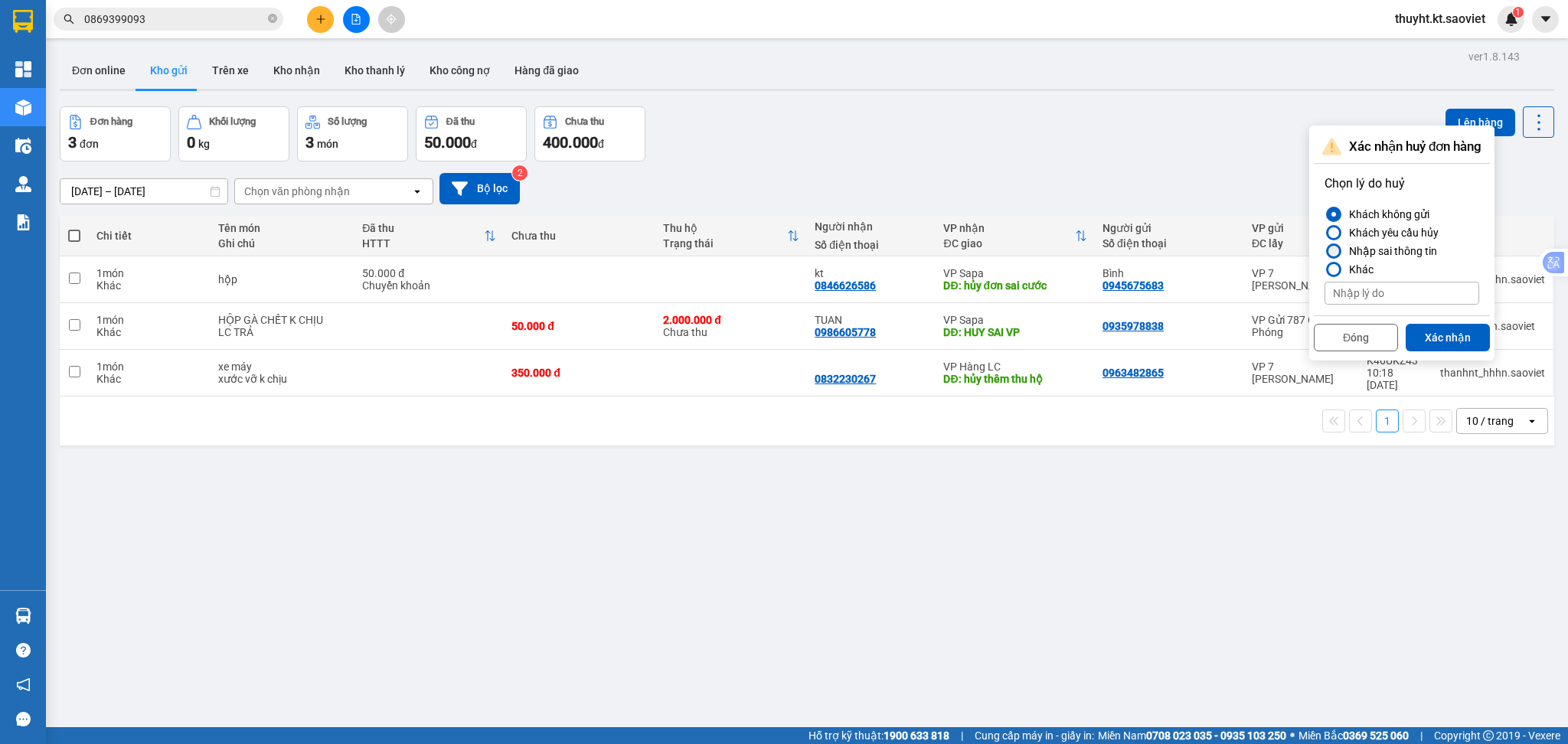
click at [1411, 250] on div "Nhập sai thông tin" at bounding box center [1389, 251] width 94 height 18
click at [1324, 252] on input "Nhập sai thông tin" at bounding box center [1324, 252] width 0 height 0
click at [1438, 335] on button "Xác nhận" at bounding box center [1448, 338] width 84 height 28
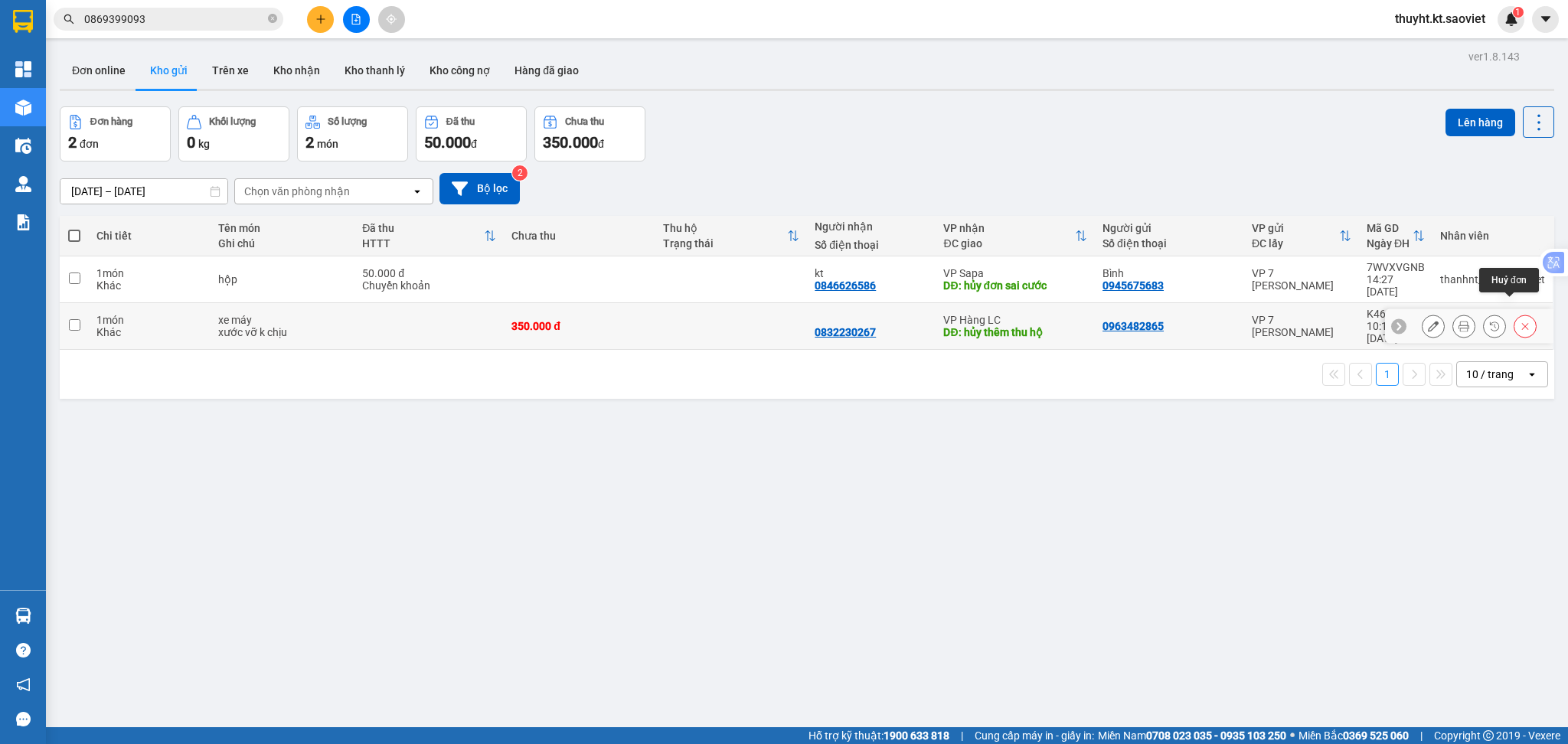
click at [1519, 320] on icon at bounding box center [1524, 325] width 11 height 11
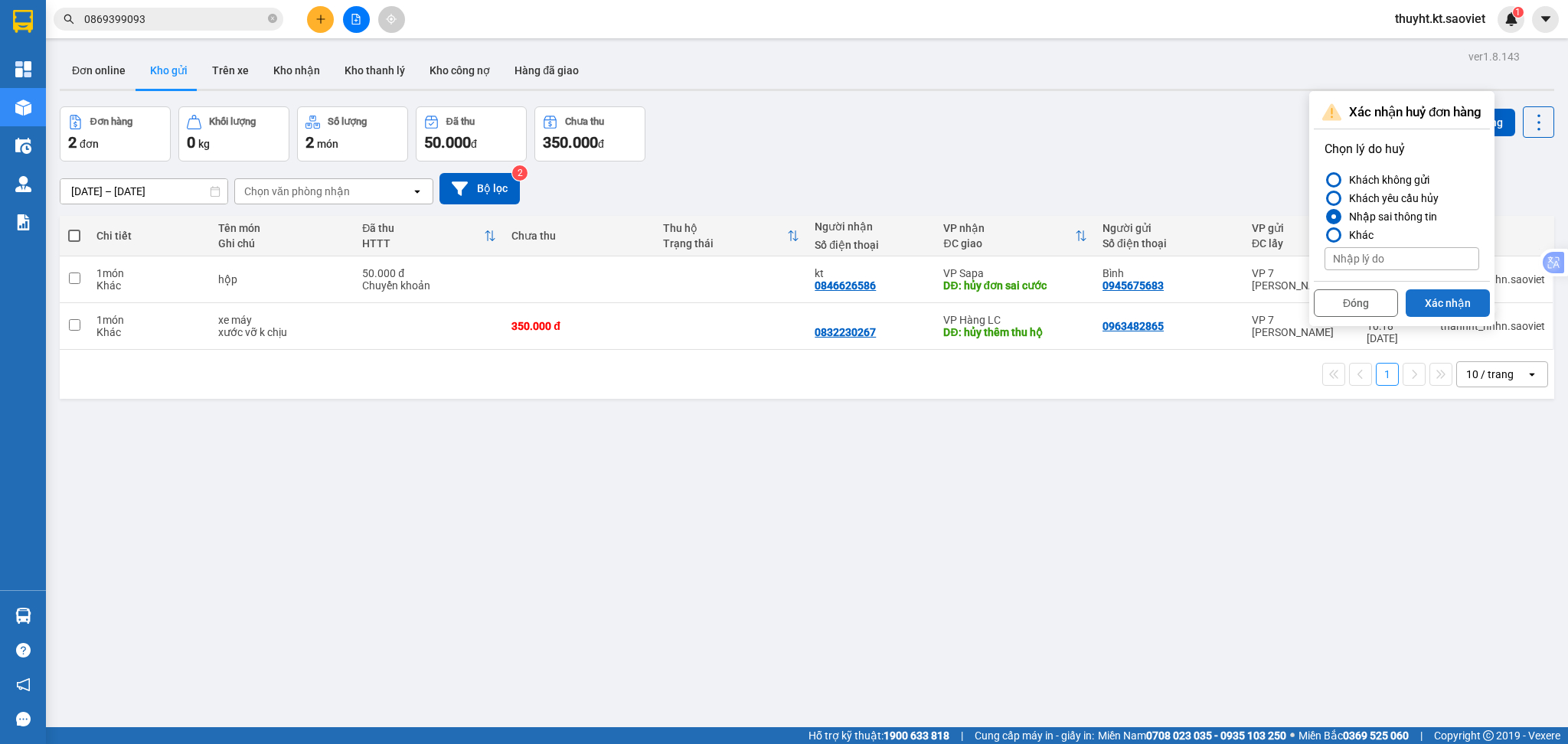
click at [1426, 305] on button "Xác nhận" at bounding box center [1448, 303] width 84 height 28
